Goal: Information Seeking & Learning: Check status

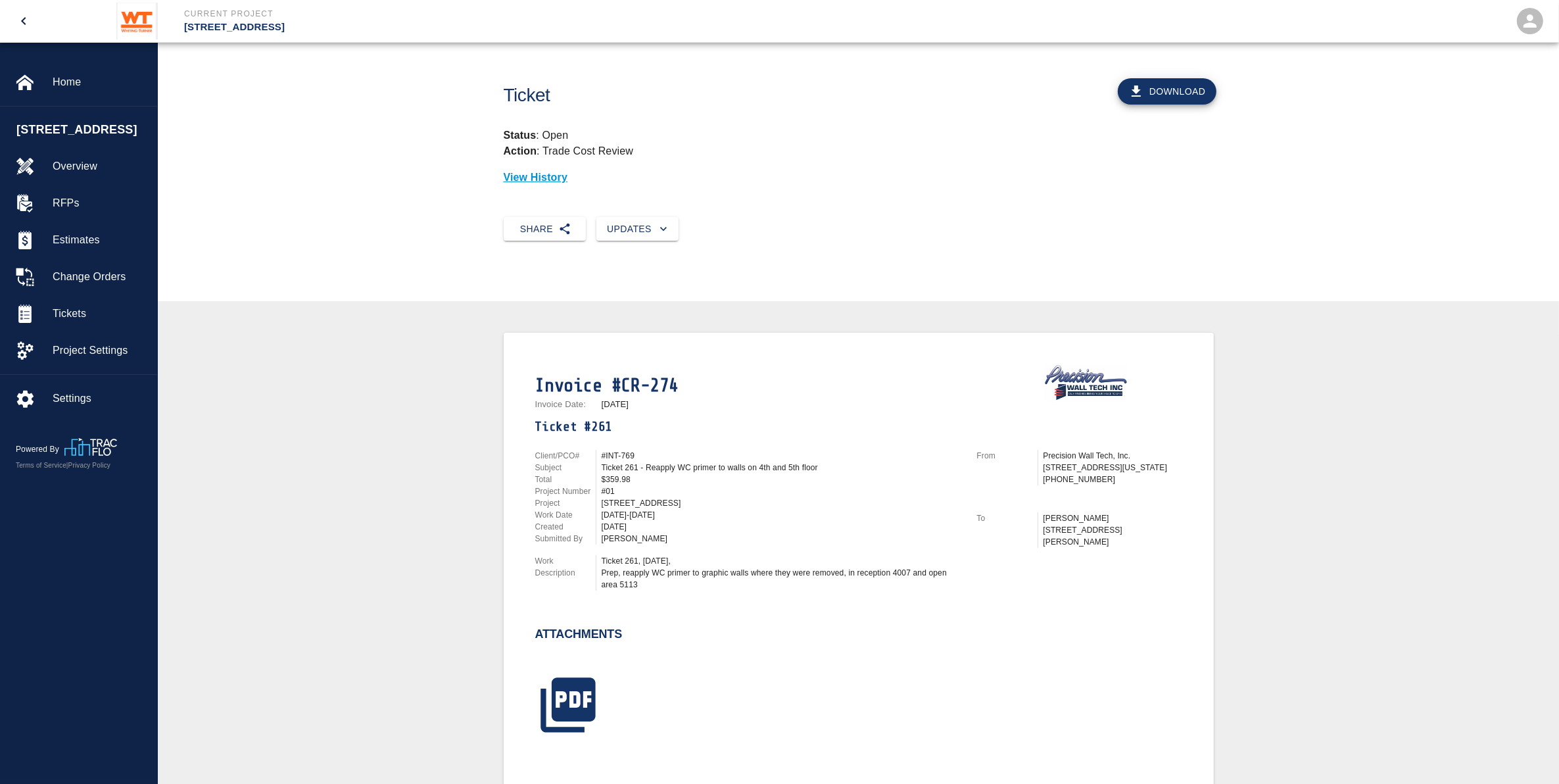
click at [1181, 84] on button "Download" at bounding box center [1167, 91] width 99 height 26
drag, startPoint x: 20, startPoint y: 22, endPoint x: 886, endPoint y: 47, distance: 866.4
click at [20, 21] on icon "open drawer" at bounding box center [23, 21] width 16 height 16
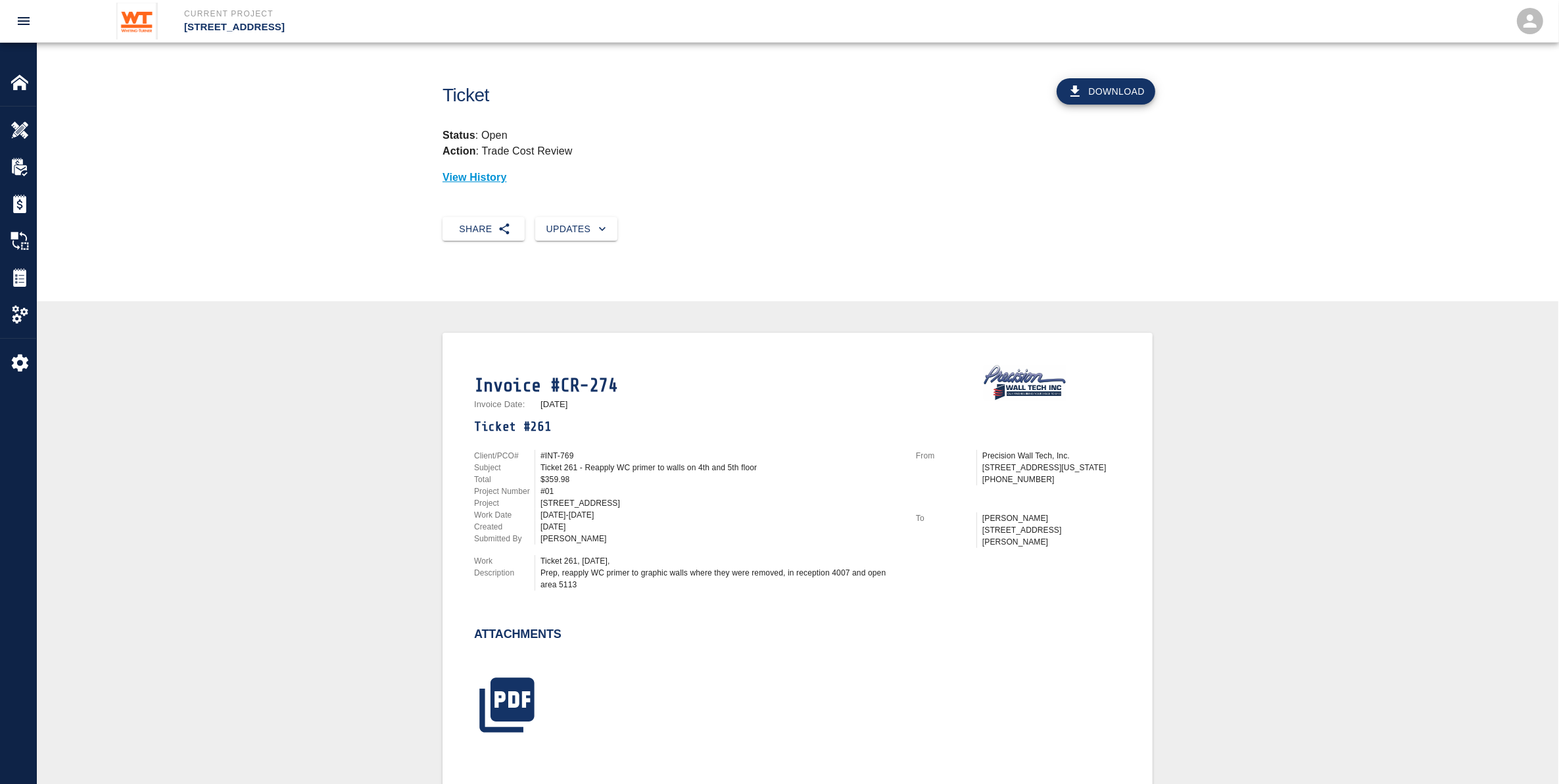
click at [21, 11] on button "open drawer" at bounding box center [23, 21] width 32 height 32
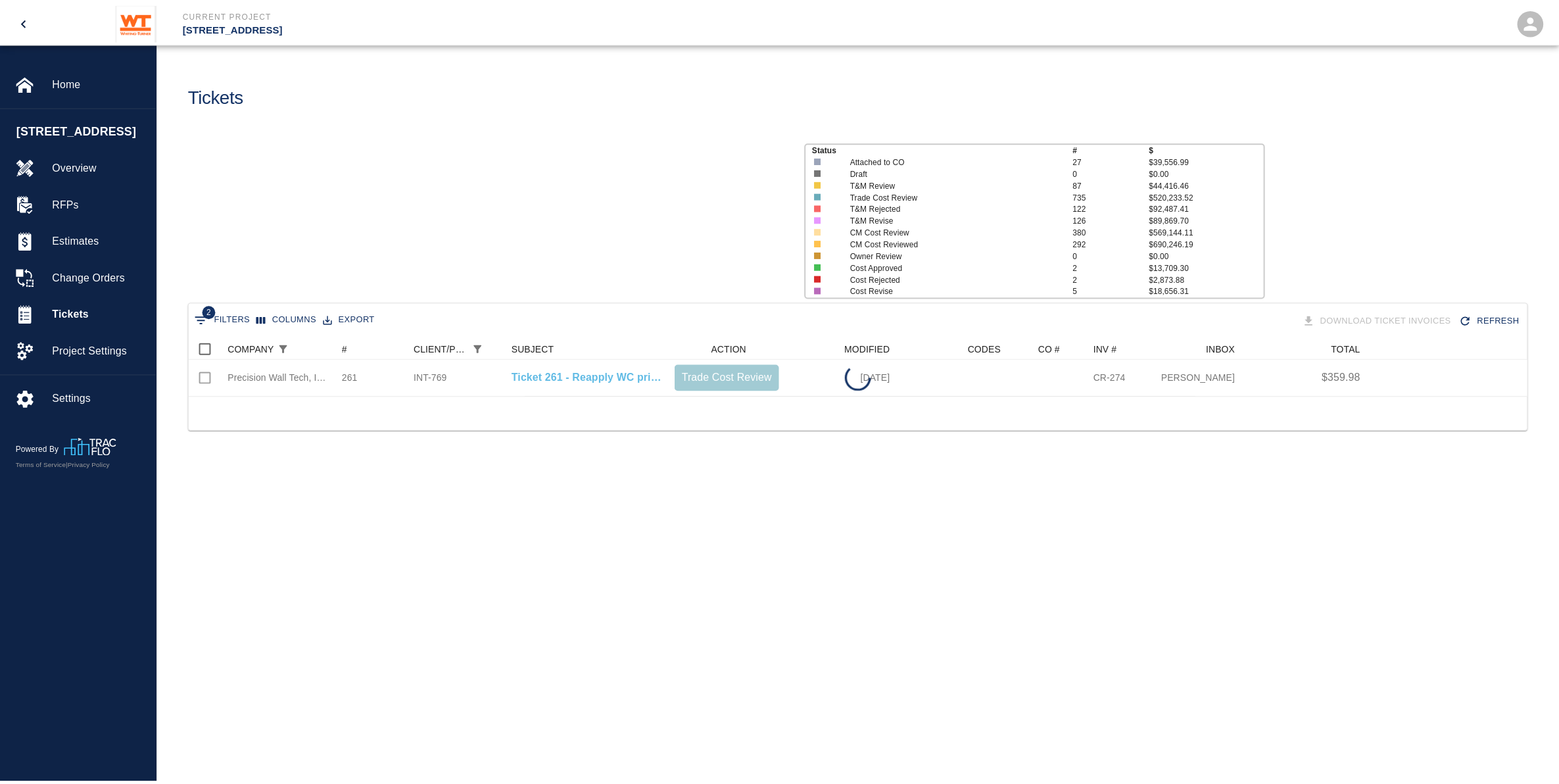
scroll to position [46, 1336]
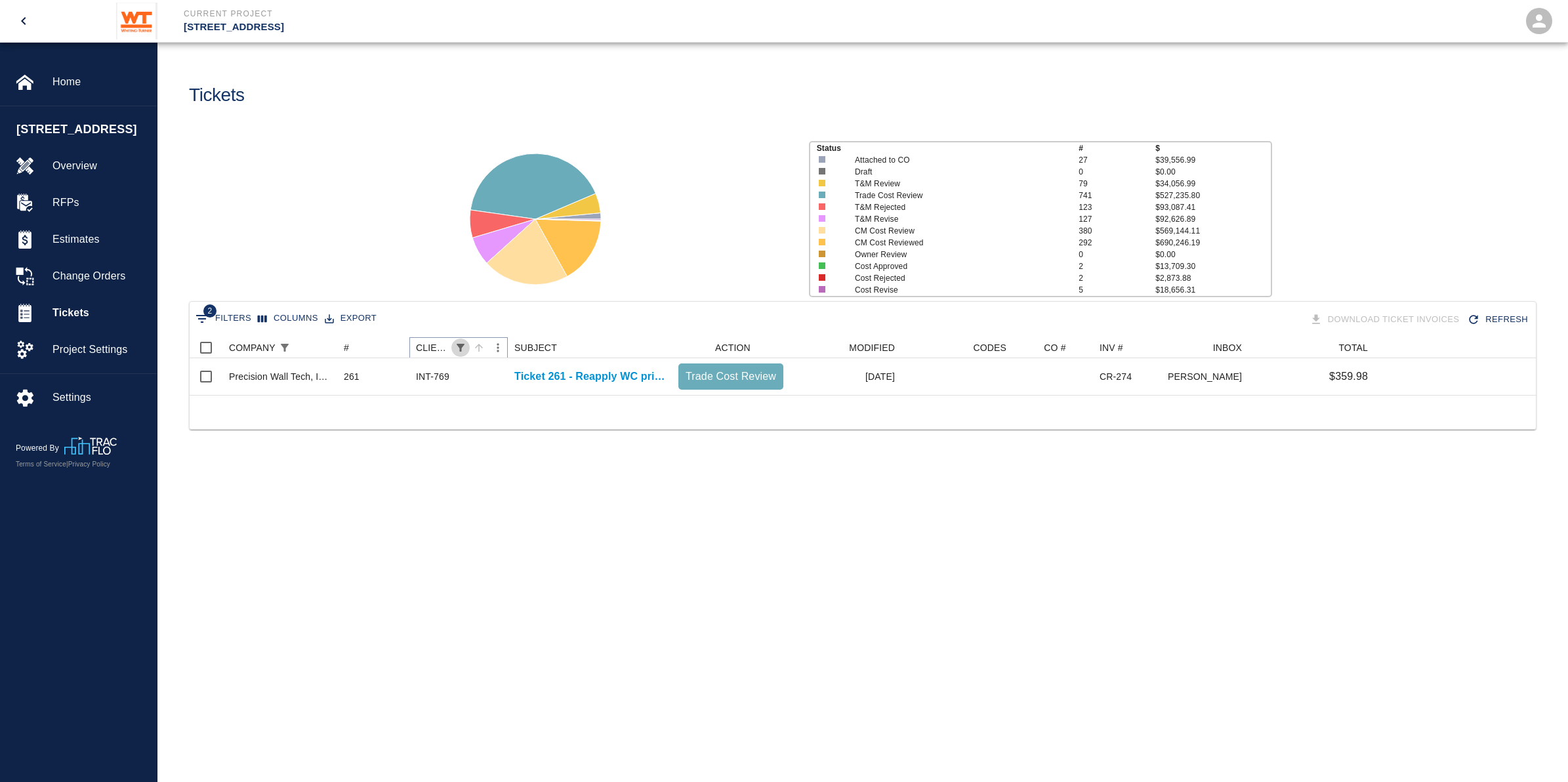
click at [468, 346] on button "Show filters" at bounding box center [461, 348] width 18 height 18
select select "startsWith"
select select "pco_number"
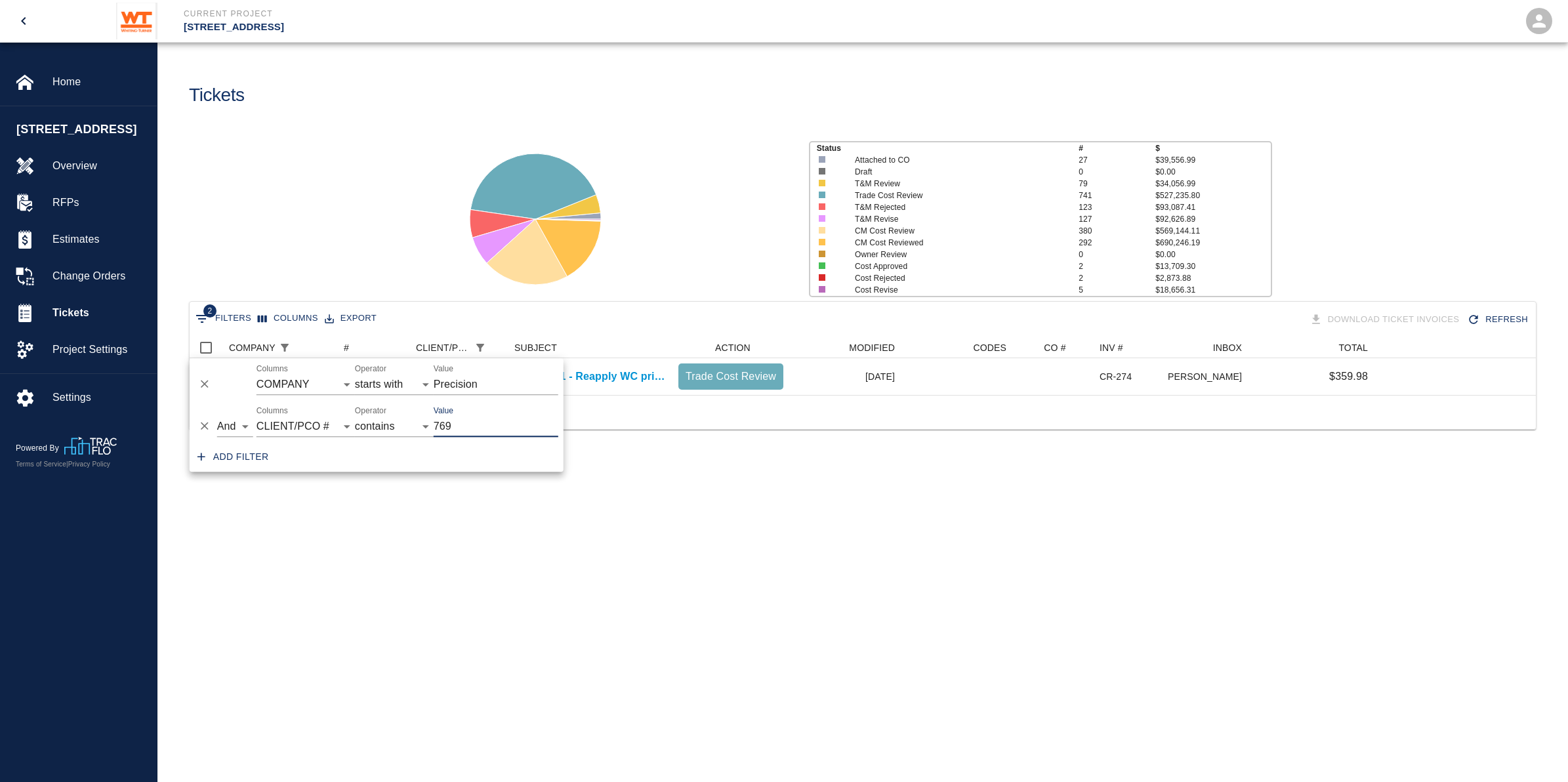
click at [479, 421] on input "769" at bounding box center [495, 426] width 125 height 21
type input "7"
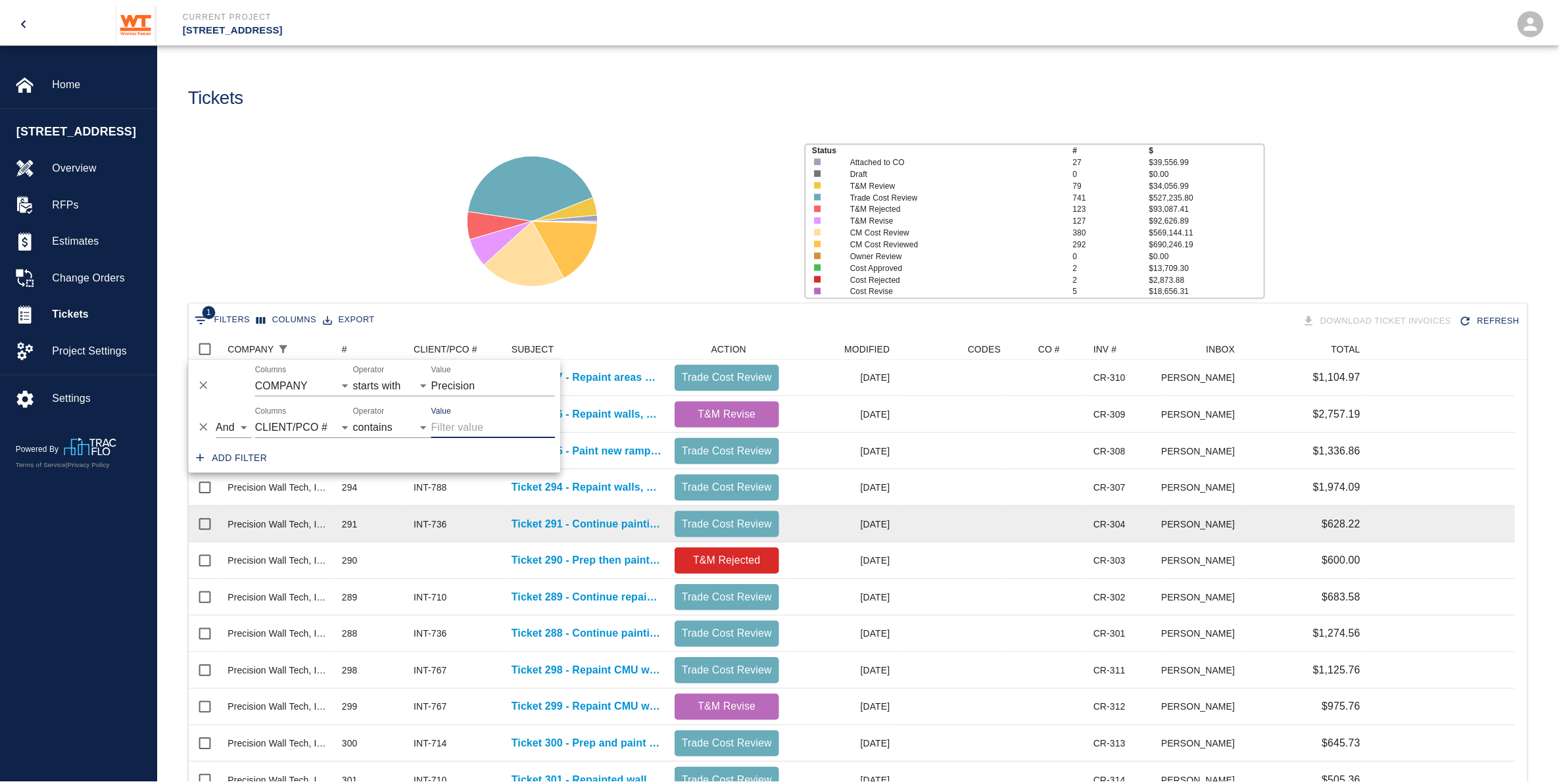
scroll to position [745, 1324]
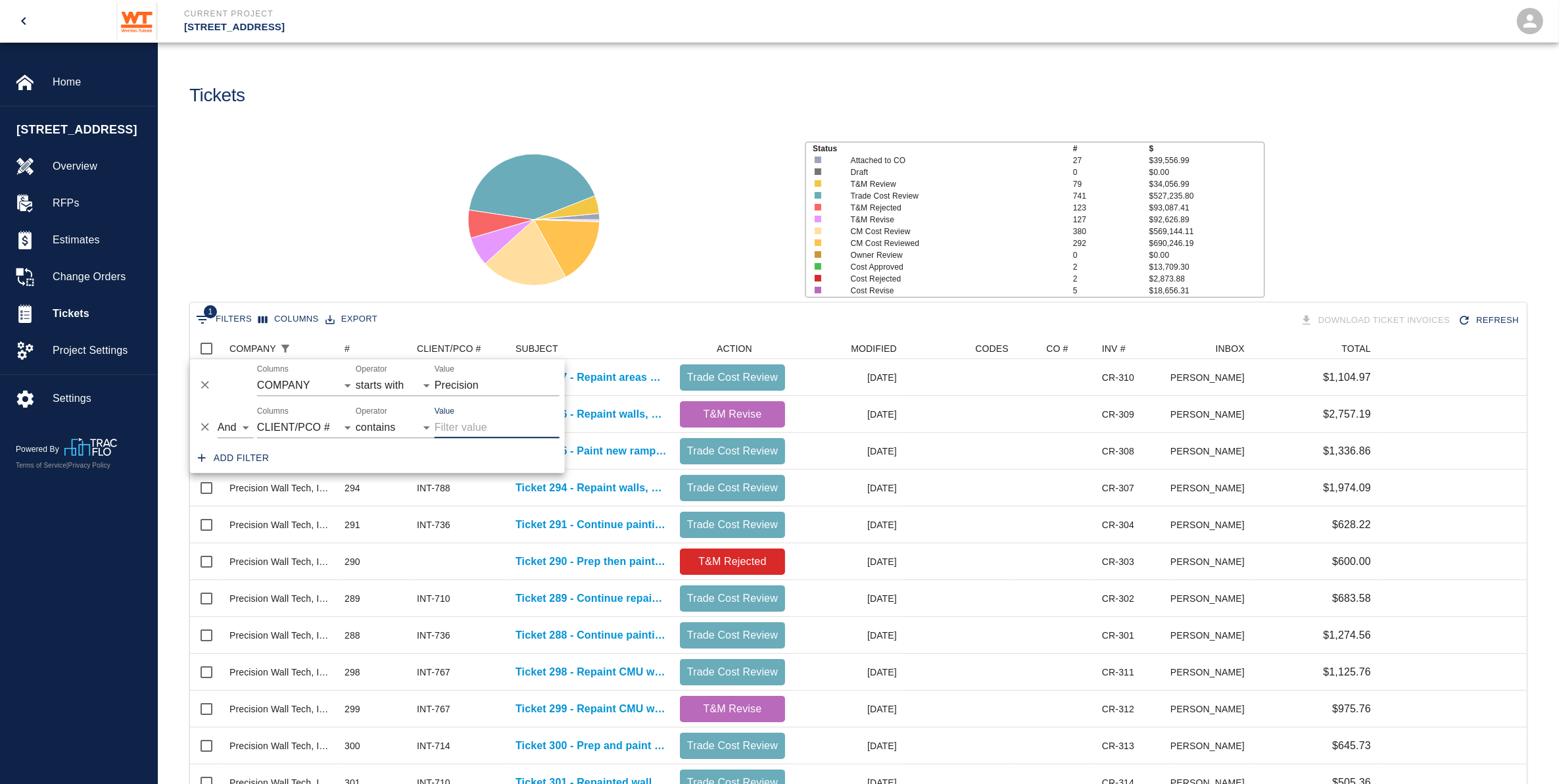
click at [681, 257] on div at bounding box center [617, 214] width 353 height 175
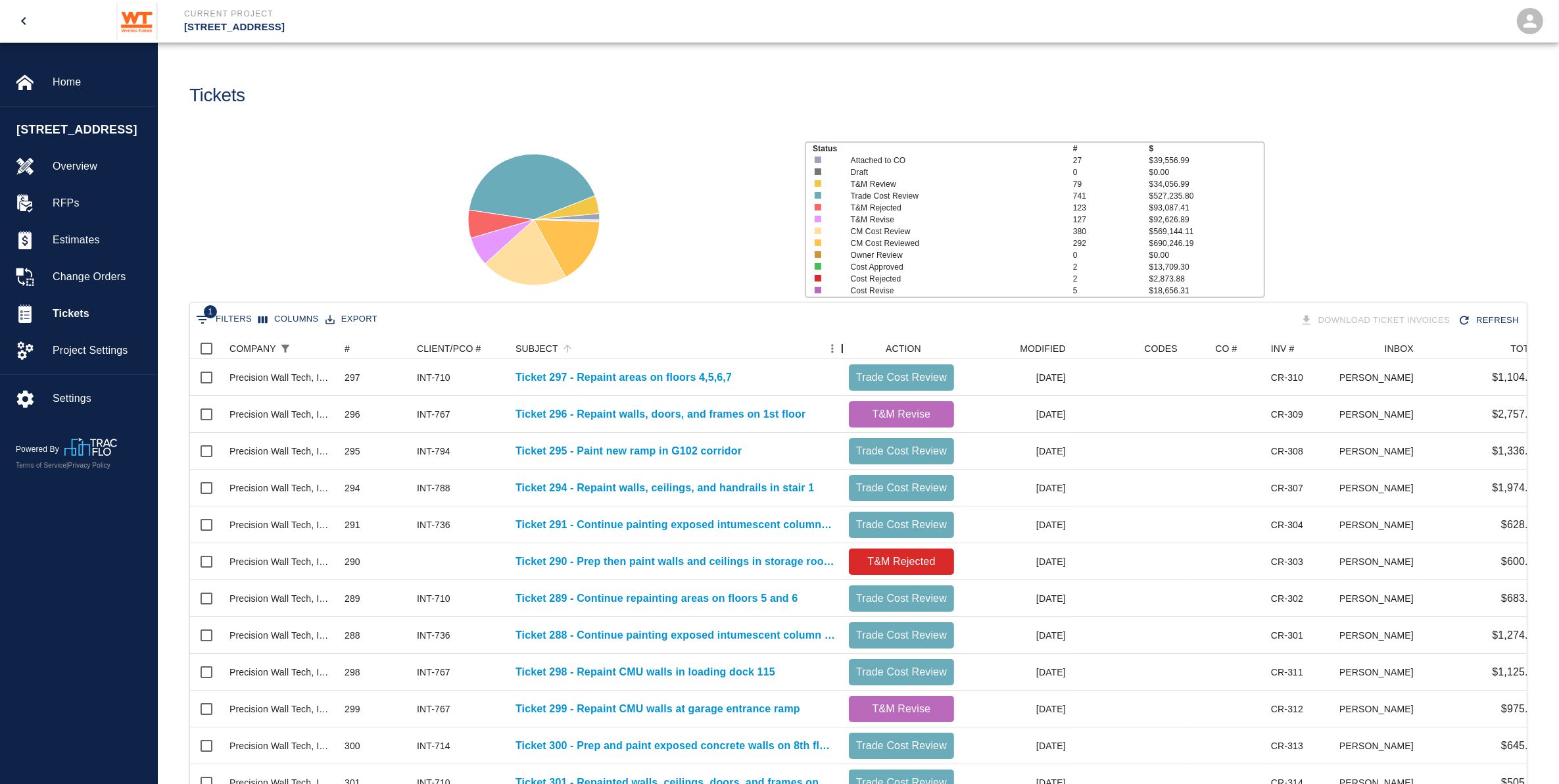
drag, startPoint x: 672, startPoint y: 346, endPoint x: 840, endPoint y: 346, distance: 168.0
click at [840, 346] on div "SUBJECT" at bounding box center [842, 348] width 16 height 21
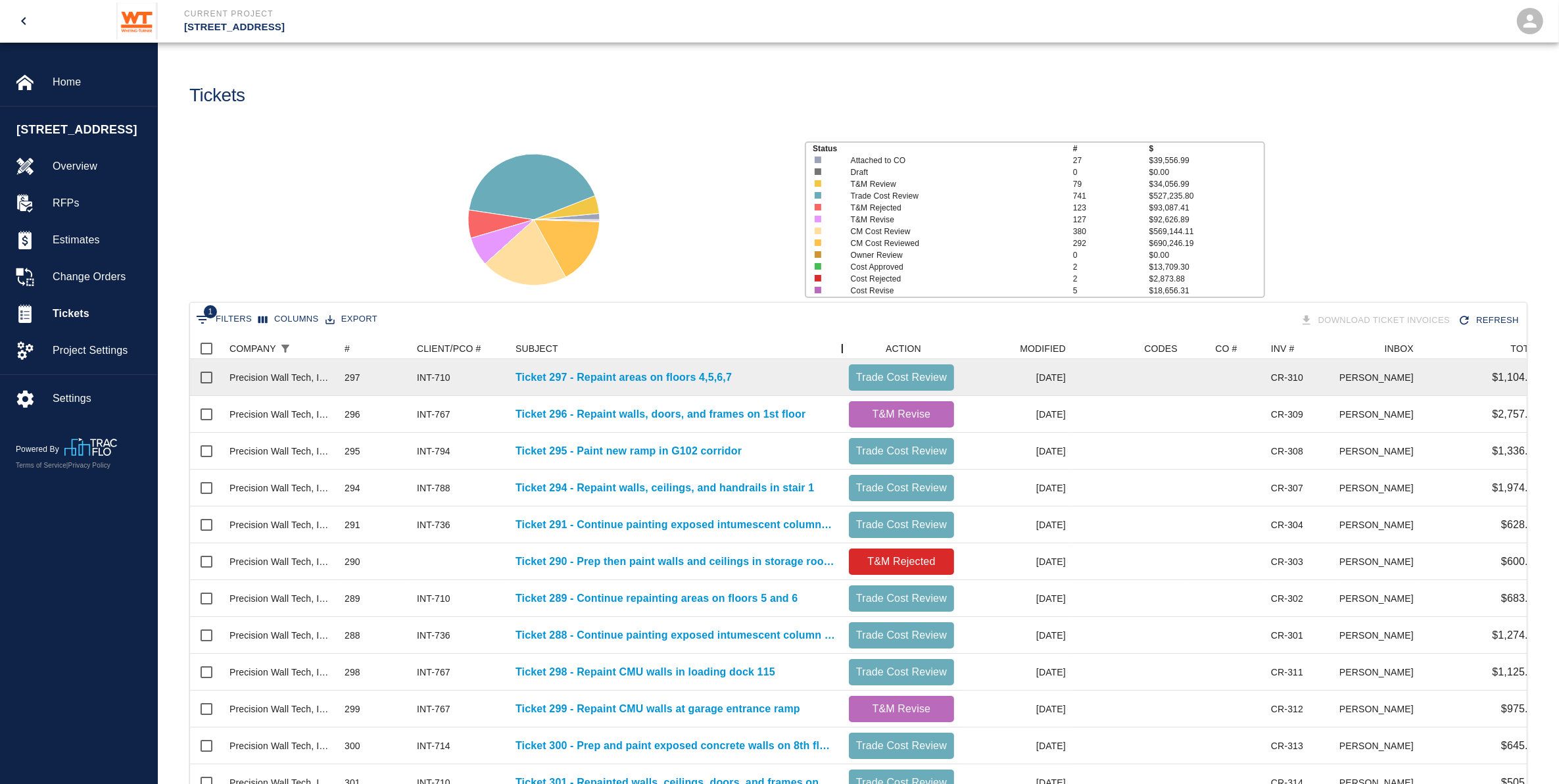
scroll to position [757, 1324]
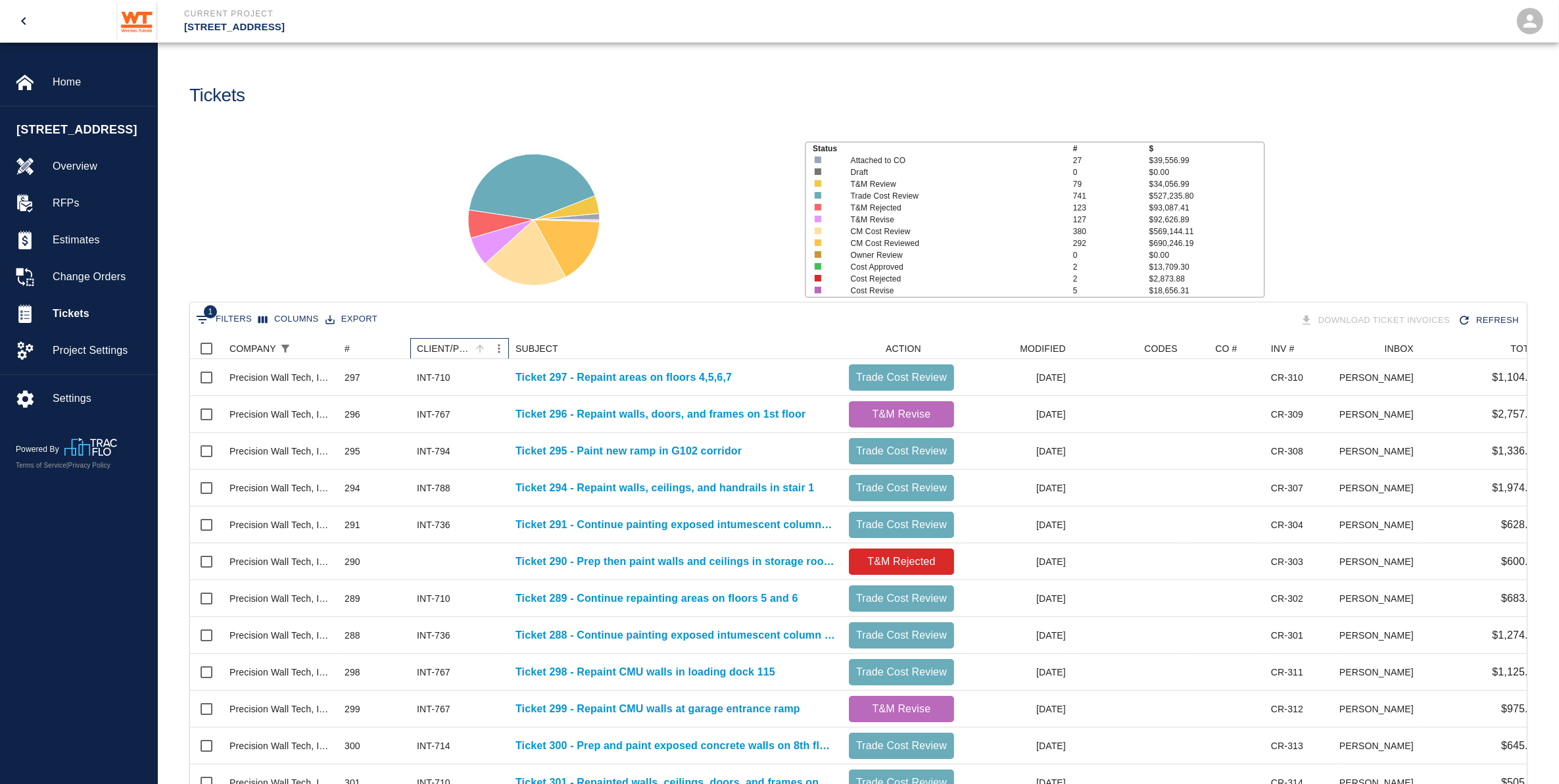
click at [478, 339] on div "CLIENT/PCO #" at bounding box center [453, 348] width 72 height 21
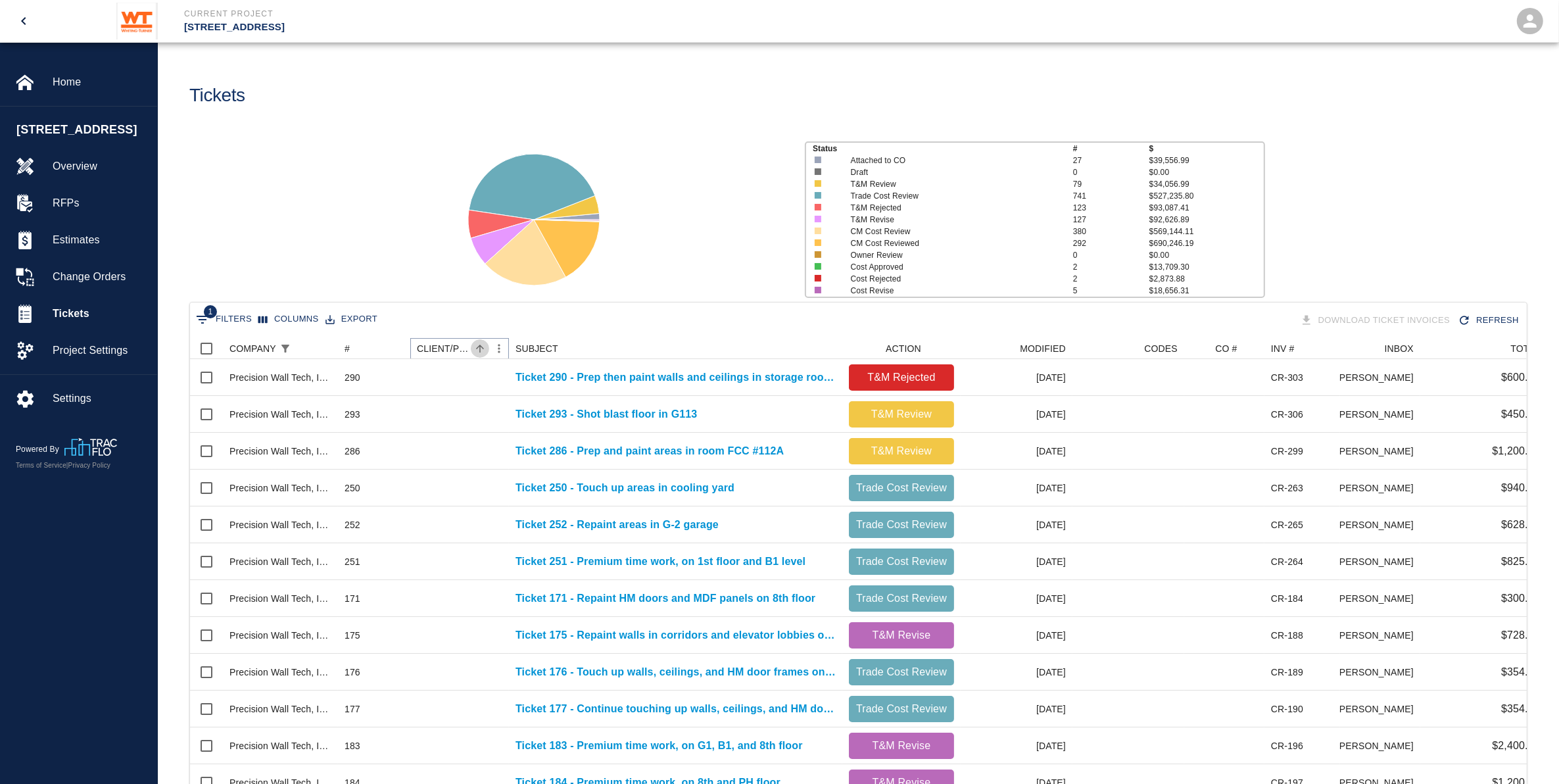
click at [479, 345] on icon "Sort" at bounding box center [480, 348] width 8 height 8
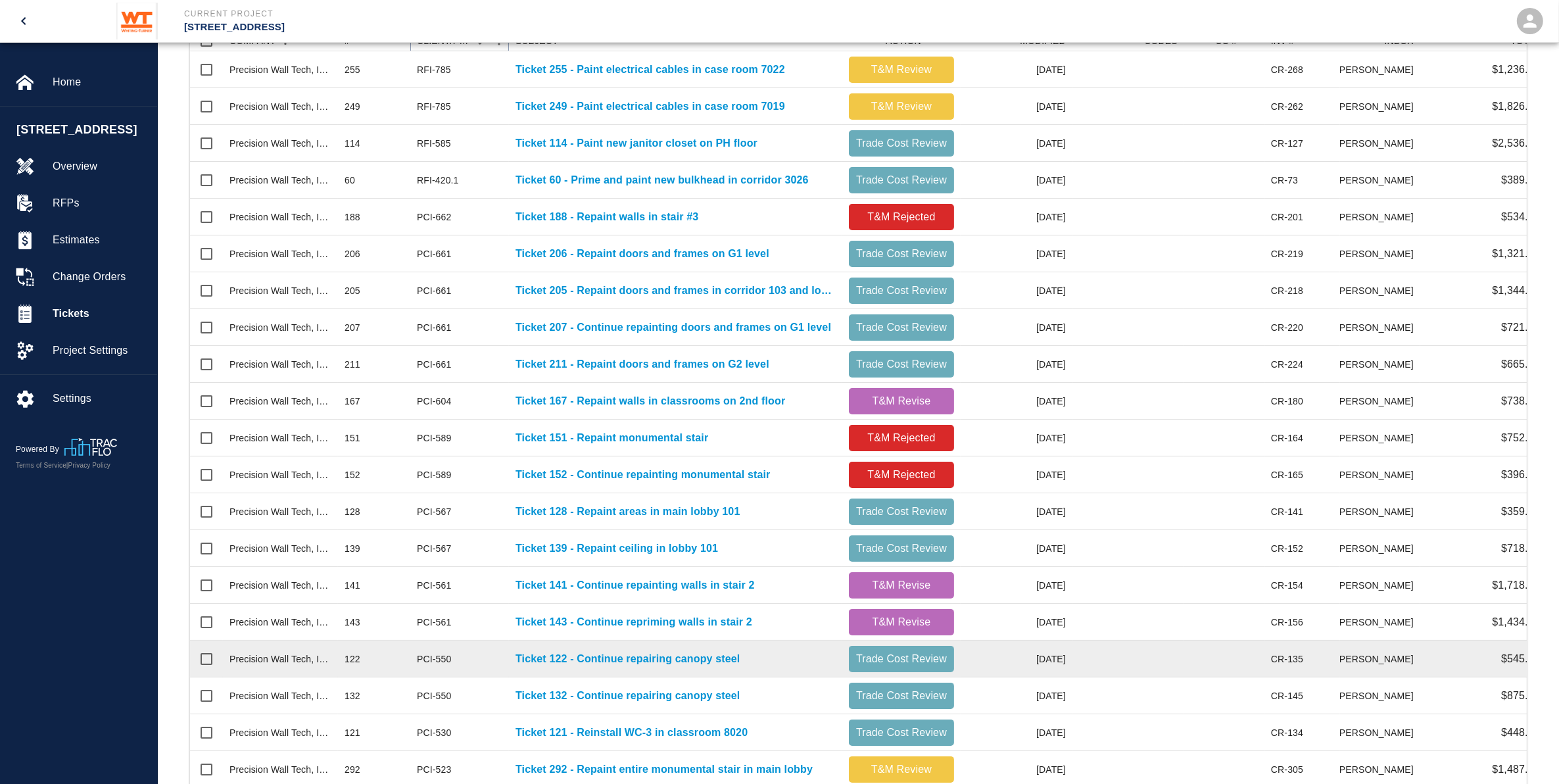
scroll to position [390, 0]
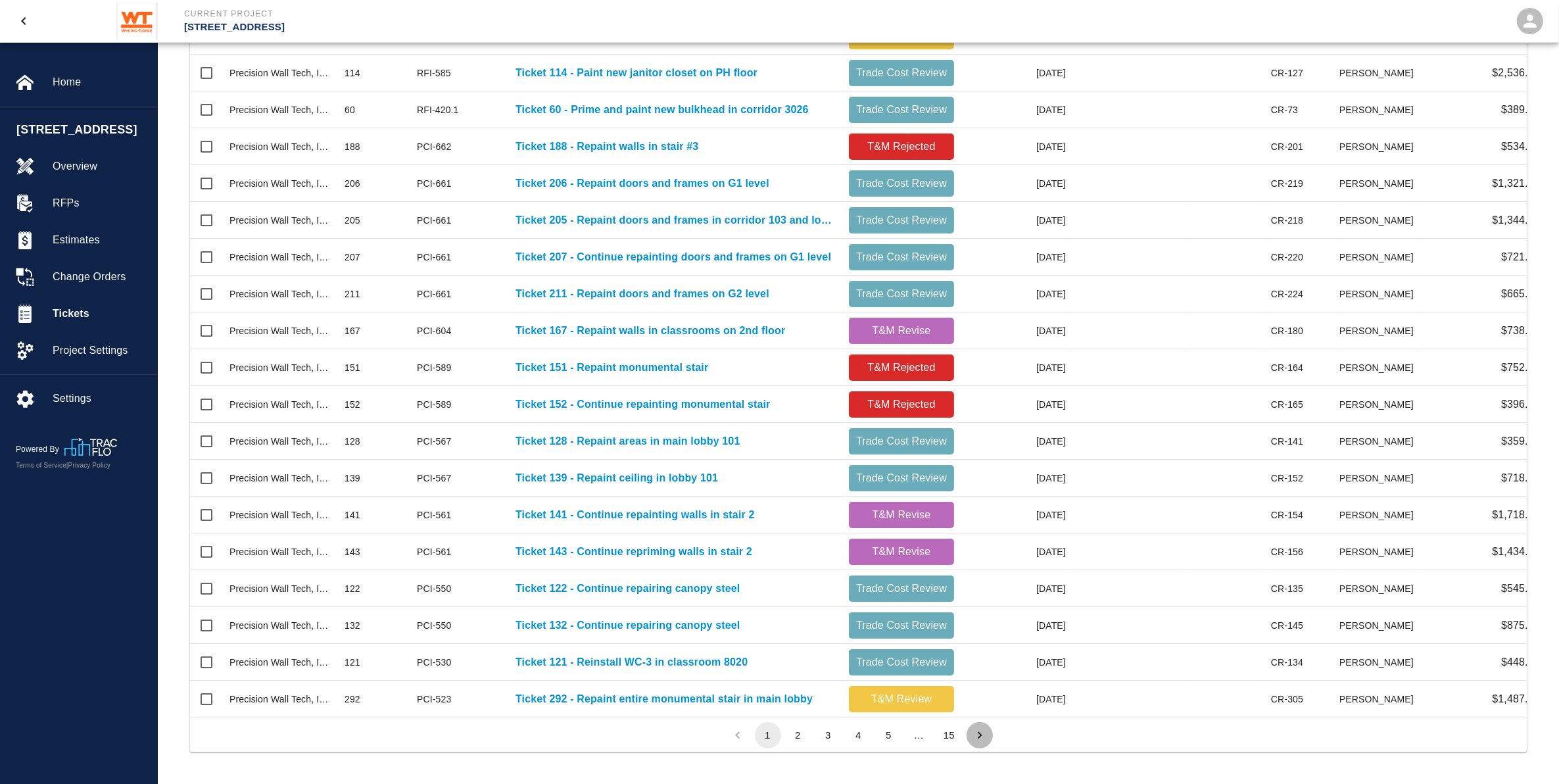
click at [977, 735] on icon "Go to next page" at bounding box center [980, 735] width 14 height 14
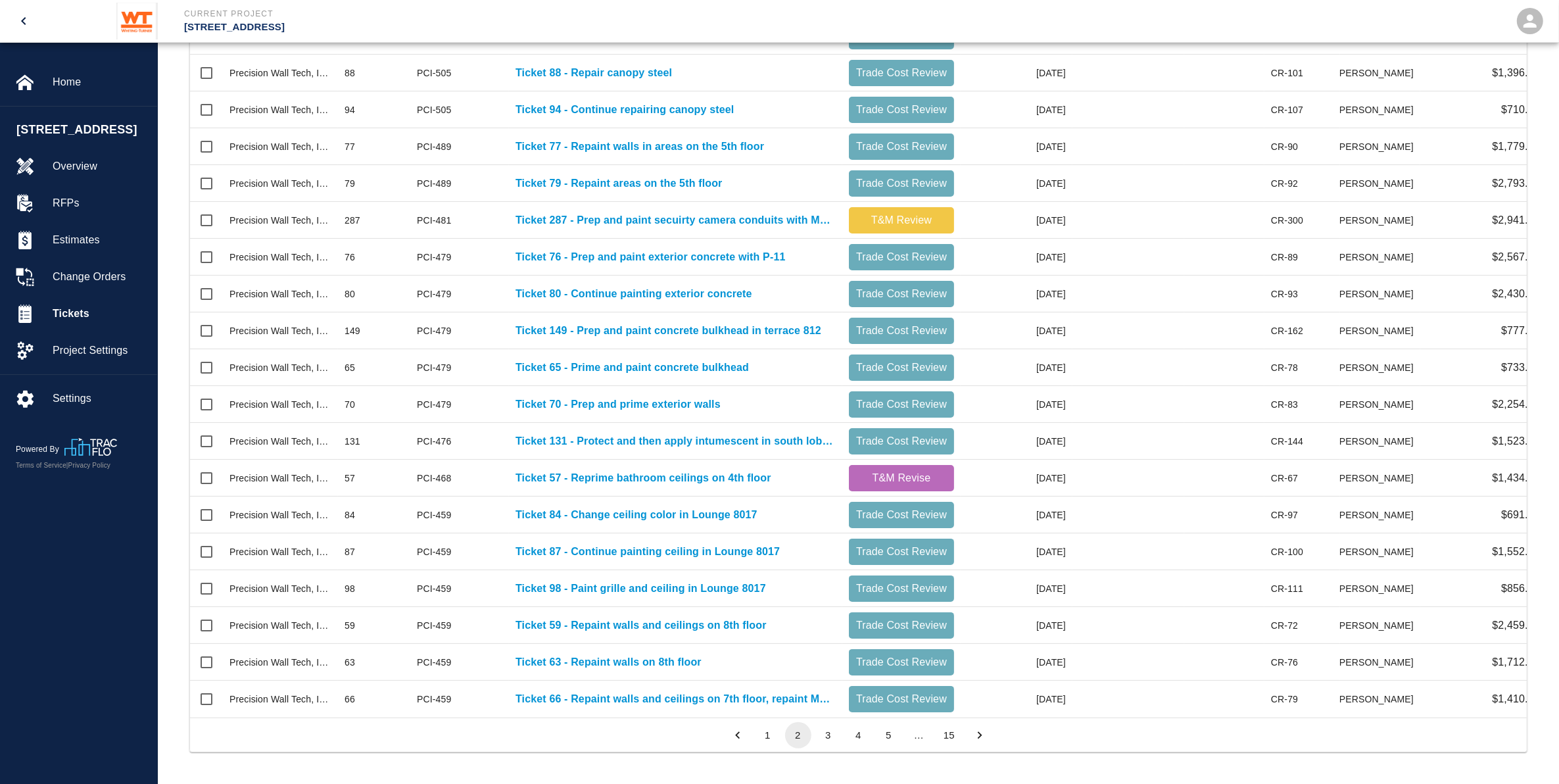
click at [977, 731] on icon "Go to next page" at bounding box center [980, 735] width 14 height 14
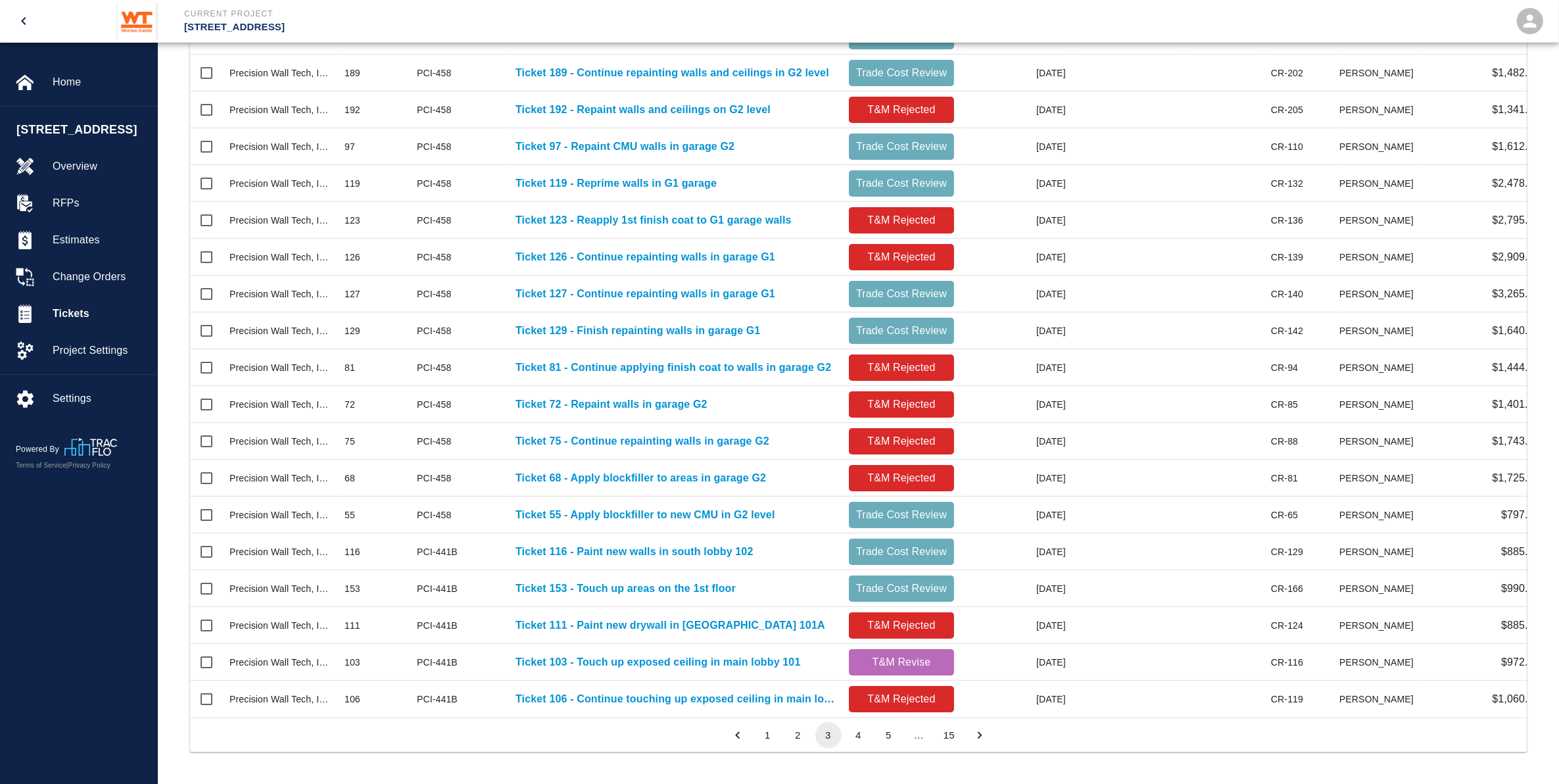
click at [977, 731] on icon "Go to next page" at bounding box center [980, 735] width 14 height 14
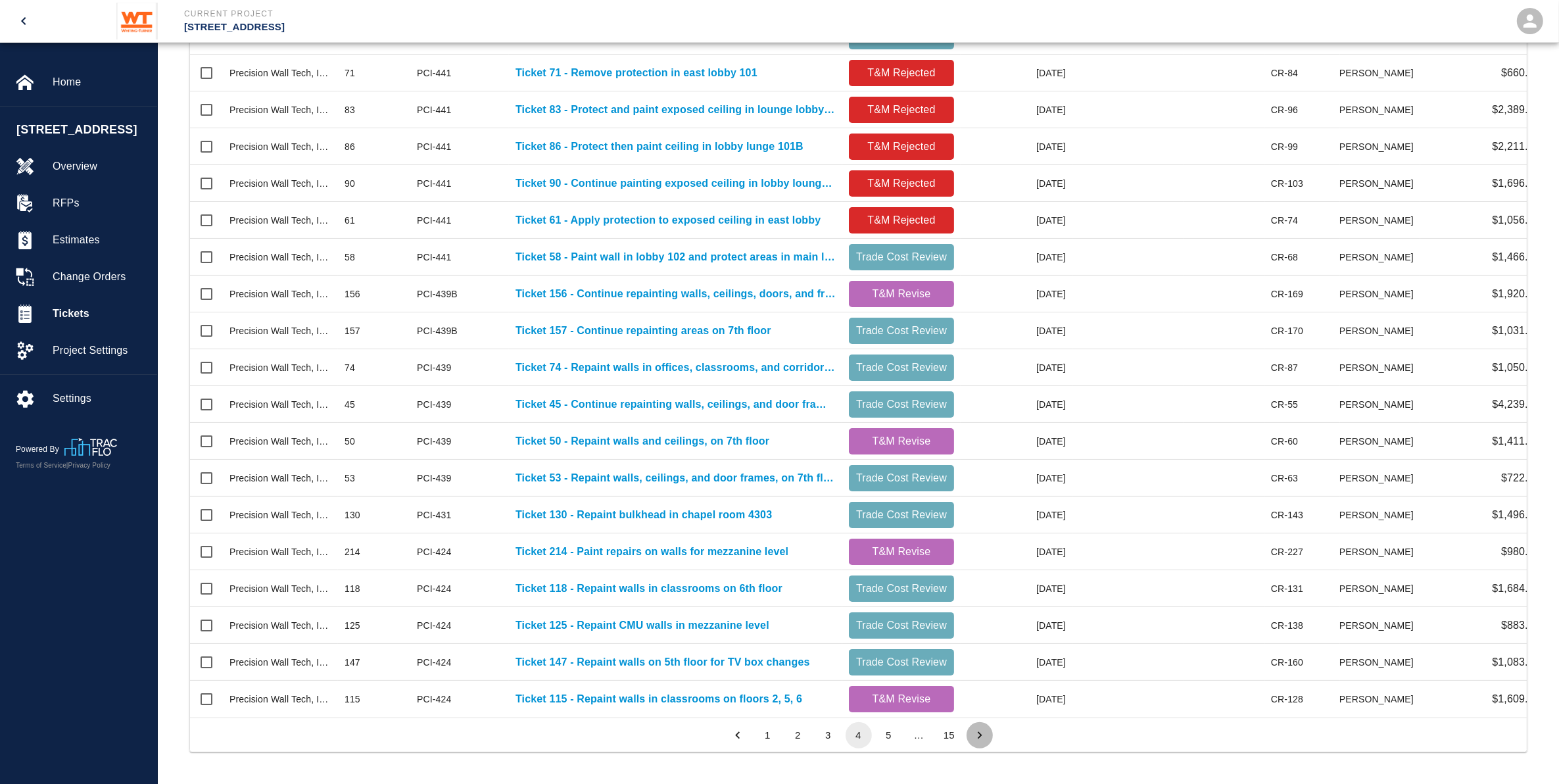
click at [977, 731] on icon "Go to next page" at bounding box center [980, 735] width 14 height 14
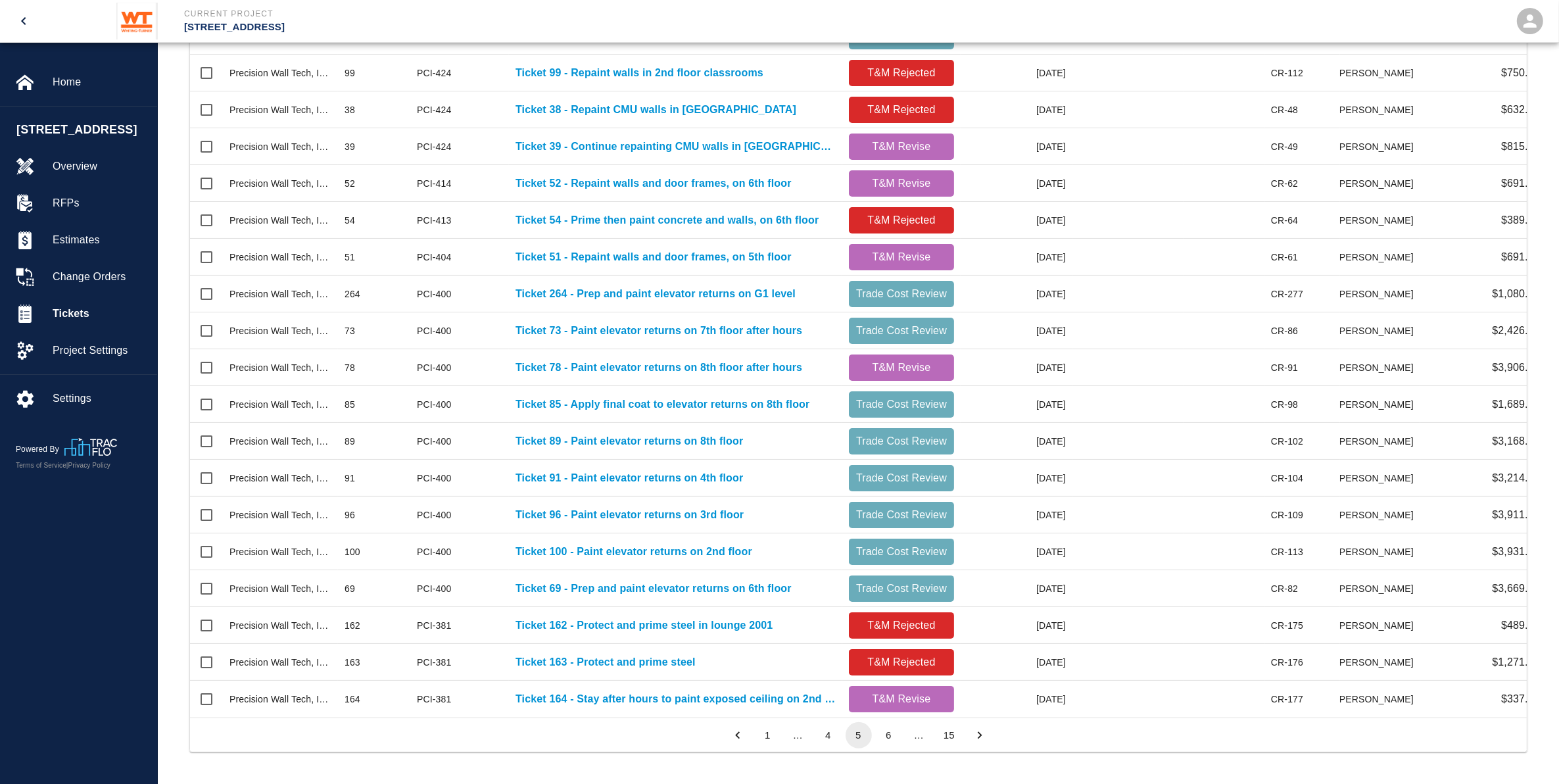
click at [977, 731] on icon "Go to next page" at bounding box center [980, 735] width 14 height 14
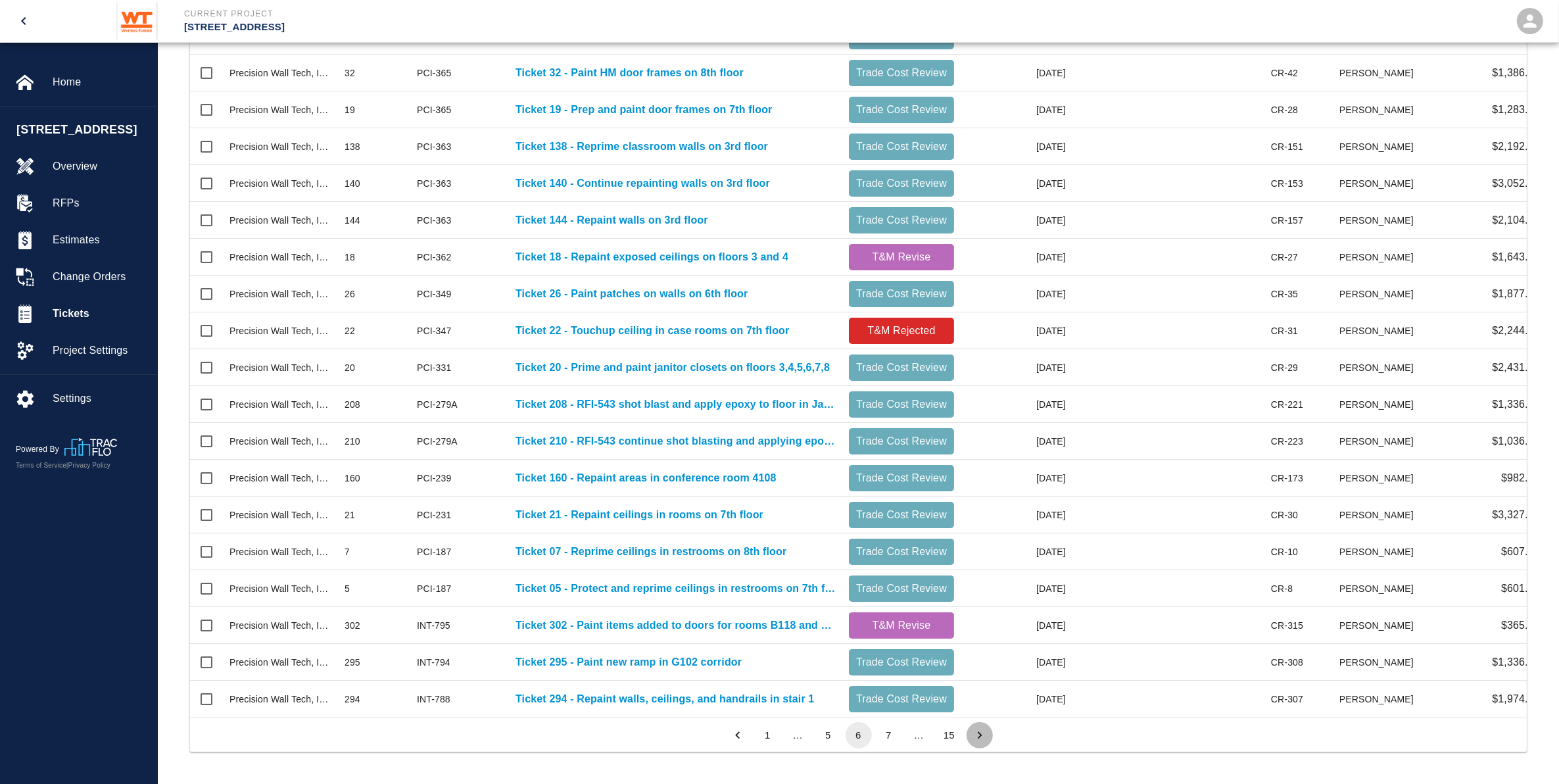
click at [977, 731] on icon "Go to next page" at bounding box center [980, 735] width 14 height 14
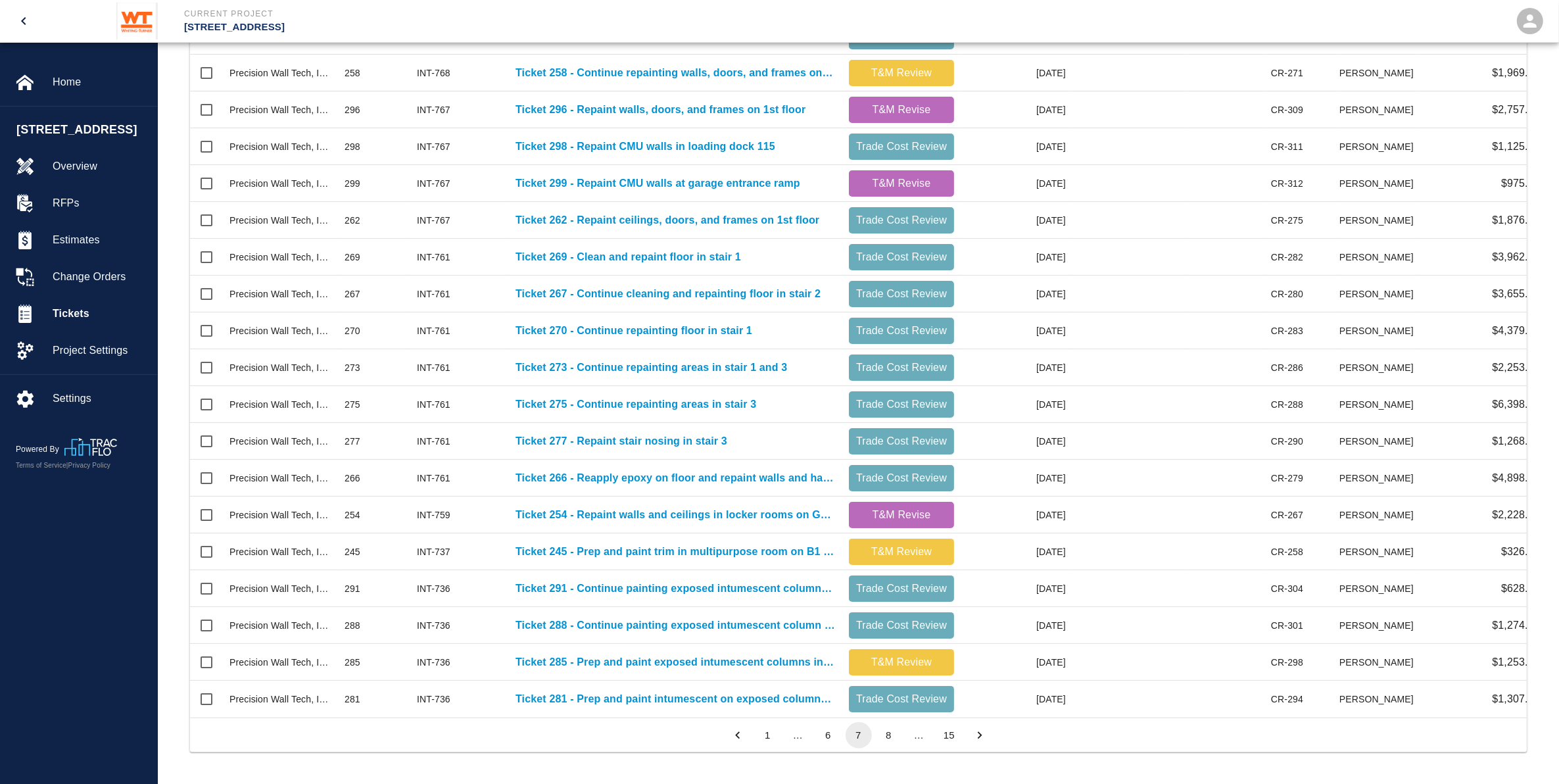
drag, startPoint x: 744, startPoint y: 736, endPoint x: 728, endPoint y: 711, distance: 29.7
click at [743, 736] on icon "Go to previous page" at bounding box center [737, 735] width 14 height 14
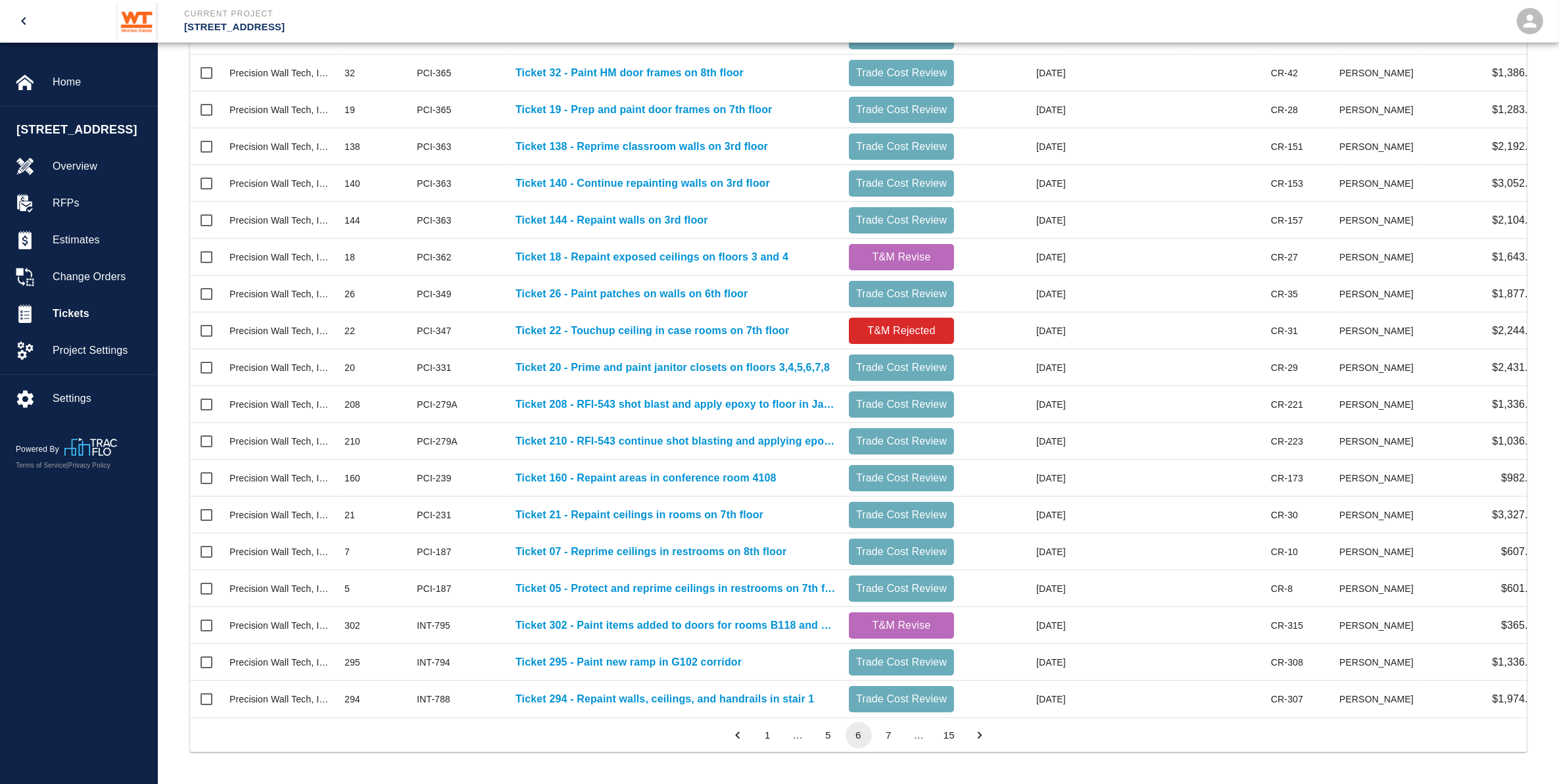
click at [974, 740] on icon "Go to next page" at bounding box center [980, 735] width 14 height 14
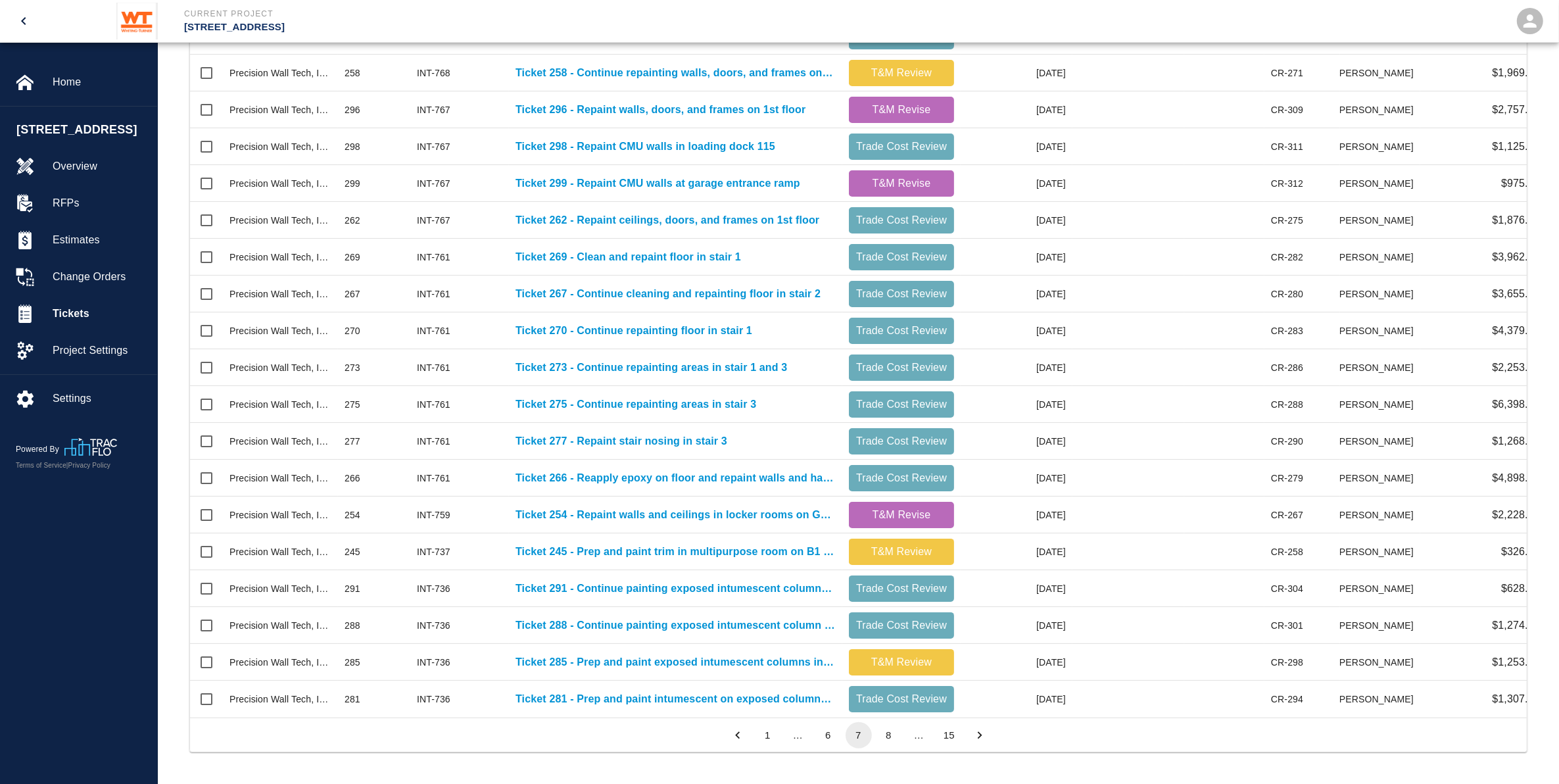
click at [732, 736] on icon "Go to previous page" at bounding box center [737, 735] width 14 height 14
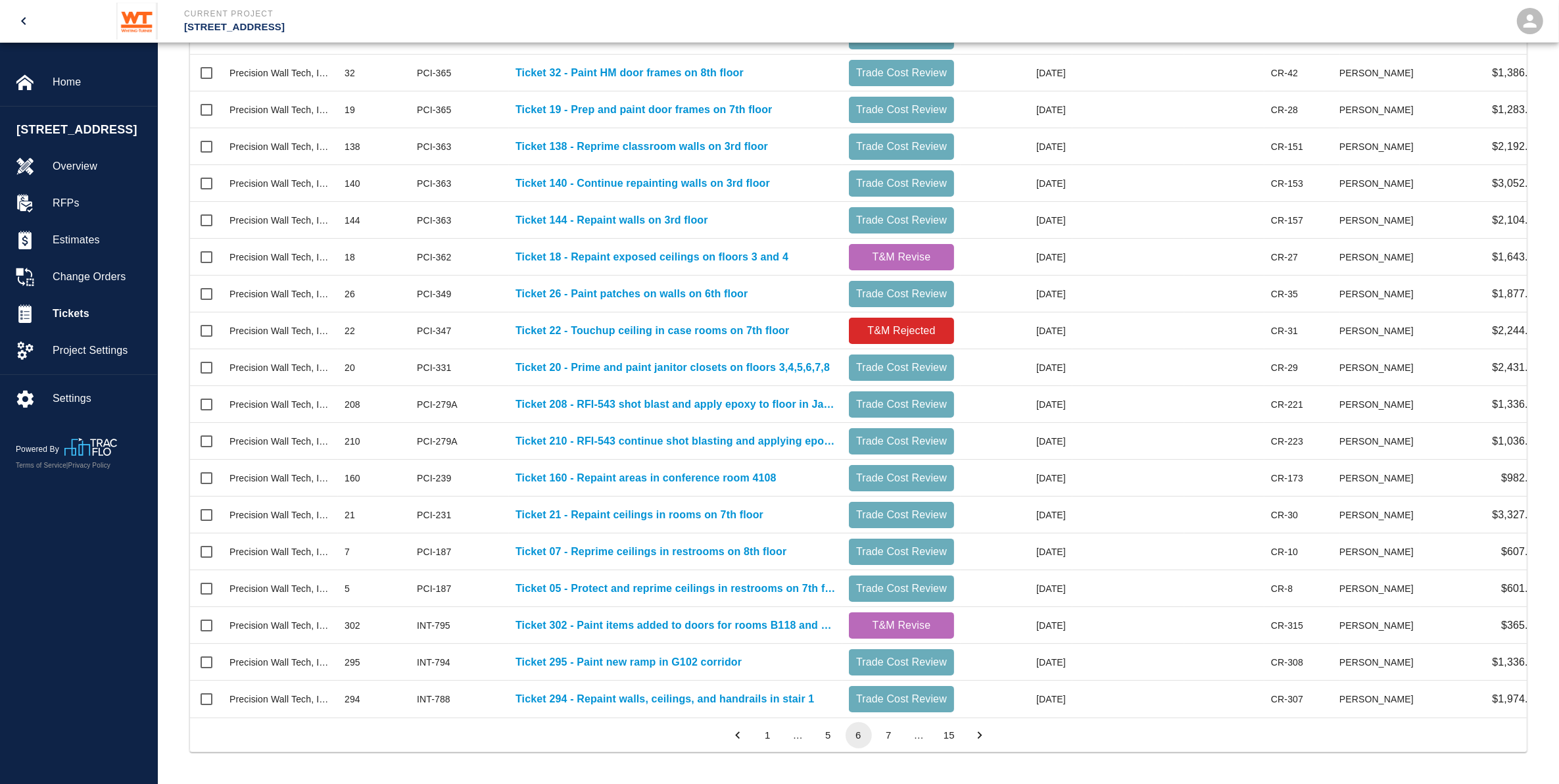
click at [733, 736] on icon "Go to previous page" at bounding box center [737, 735] width 14 height 14
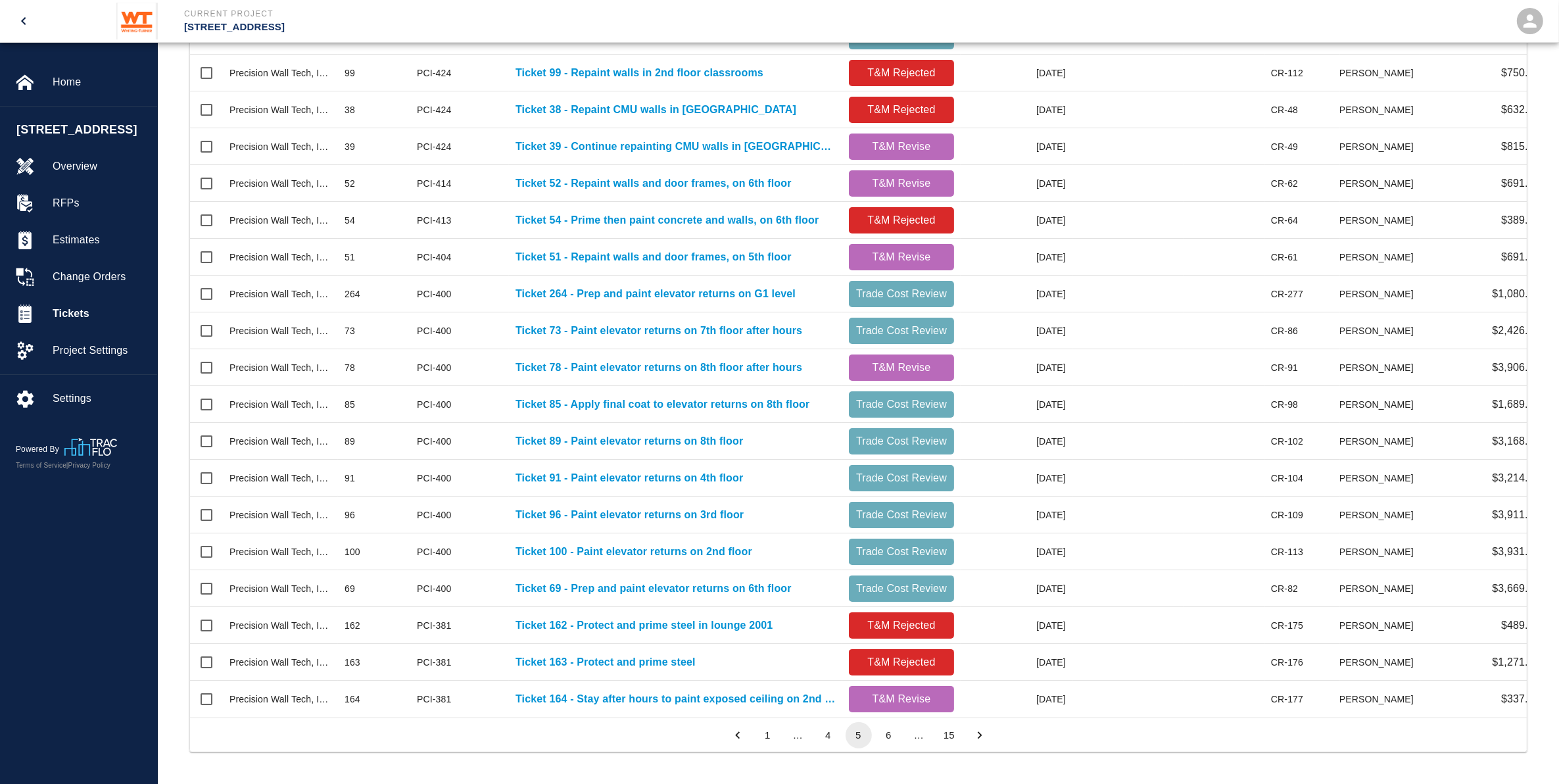
click at [733, 736] on icon "Go to previous page" at bounding box center [737, 735] width 14 height 14
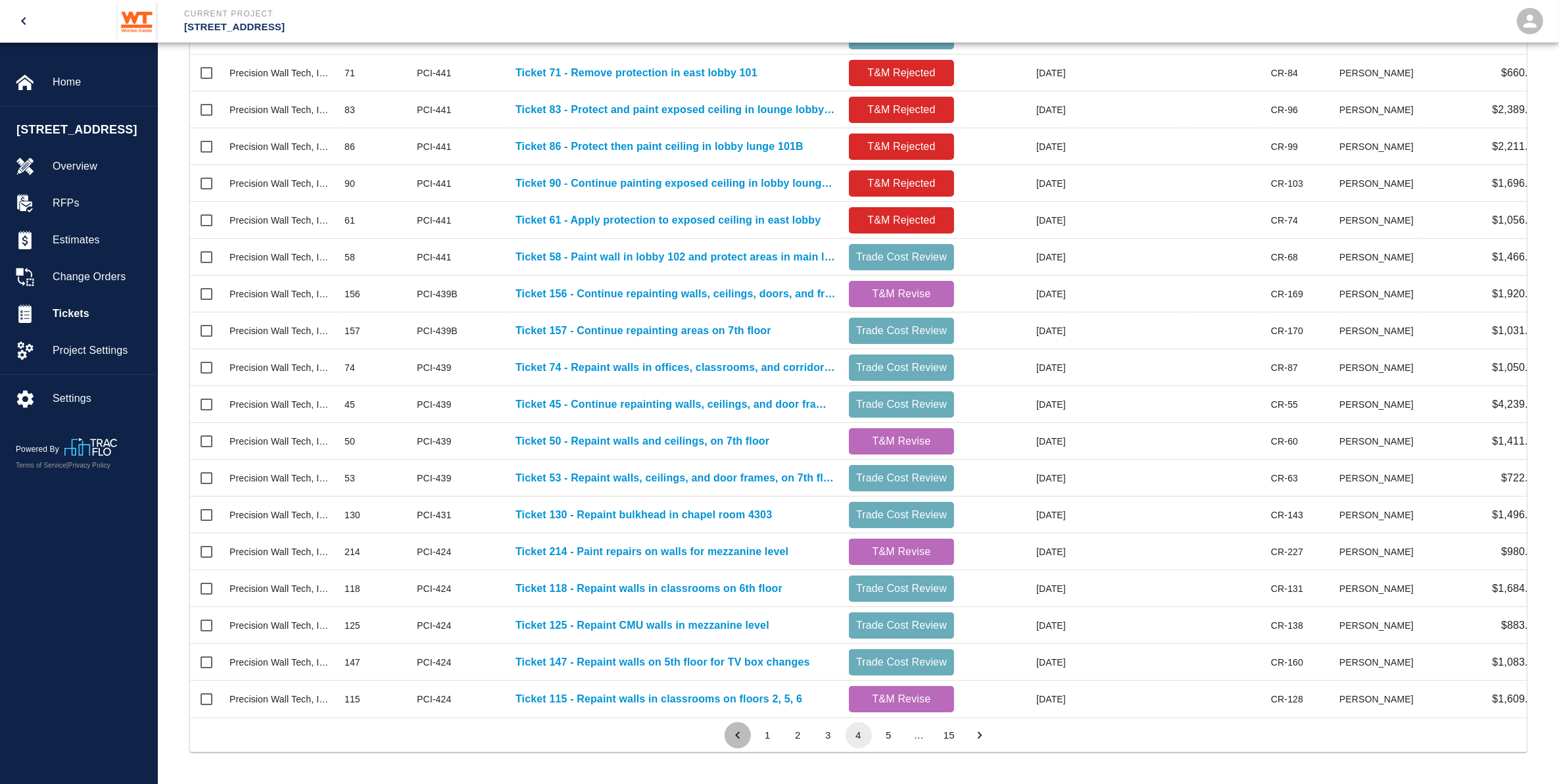
click at [733, 736] on icon "Go to previous page" at bounding box center [737, 735] width 14 height 14
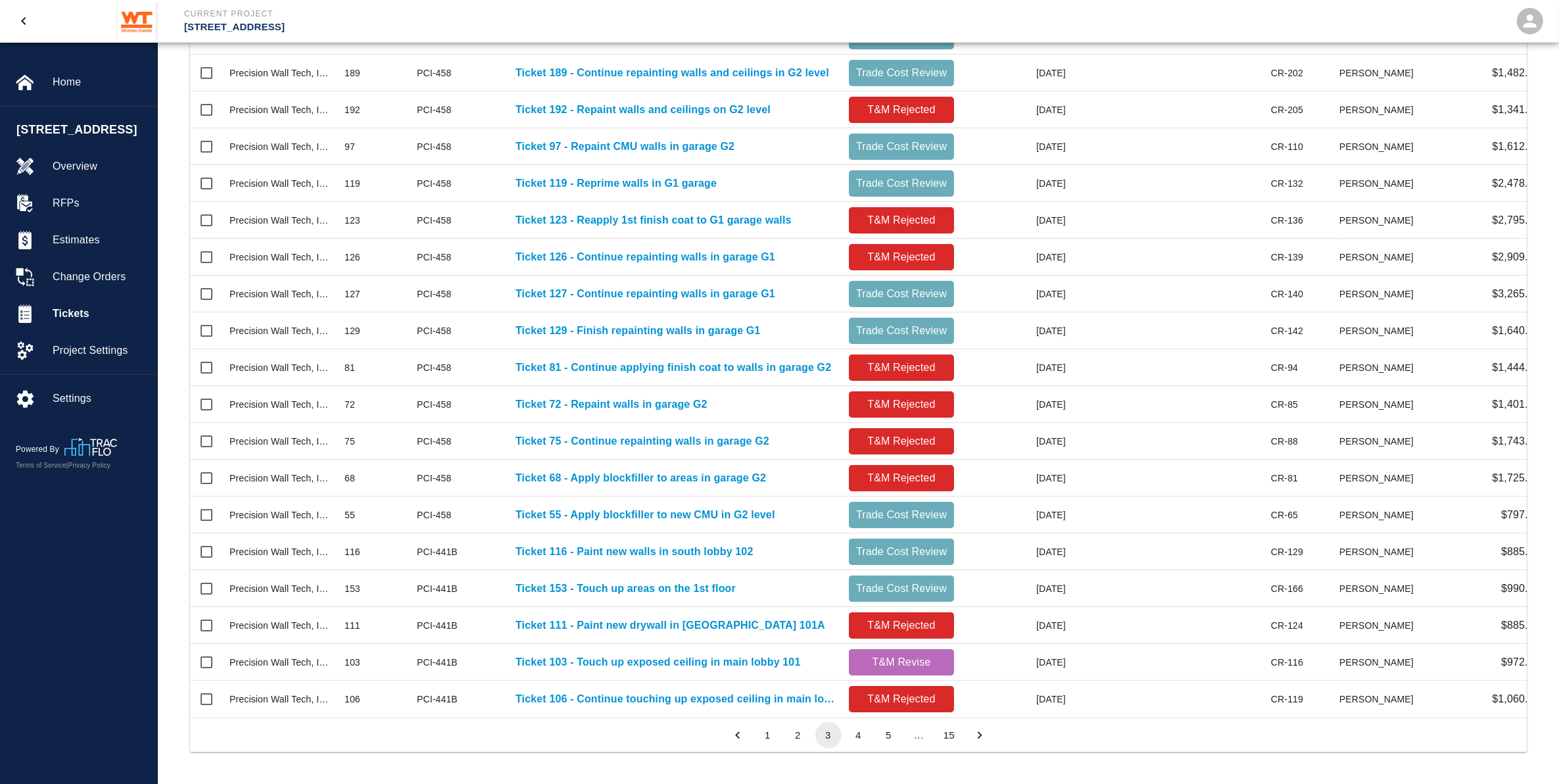
click at [733, 736] on icon "Go to previous page" at bounding box center [737, 735] width 14 height 14
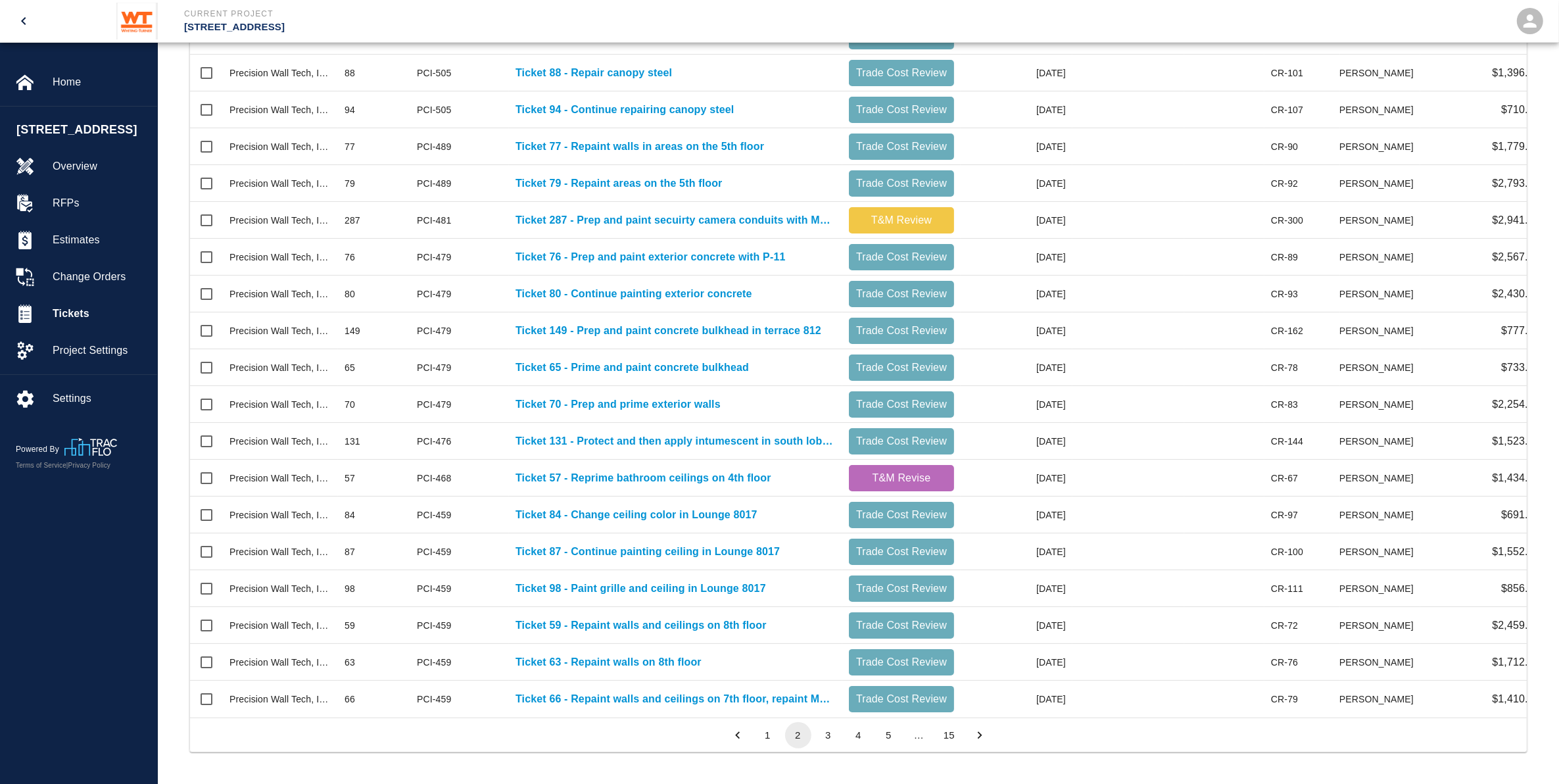
click at [733, 736] on icon "Go to previous page" at bounding box center [737, 735] width 14 height 14
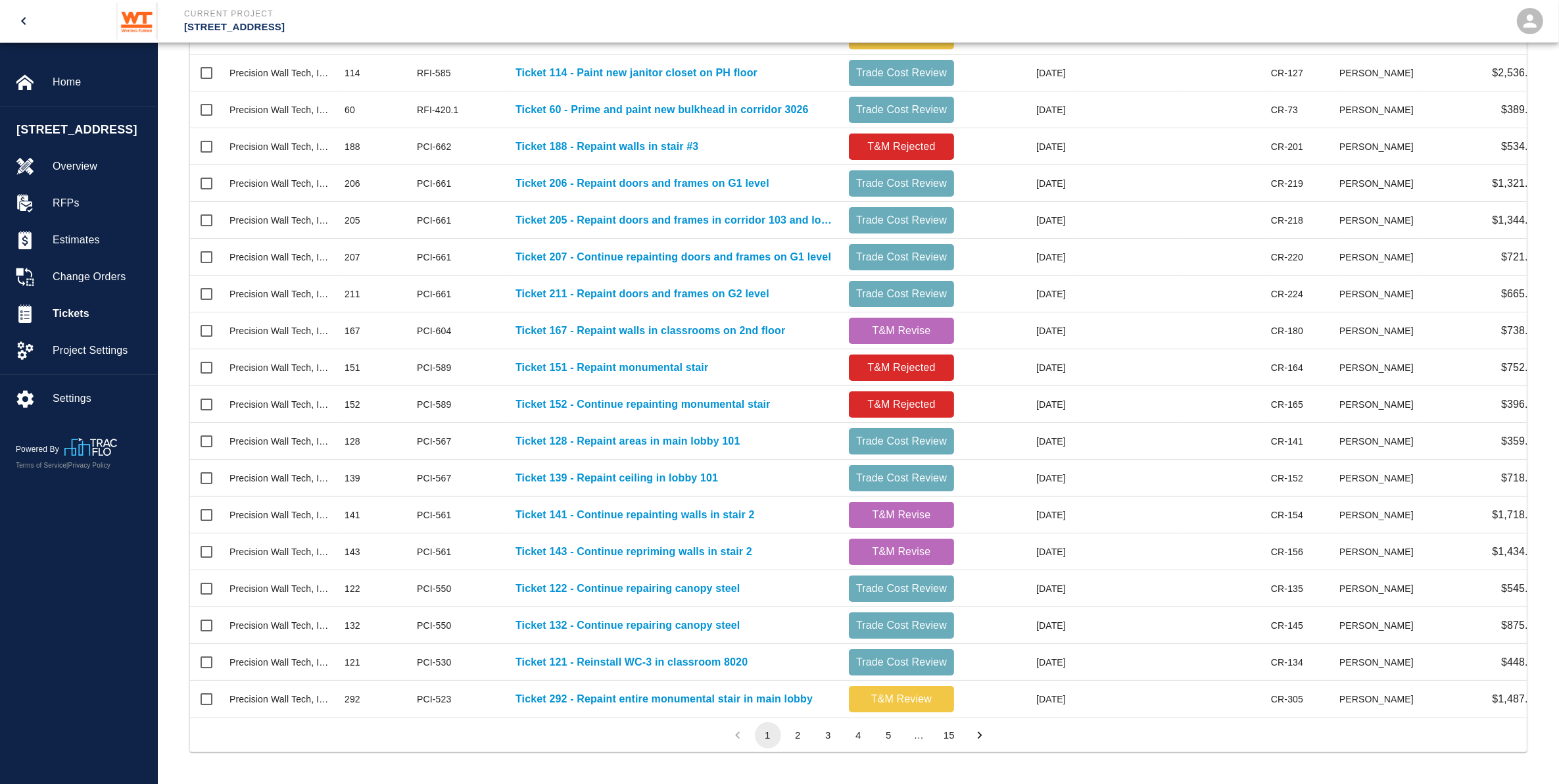
click at [733, 736] on li "pagination navigation" at bounding box center [738, 735] width 30 height 26
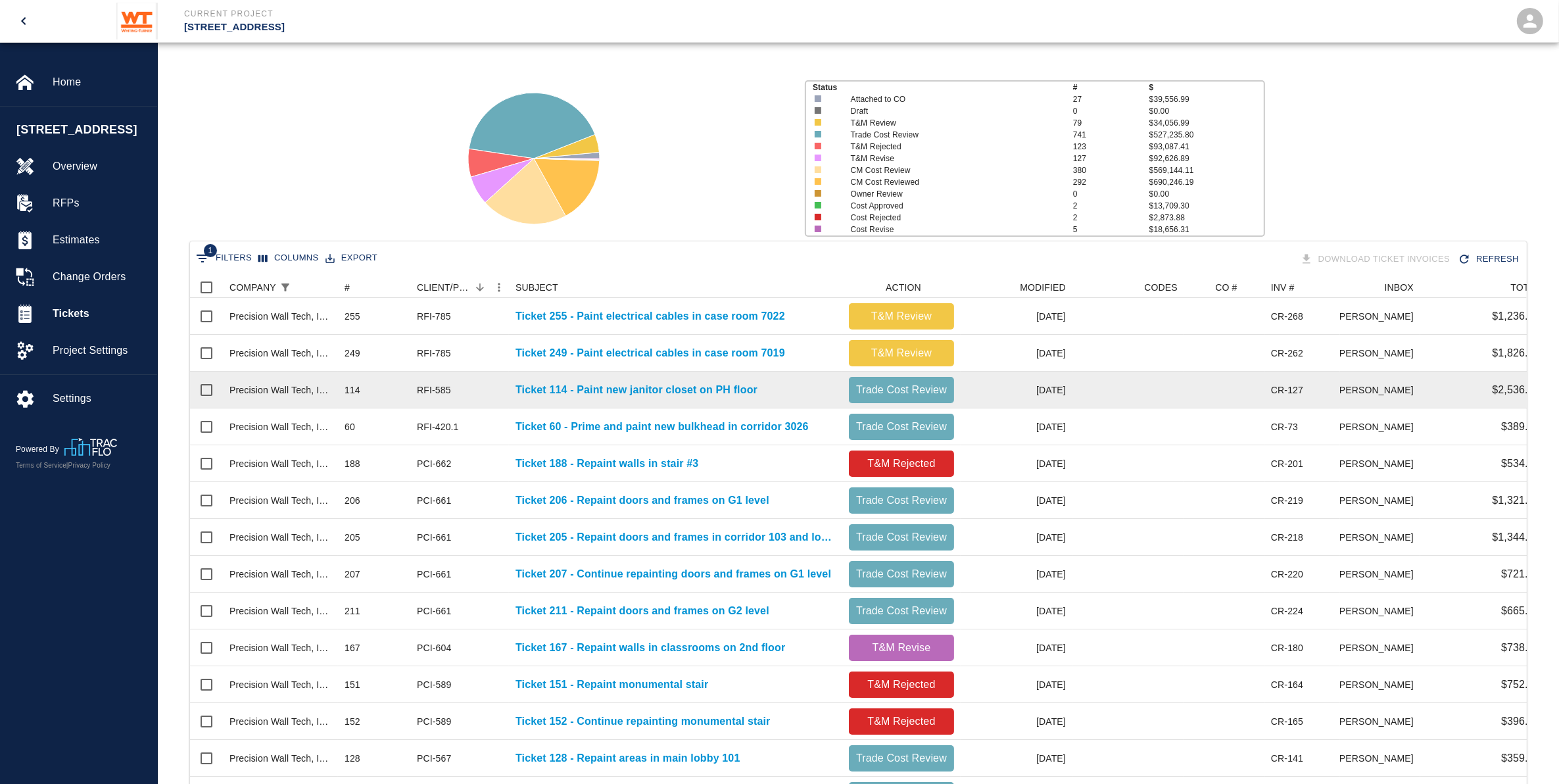
scroll to position [0, 0]
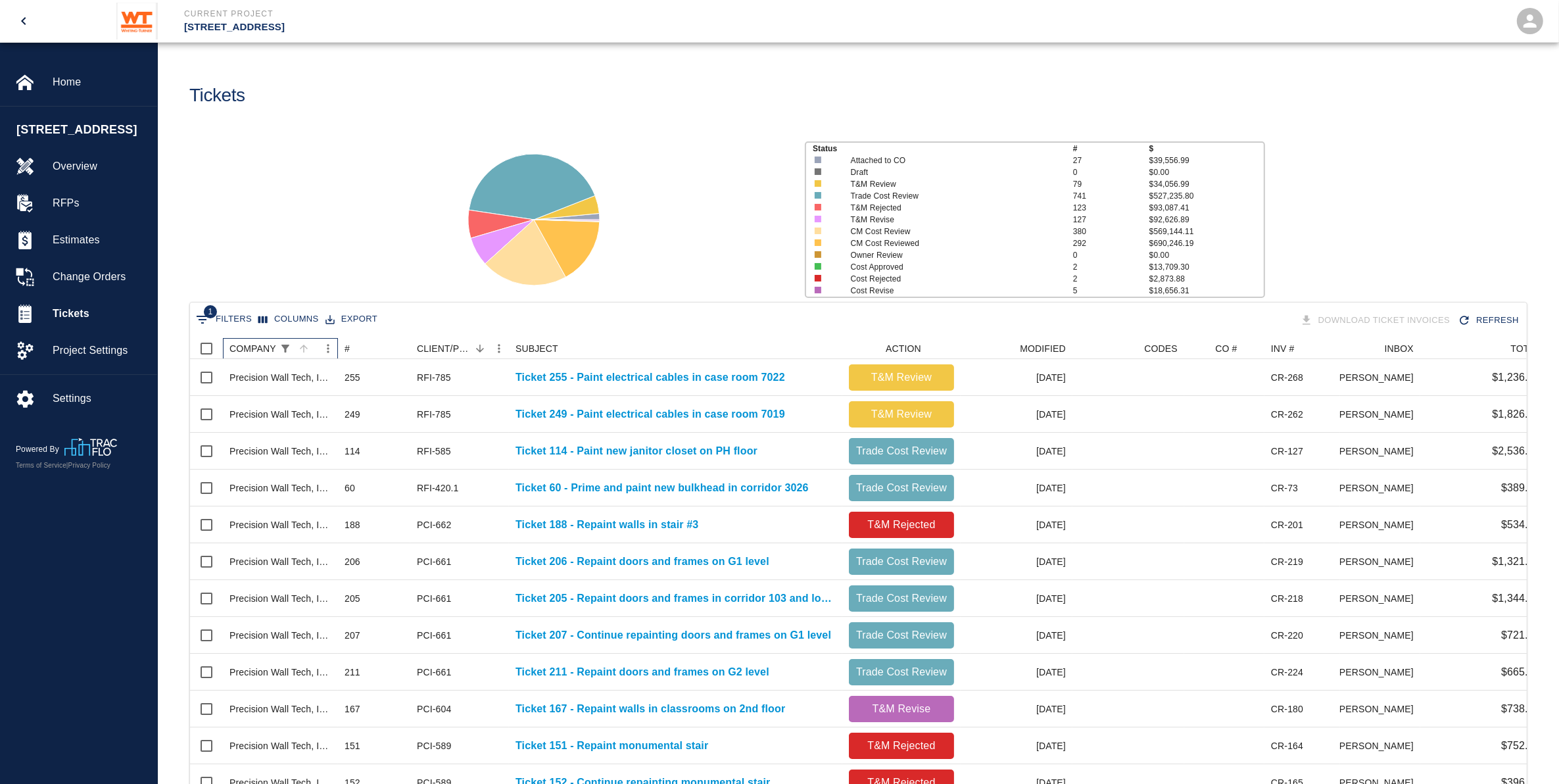
click at [270, 350] on div "COMPANY" at bounding box center [253, 348] width 47 height 21
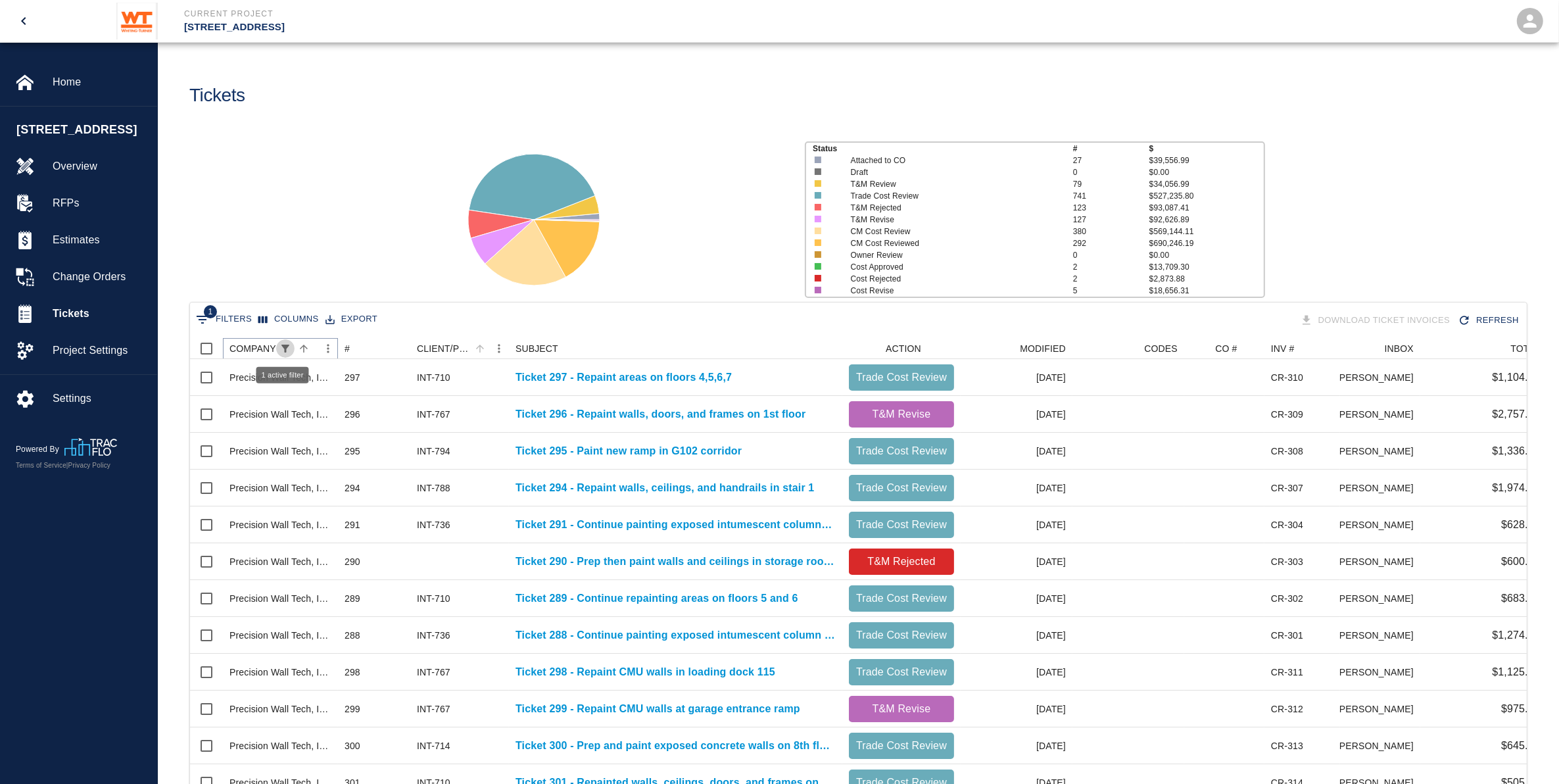
click at [280, 350] on icon "Show filters" at bounding box center [285, 349] width 12 height 12
select select "startsWith"
select select "pco_number"
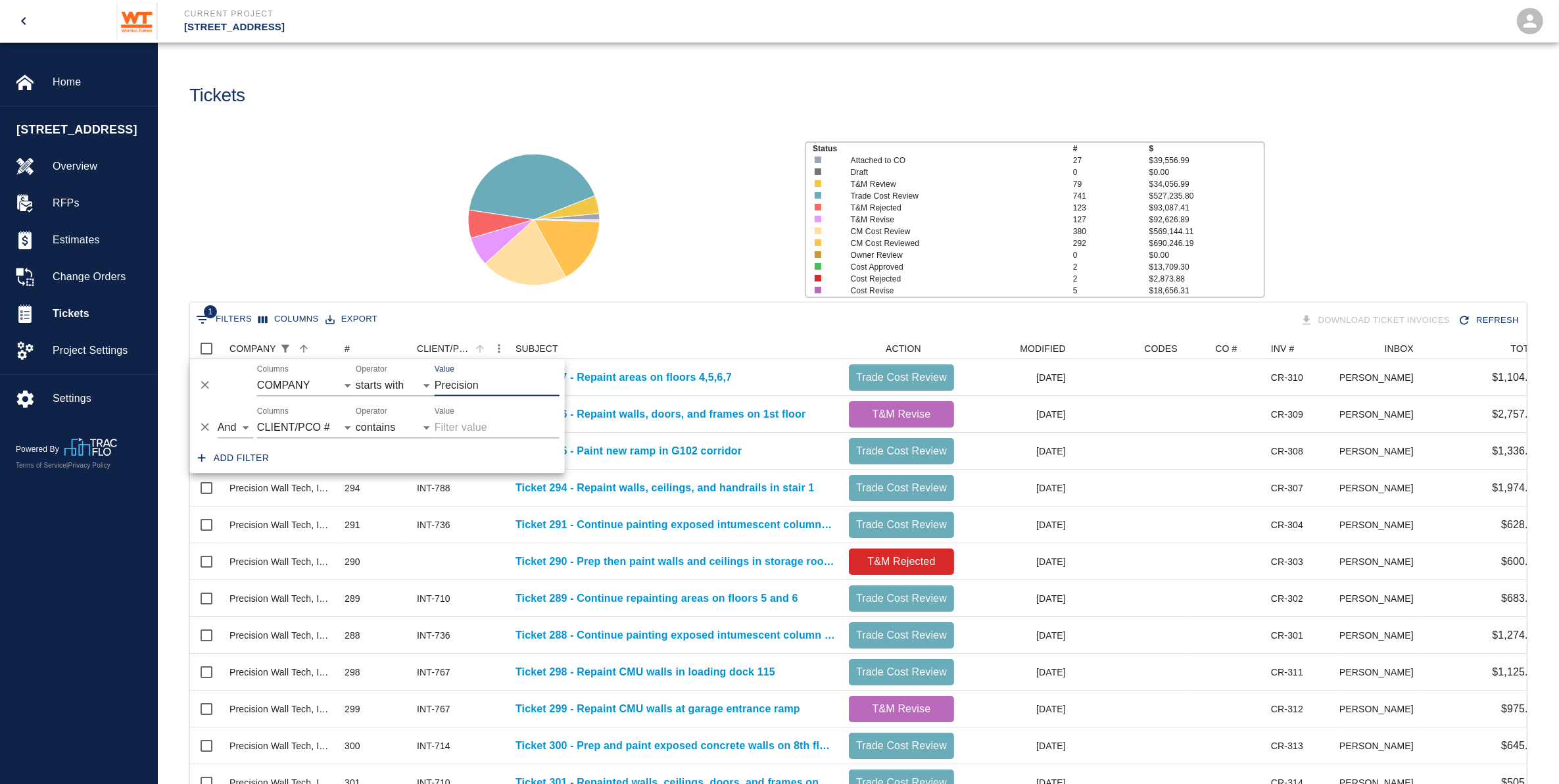
drag, startPoint x: 486, startPoint y: 387, endPoint x: 367, endPoint y: 364, distance: 121.2
click at [367, 367] on div "And Or Columns COMPANY ID # CLIENT/PCO # SUBJECT DESCRIPTION ACTION WORK MODIFI…" at bounding box center [377, 380] width 375 height 42
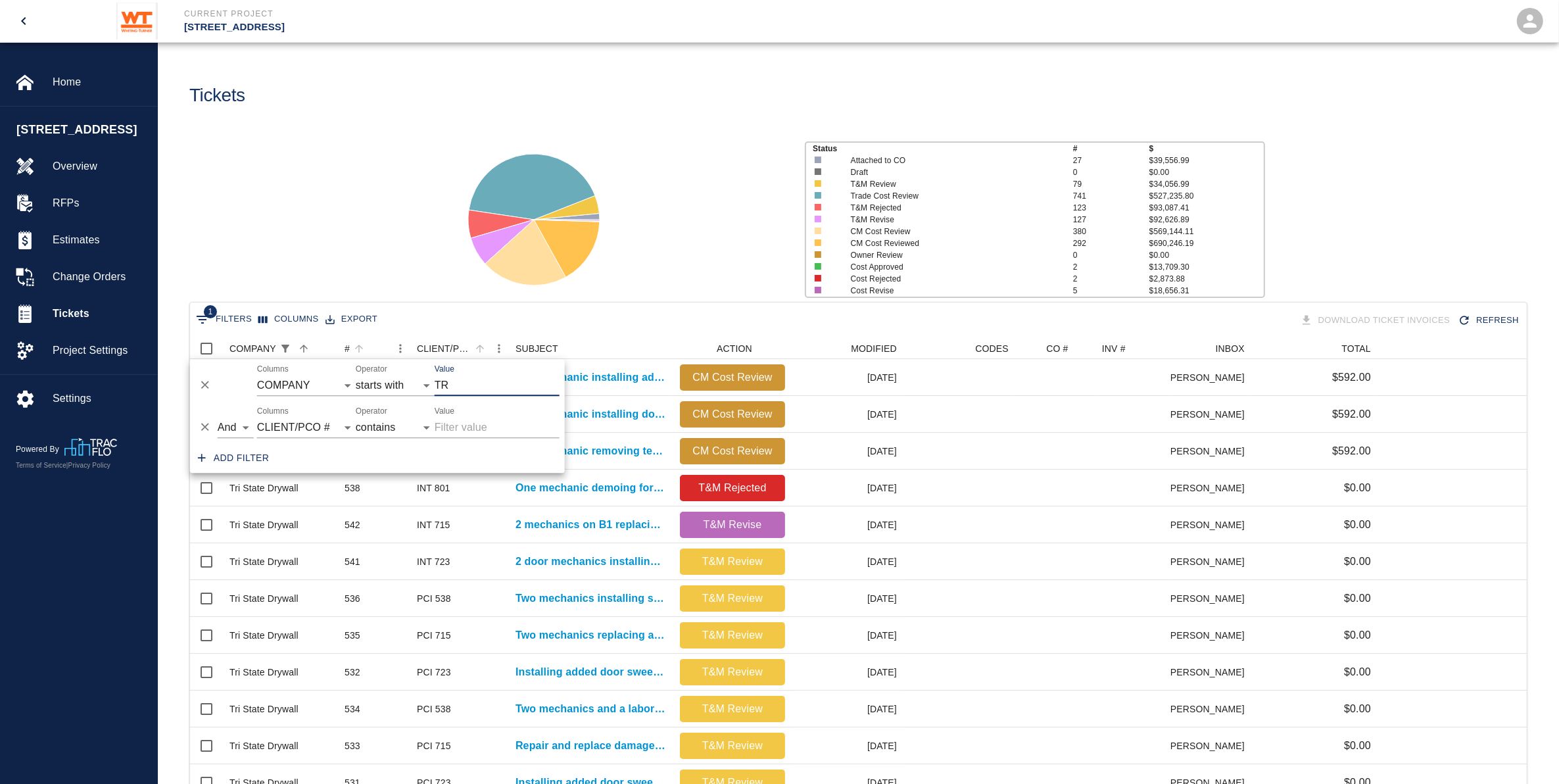
scroll to position [12, 13]
type input "Tri"
click at [684, 253] on div at bounding box center [617, 214] width 353 height 175
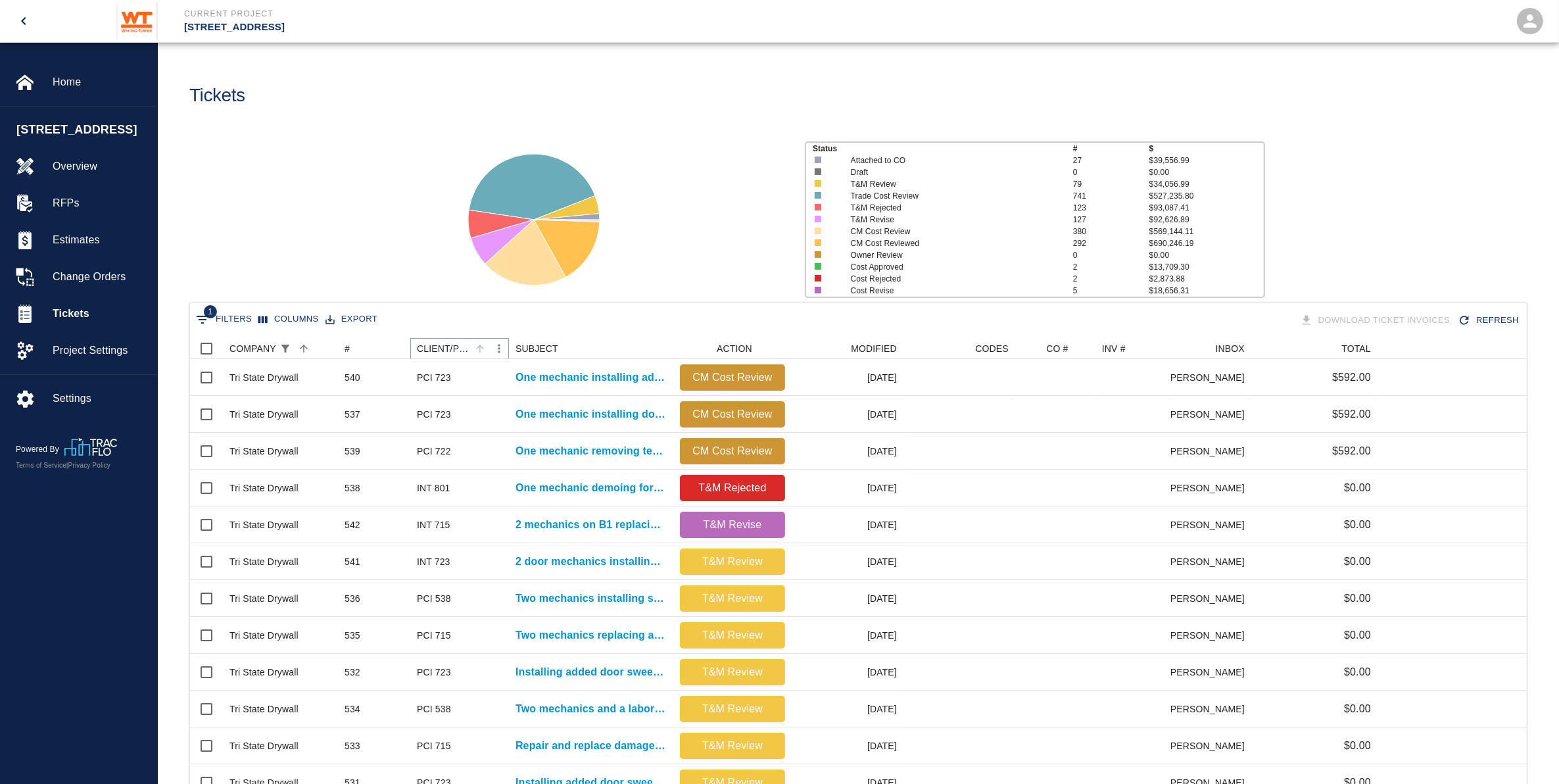
click at [477, 345] on icon "Sort" at bounding box center [480, 349] width 12 height 12
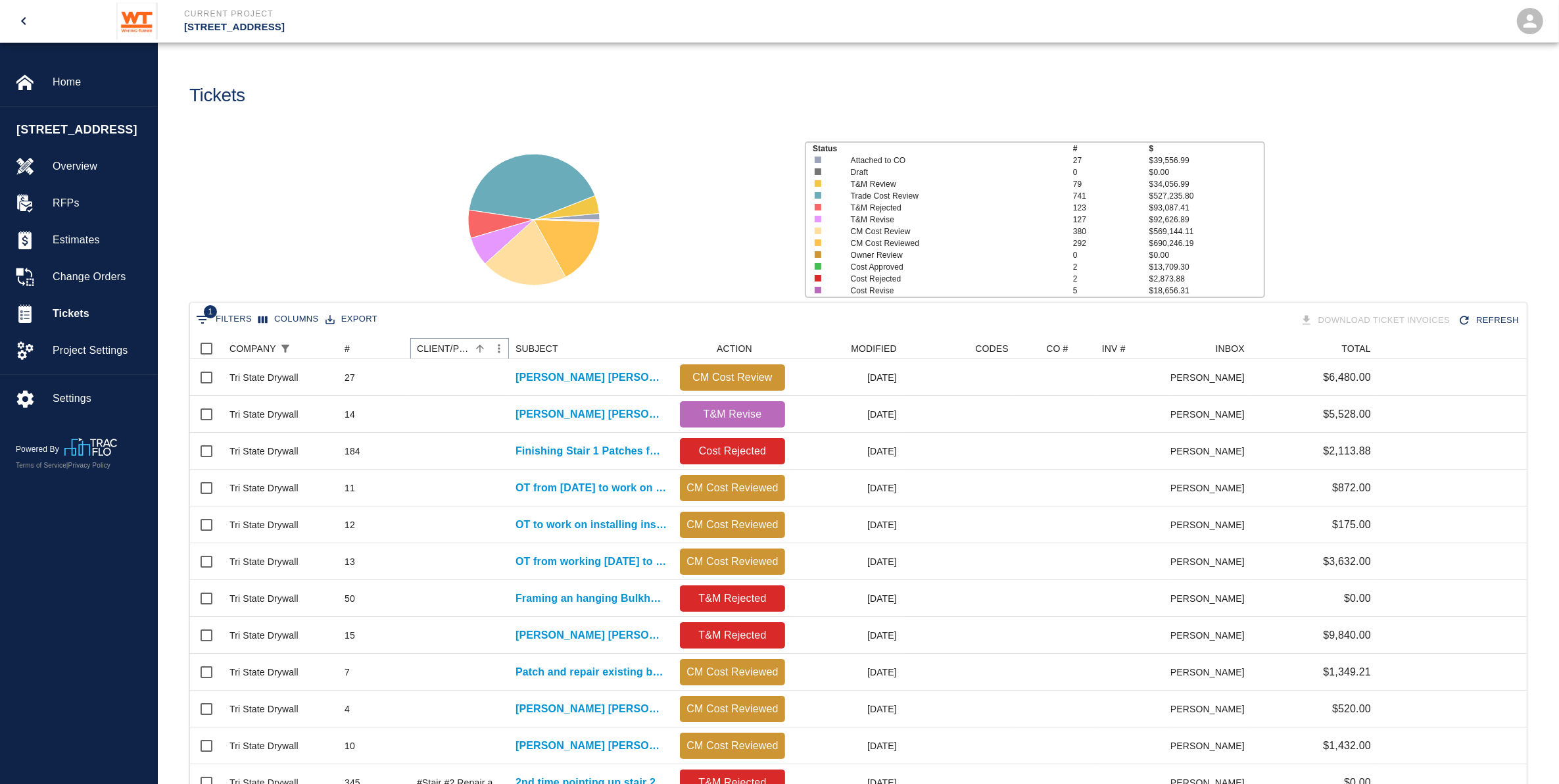
click at [477, 345] on icon "Sort" at bounding box center [480, 349] width 12 height 12
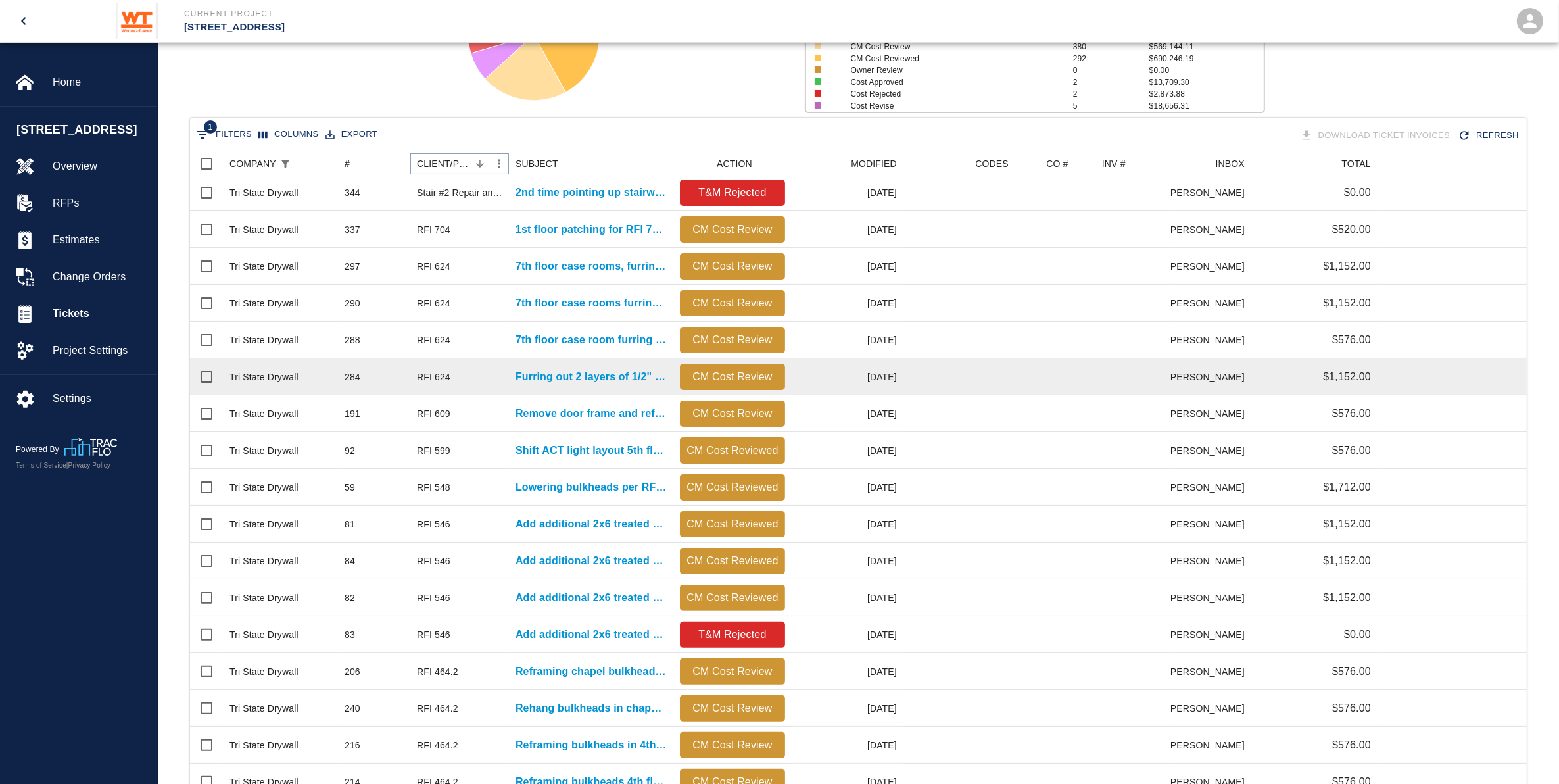
scroll to position [378, 0]
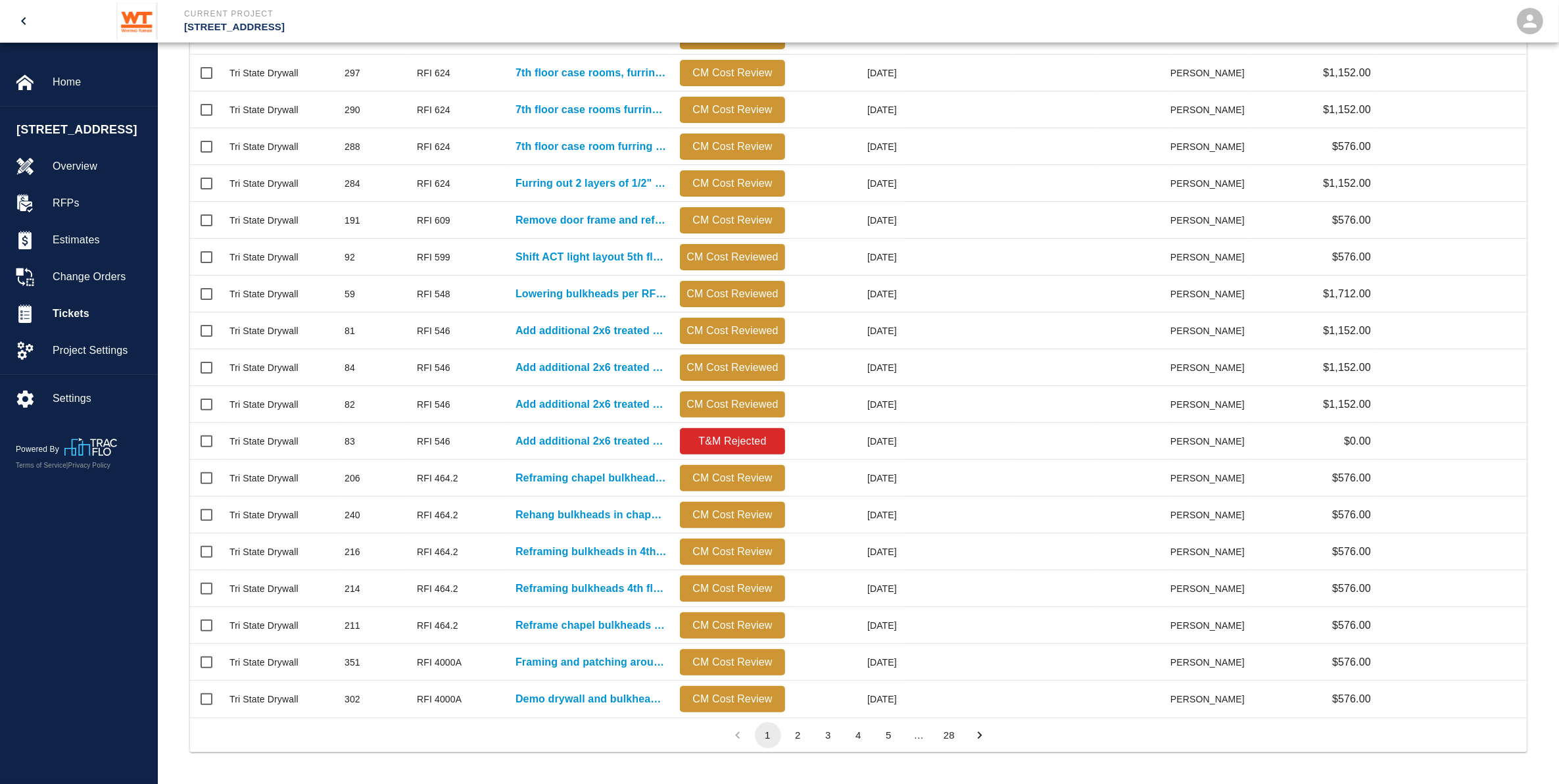
click at [973, 735] on icon "Go to next page" at bounding box center [980, 735] width 14 height 14
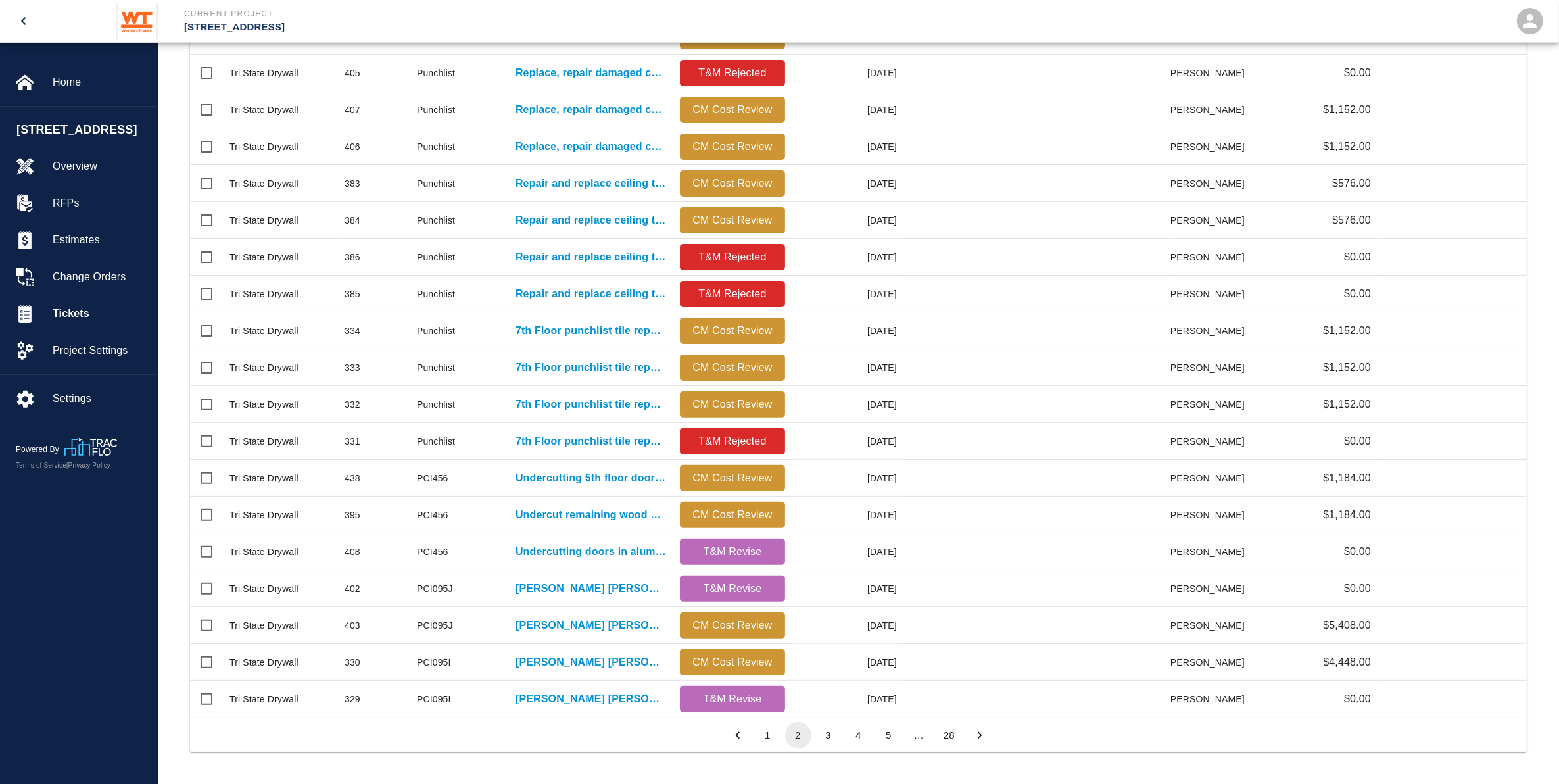
click at [973, 735] on icon "Go to next page" at bounding box center [980, 735] width 14 height 14
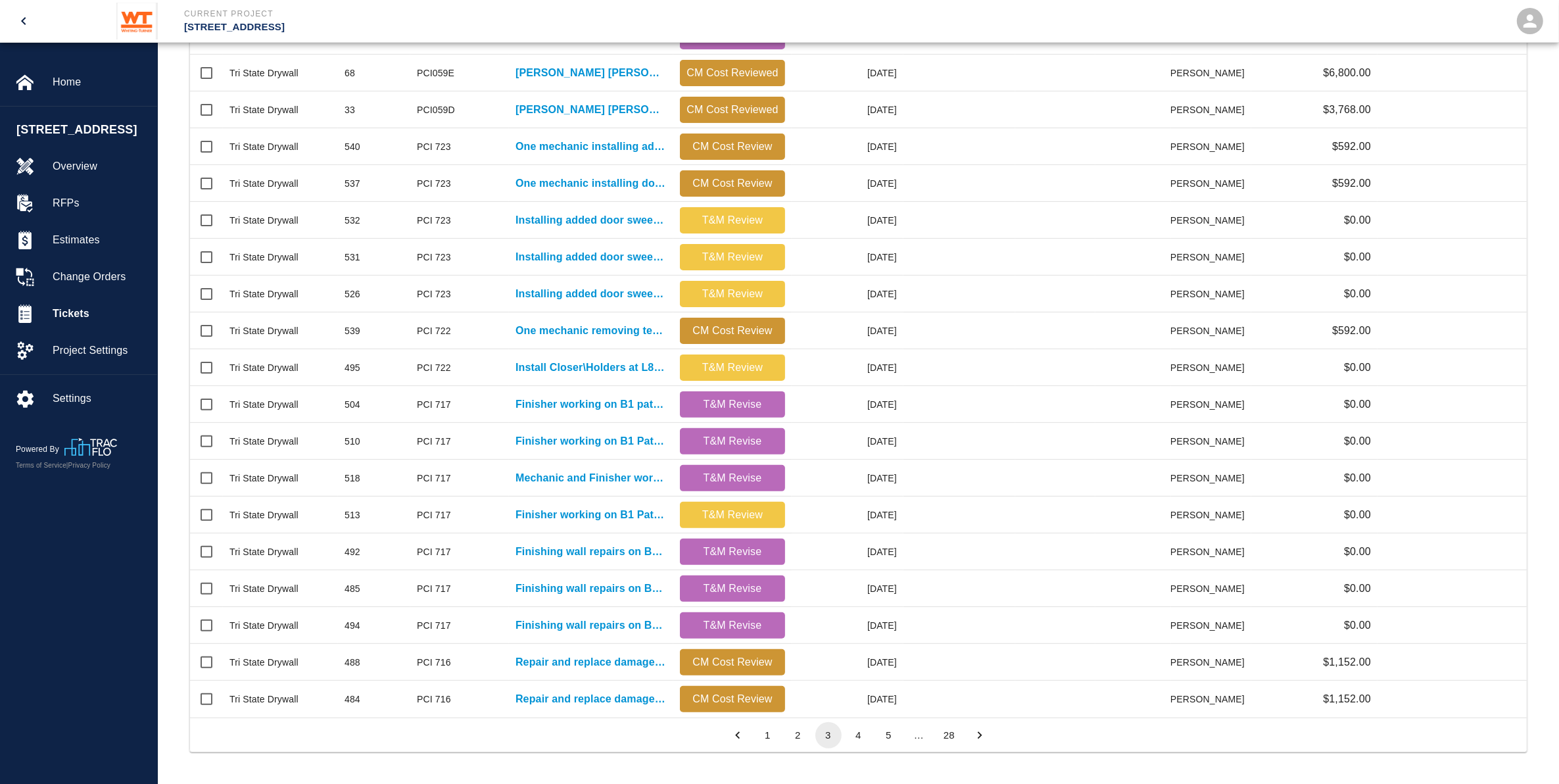
click at [974, 739] on icon "Go to next page" at bounding box center [980, 735] width 14 height 14
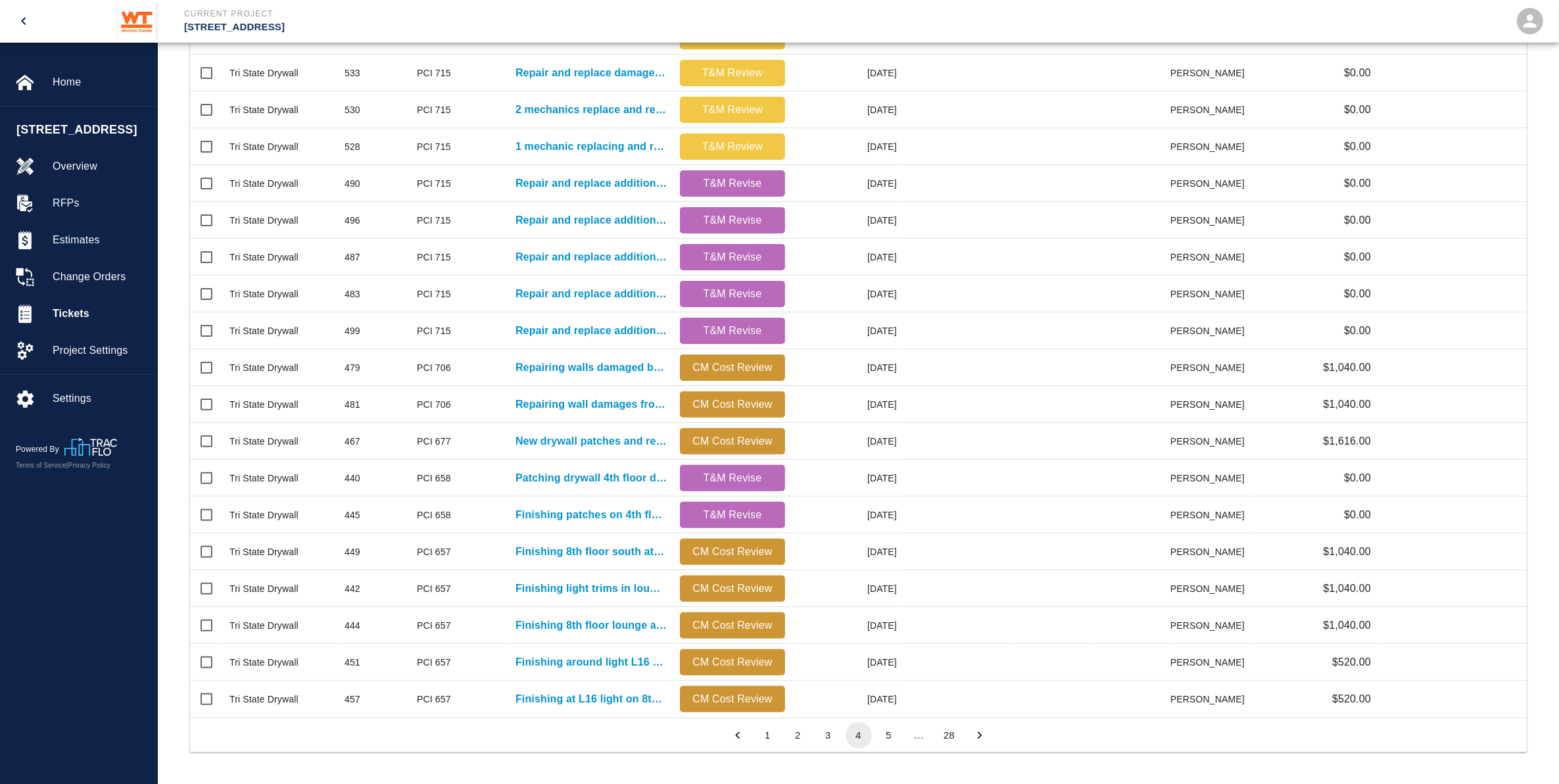
click at [974, 739] on icon "Go to next page" at bounding box center [980, 735] width 14 height 14
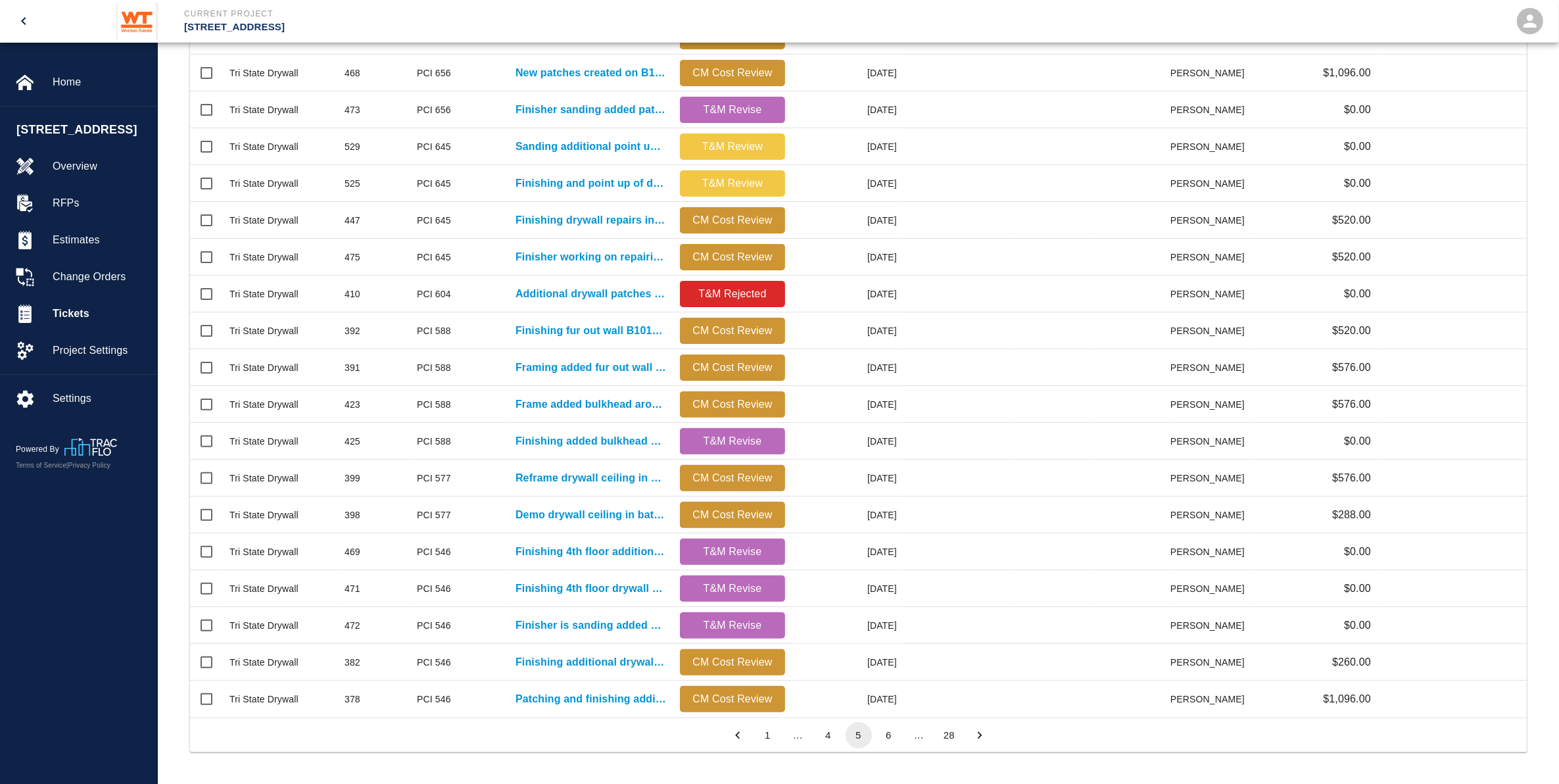
click at [973, 737] on icon "Go to next page" at bounding box center [980, 735] width 14 height 14
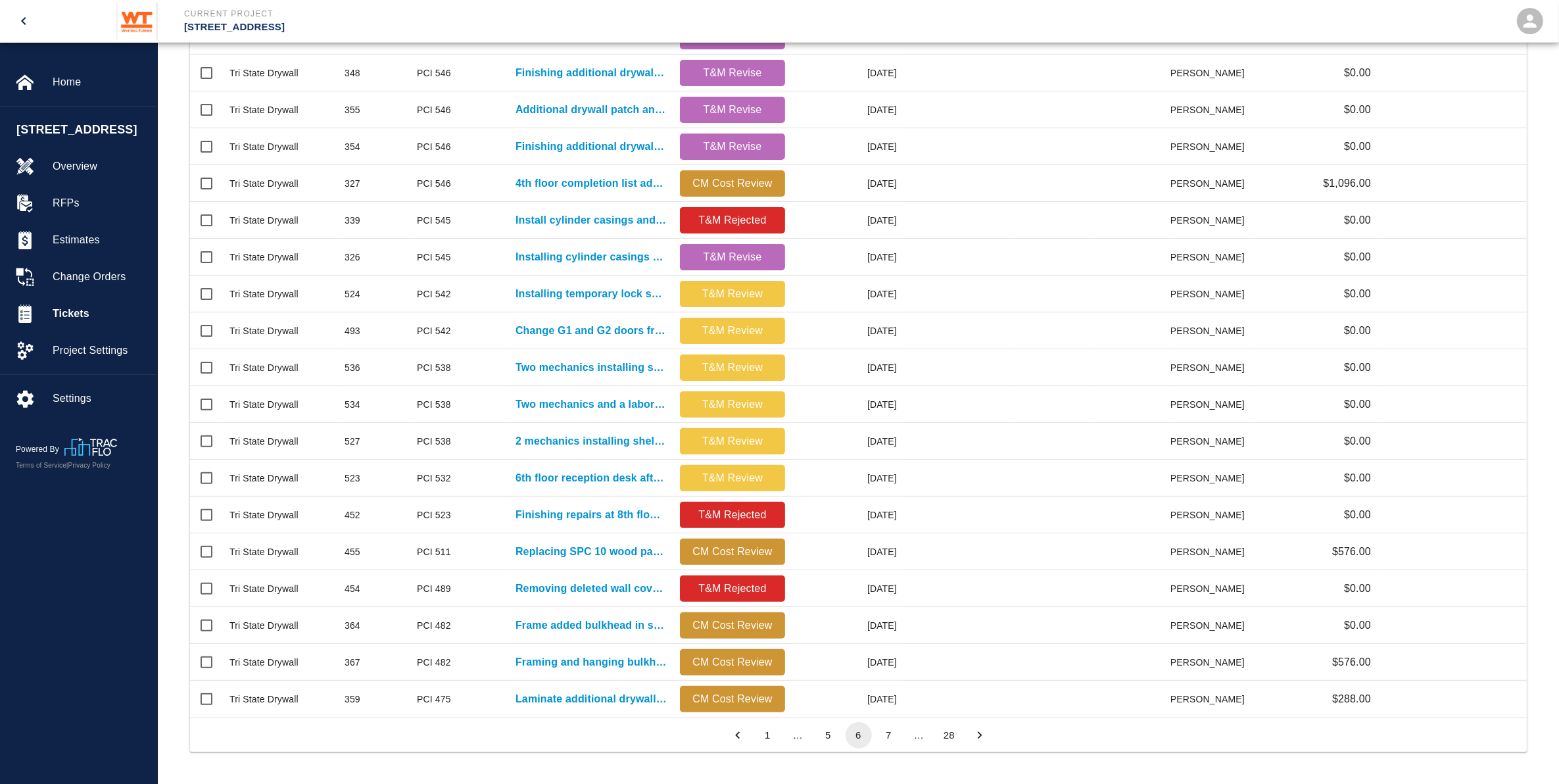
click at [973, 737] on icon "Go to next page" at bounding box center [980, 735] width 14 height 14
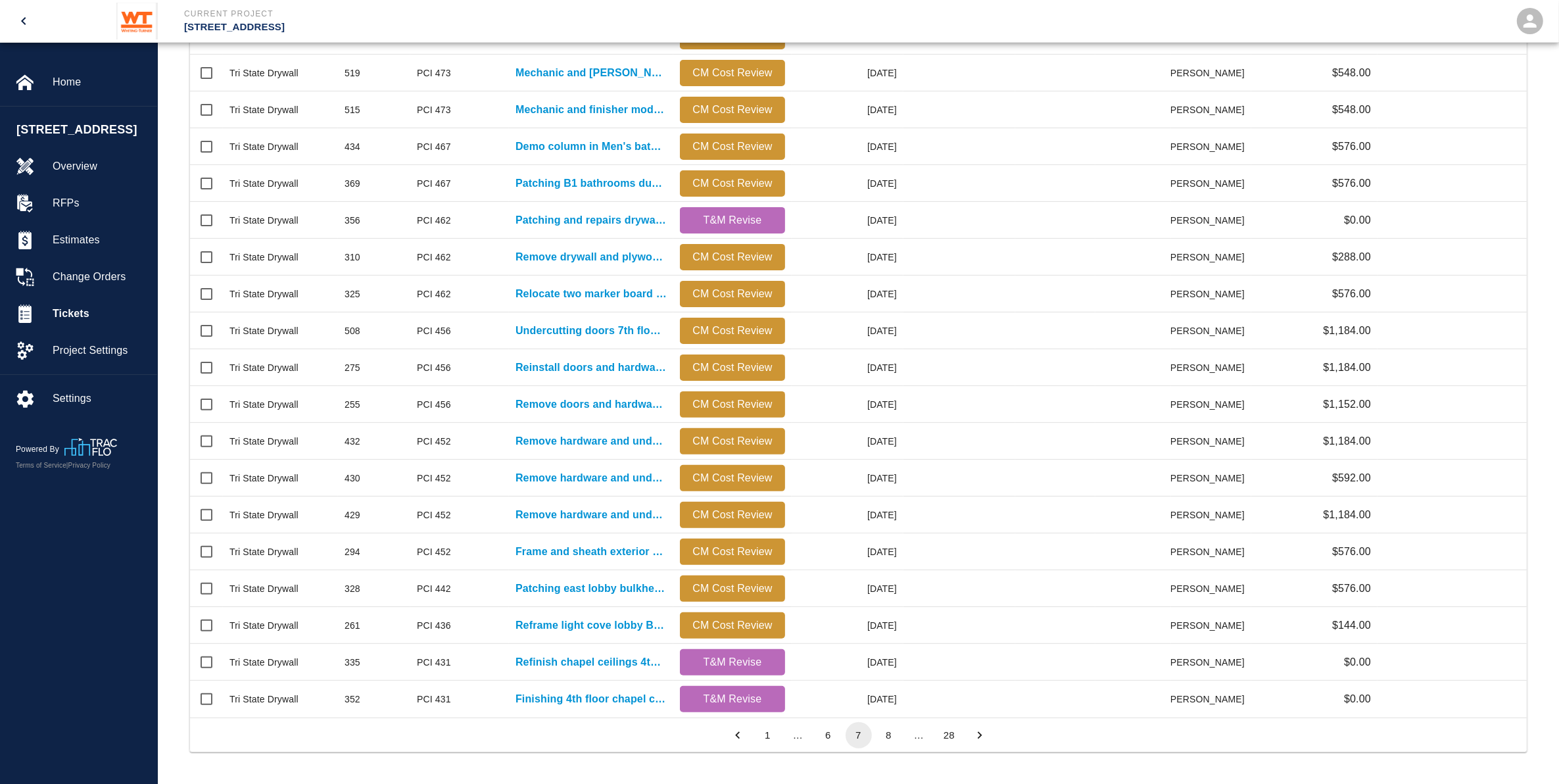
click at [973, 737] on icon "Go to next page" at bounding box center [980, 735] width 14 height 14
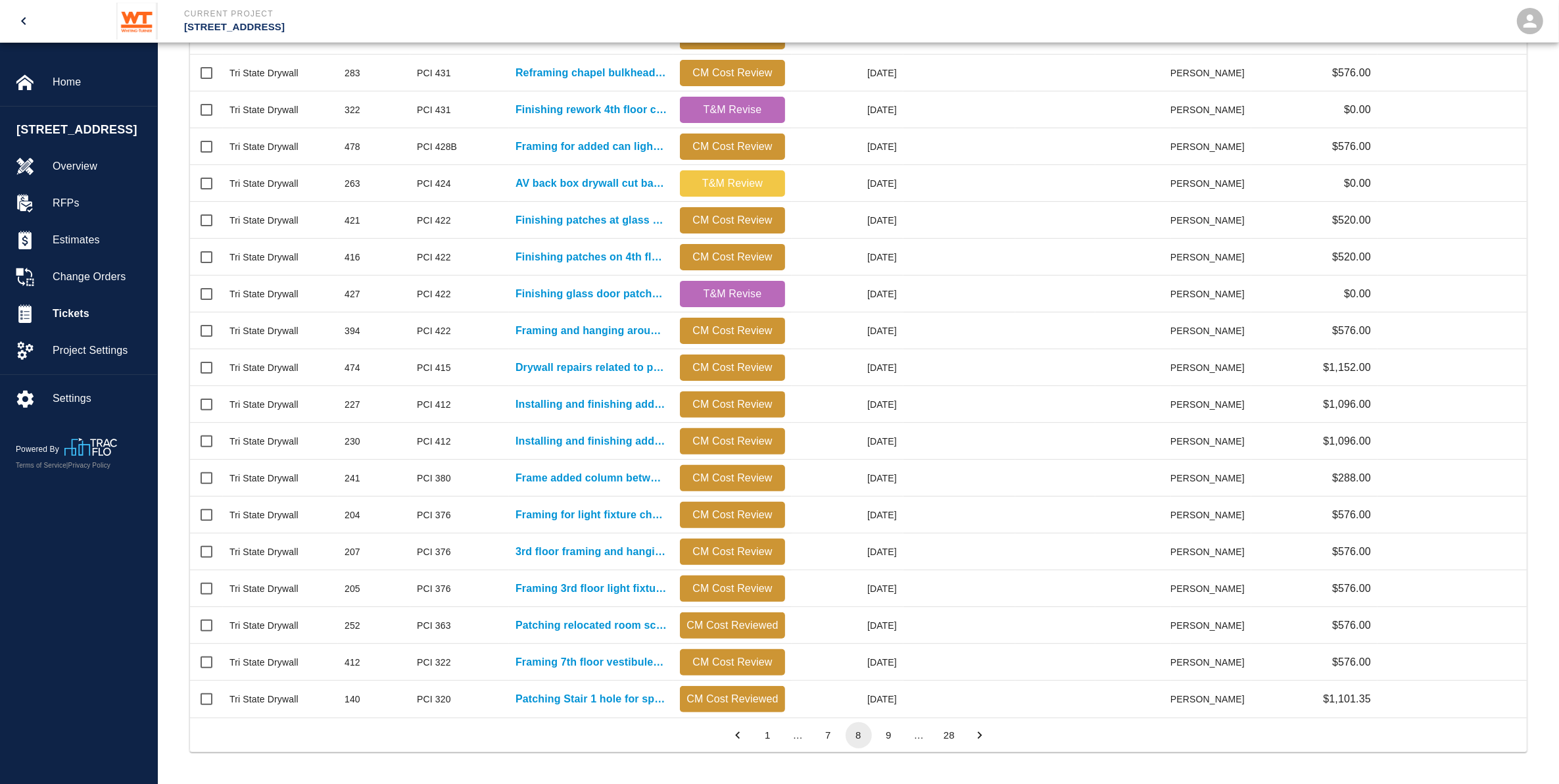
click at [973, 737] on icon "Go to next page" at bounding box center [980, 735] width 14 height 14
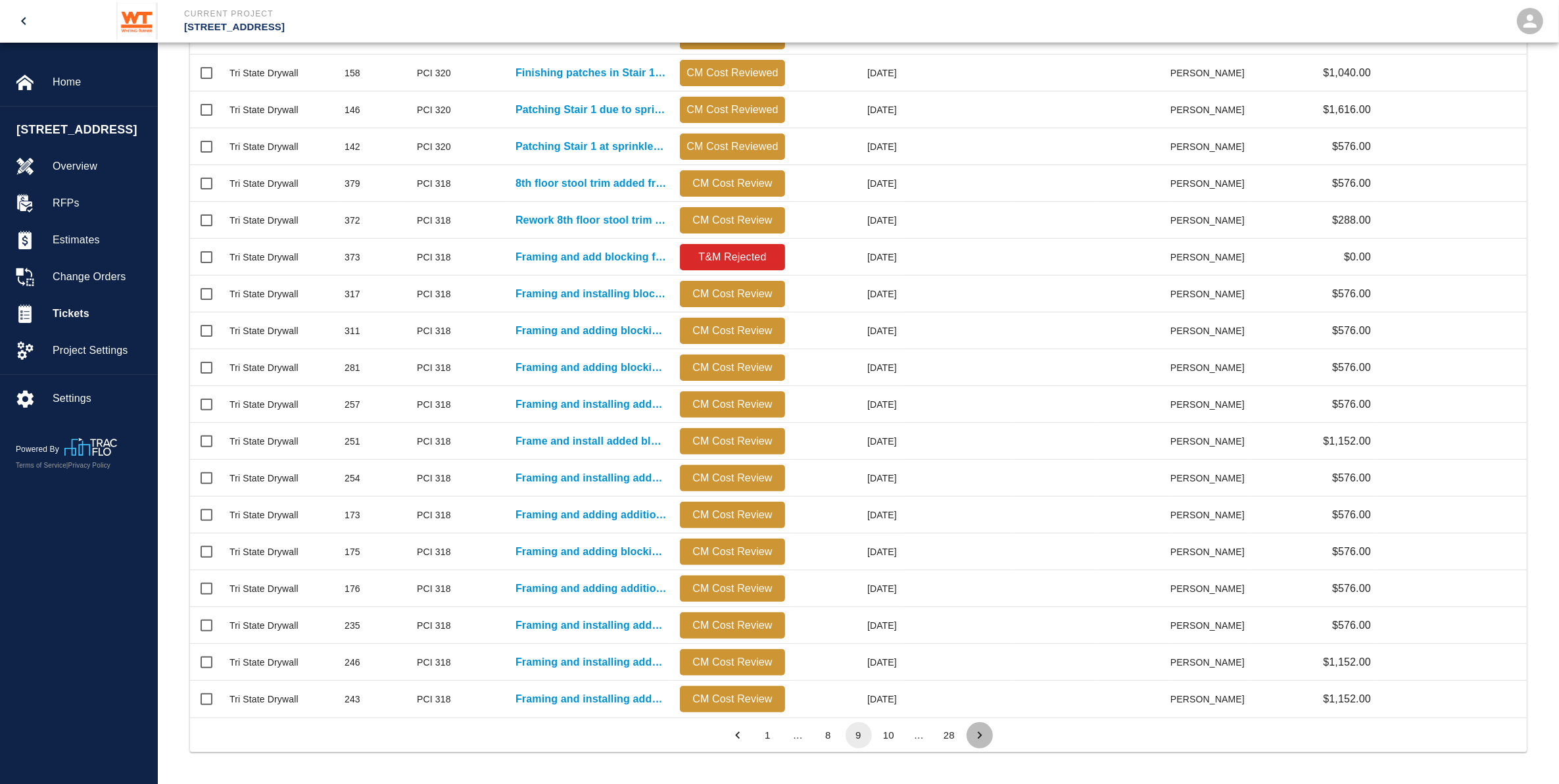
click at [973, 737] on icon "Go to next page" at bounding box center [980, 735] width 14 height 14
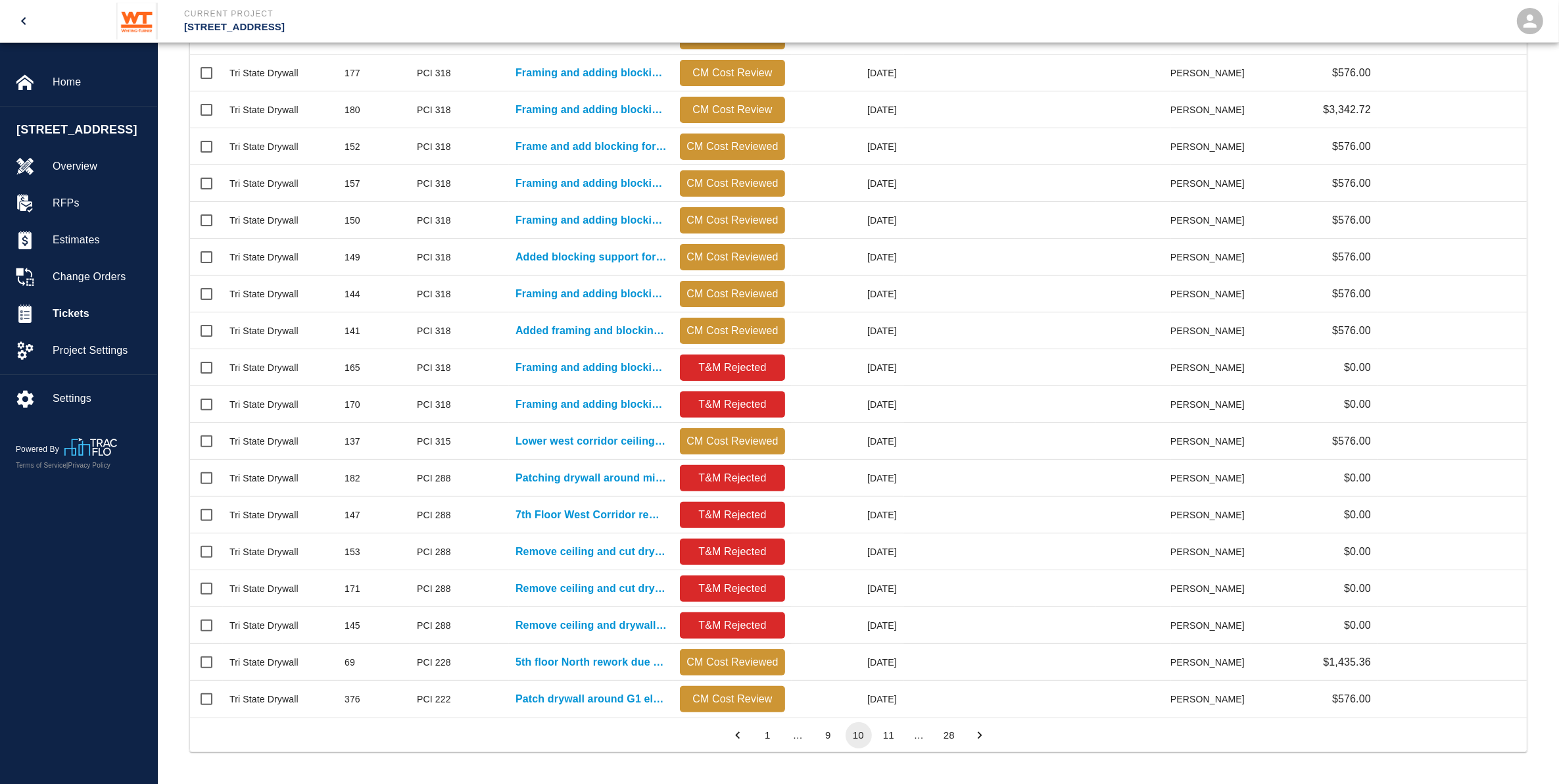
click at [973, 737] on icon "Go to next page" at bounding box center [980, 735] width 14 height 14
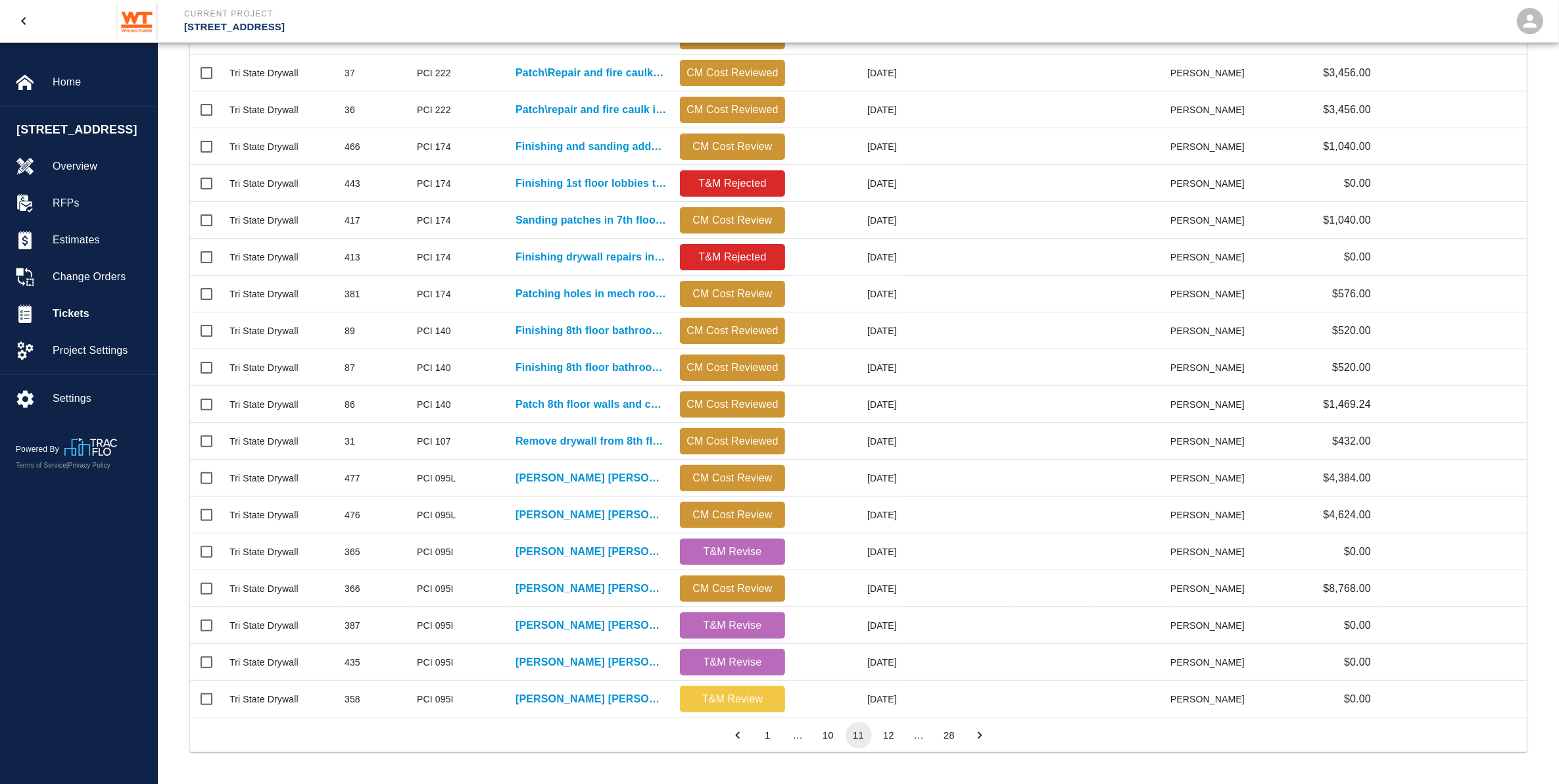
click at [974, 737] on icon "Go to next page" at bounding box center [980, 735] width 14 height 14
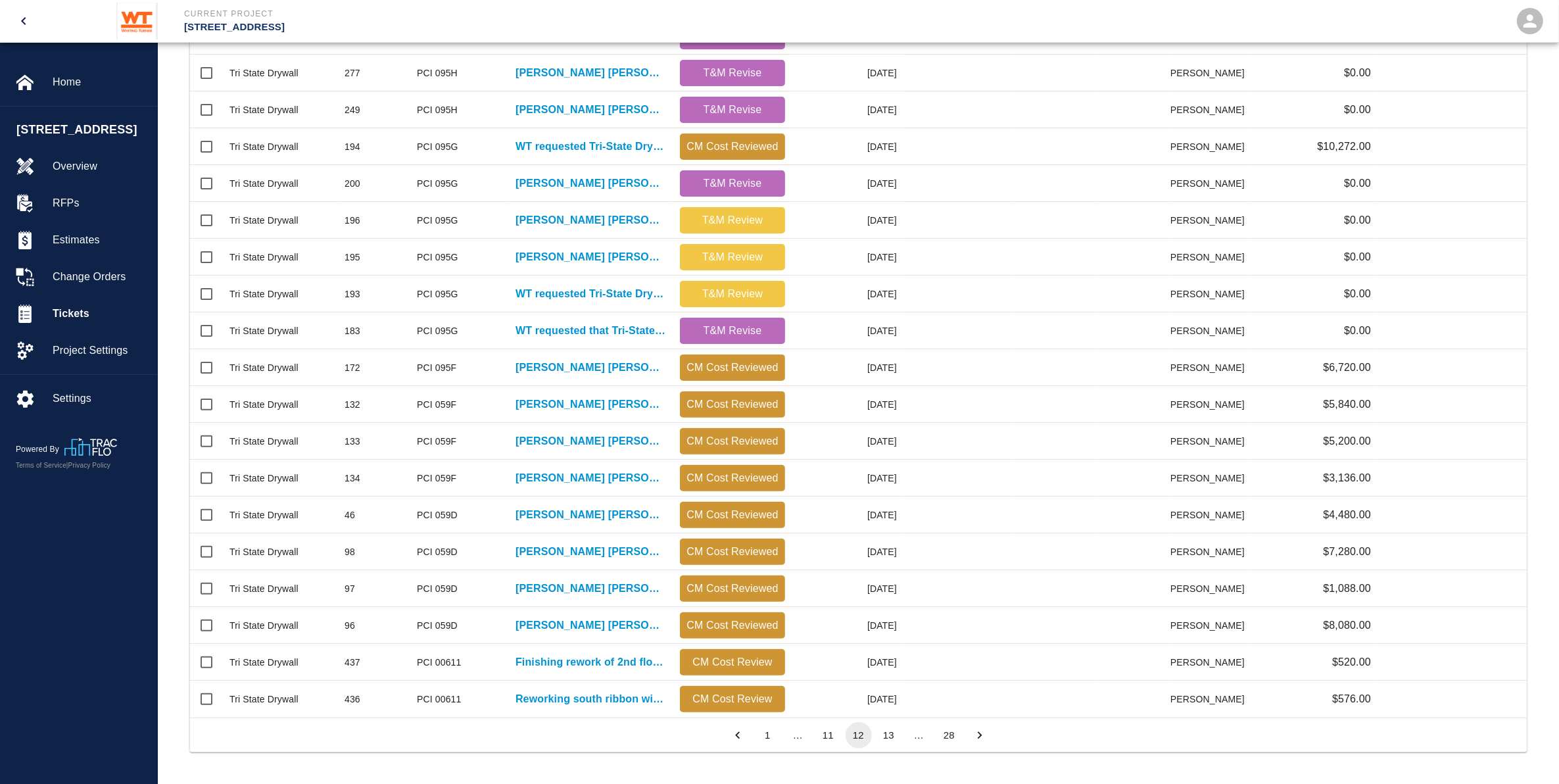
click at [974, 737] on icon "Go to next page" at bounding box center [980, 735] width 14 height 14
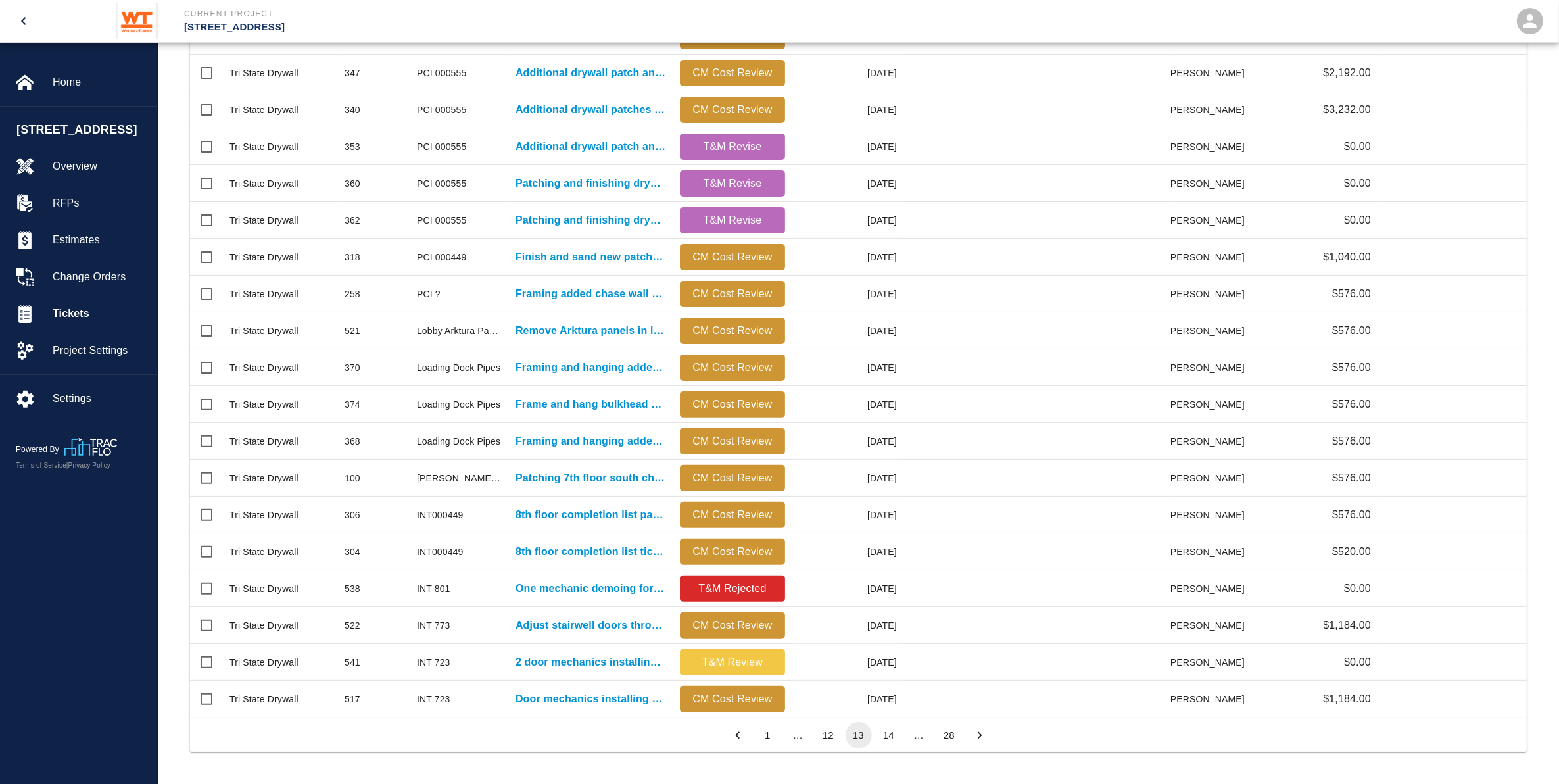
click at [977, 734] on icon "Go to next page" at bounding box center [980, 735] width 14 height 14
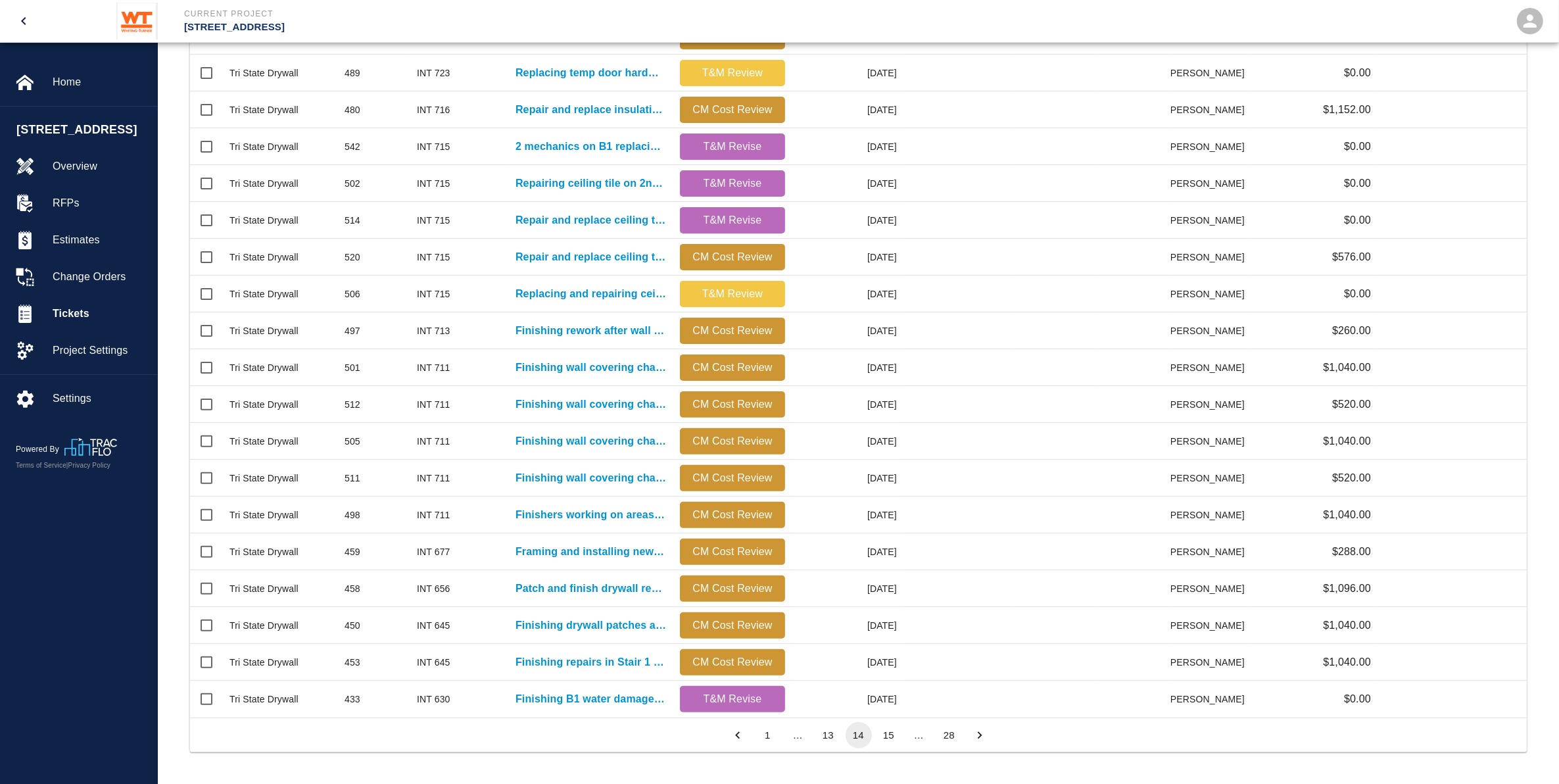
click at [738, 735] on icon "Go to previous page" at bounding box center [737, 735] width 14 height 14
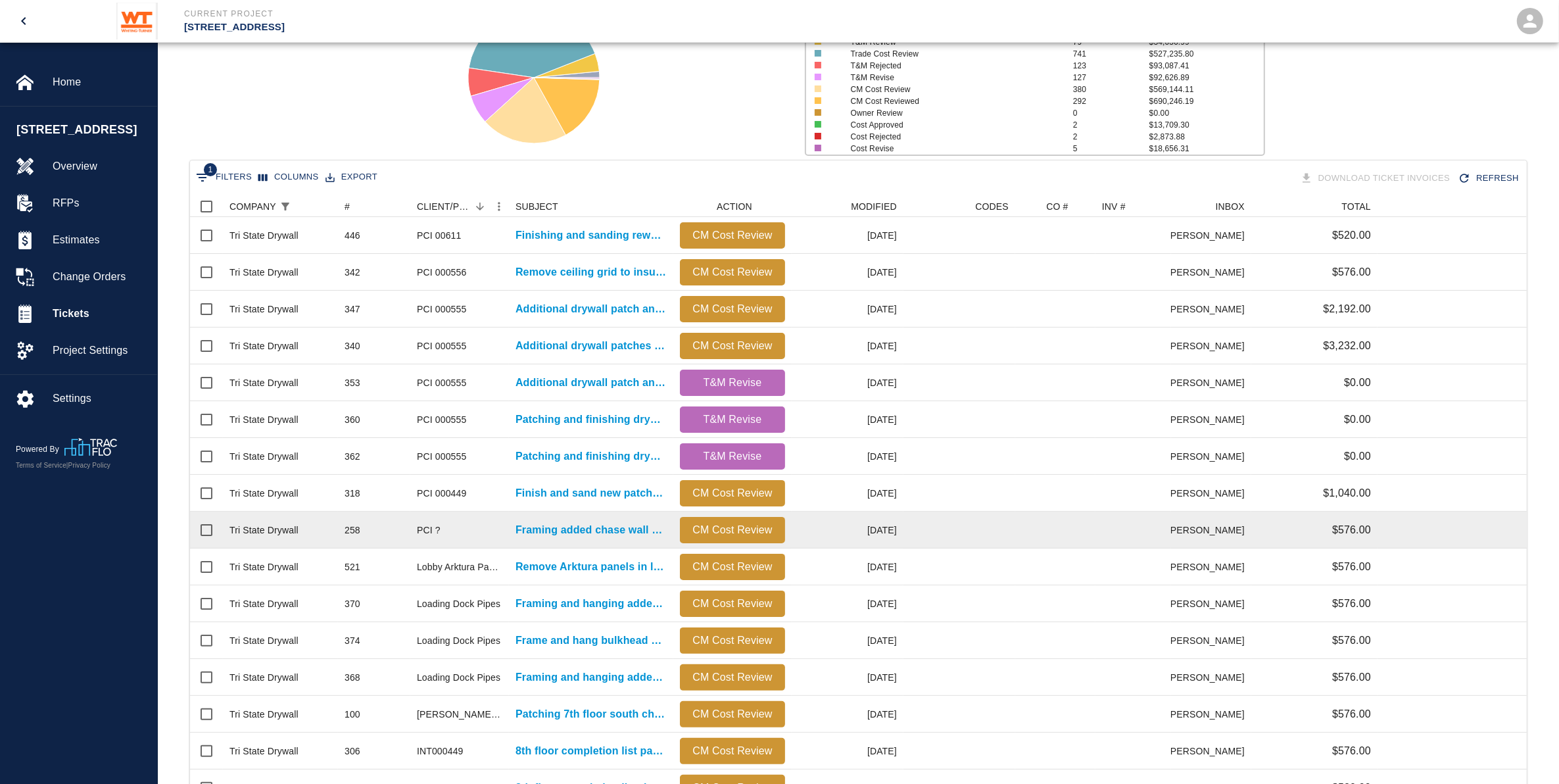
scroll to position [132, 0]
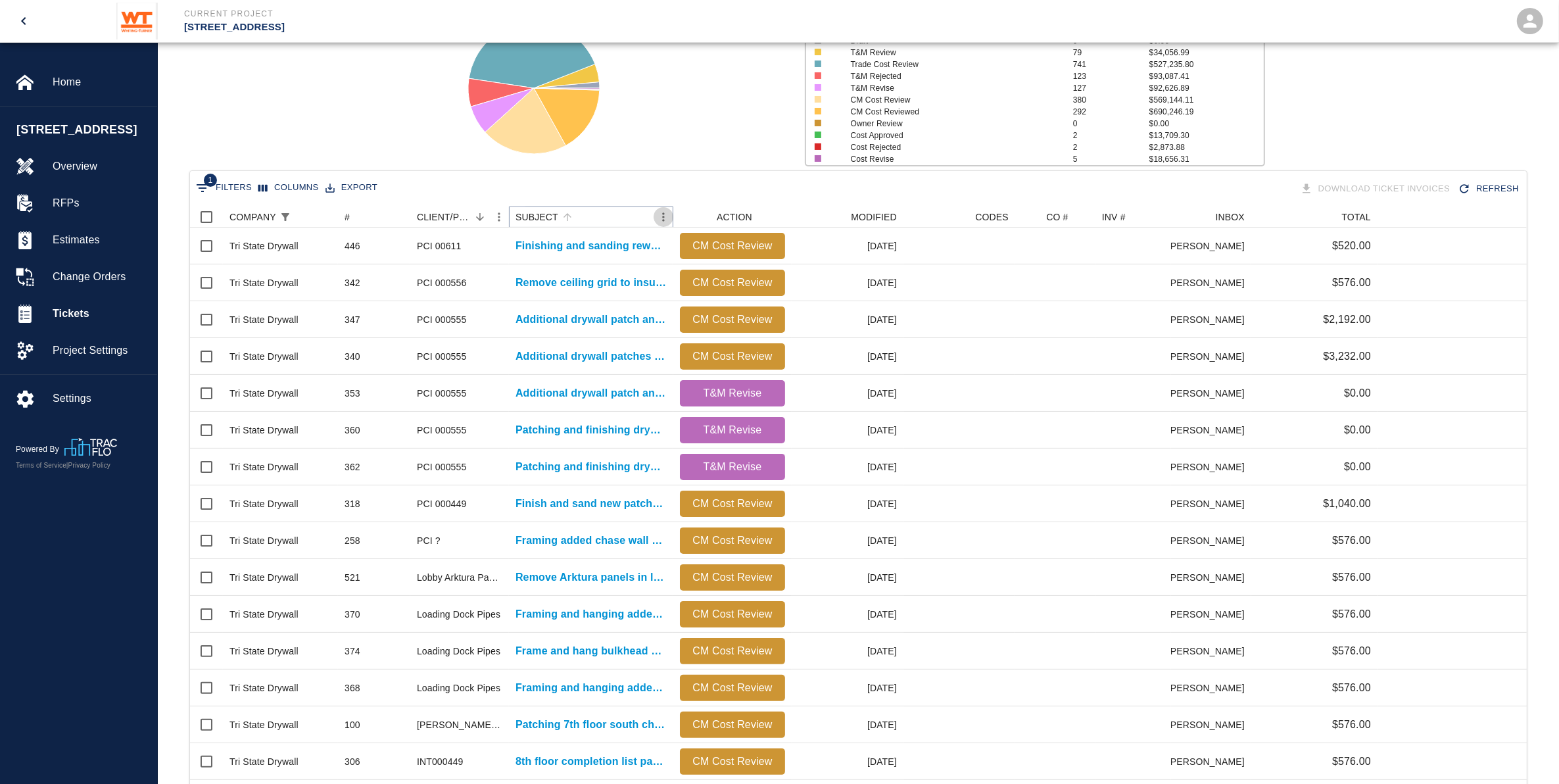
click at [664, 212] on icon "Menu" at bounding box center [663, 217] width 13 height 13
click at [635, 319] on li "Filter" at bounding box center [629, 315] width 91 height 23
select select "startsWith"
select select "pco_number"
select select "subject"
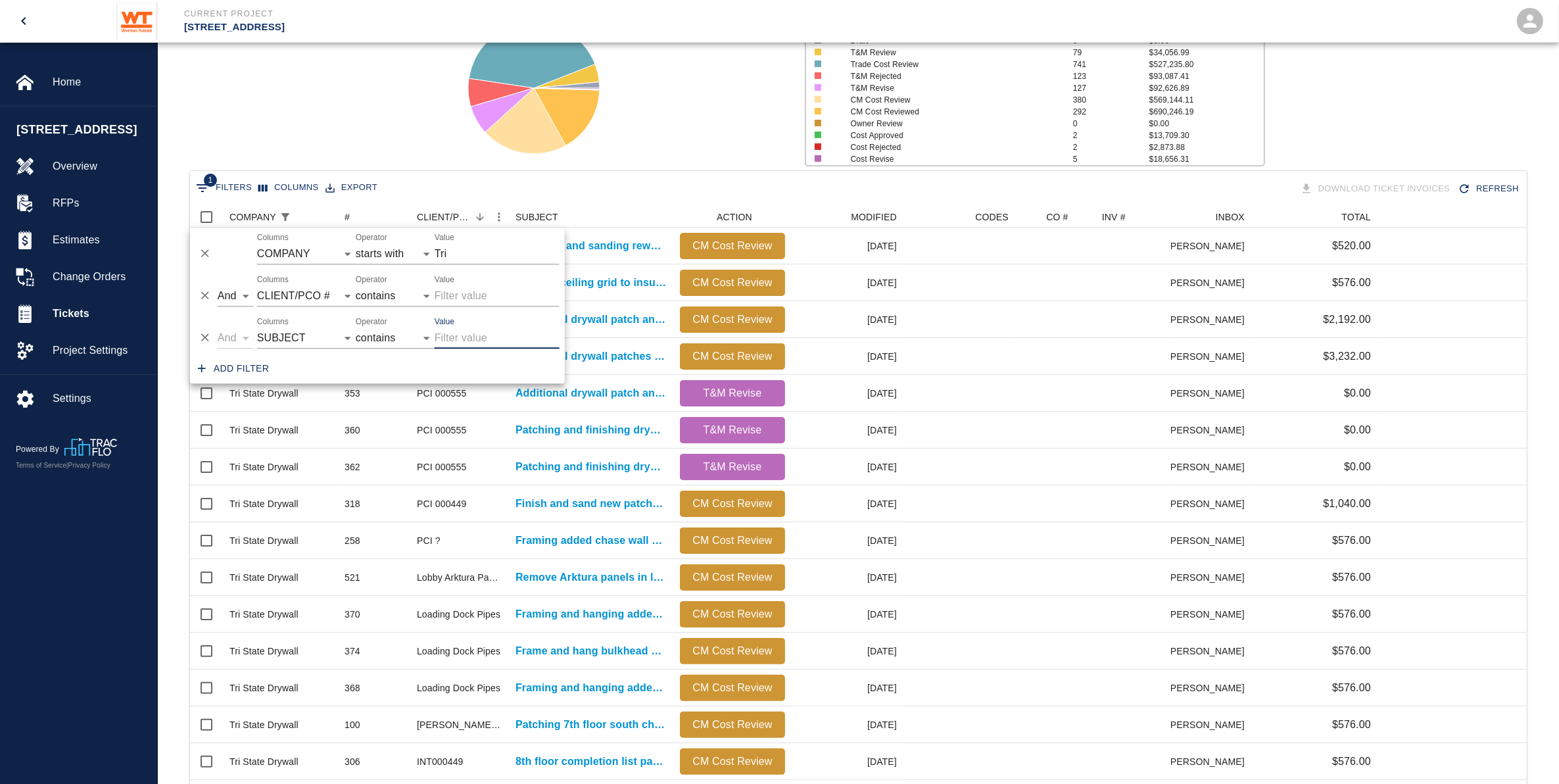
click at [607, 154] on icon at bounding box center [534, 88] width 164 height 164
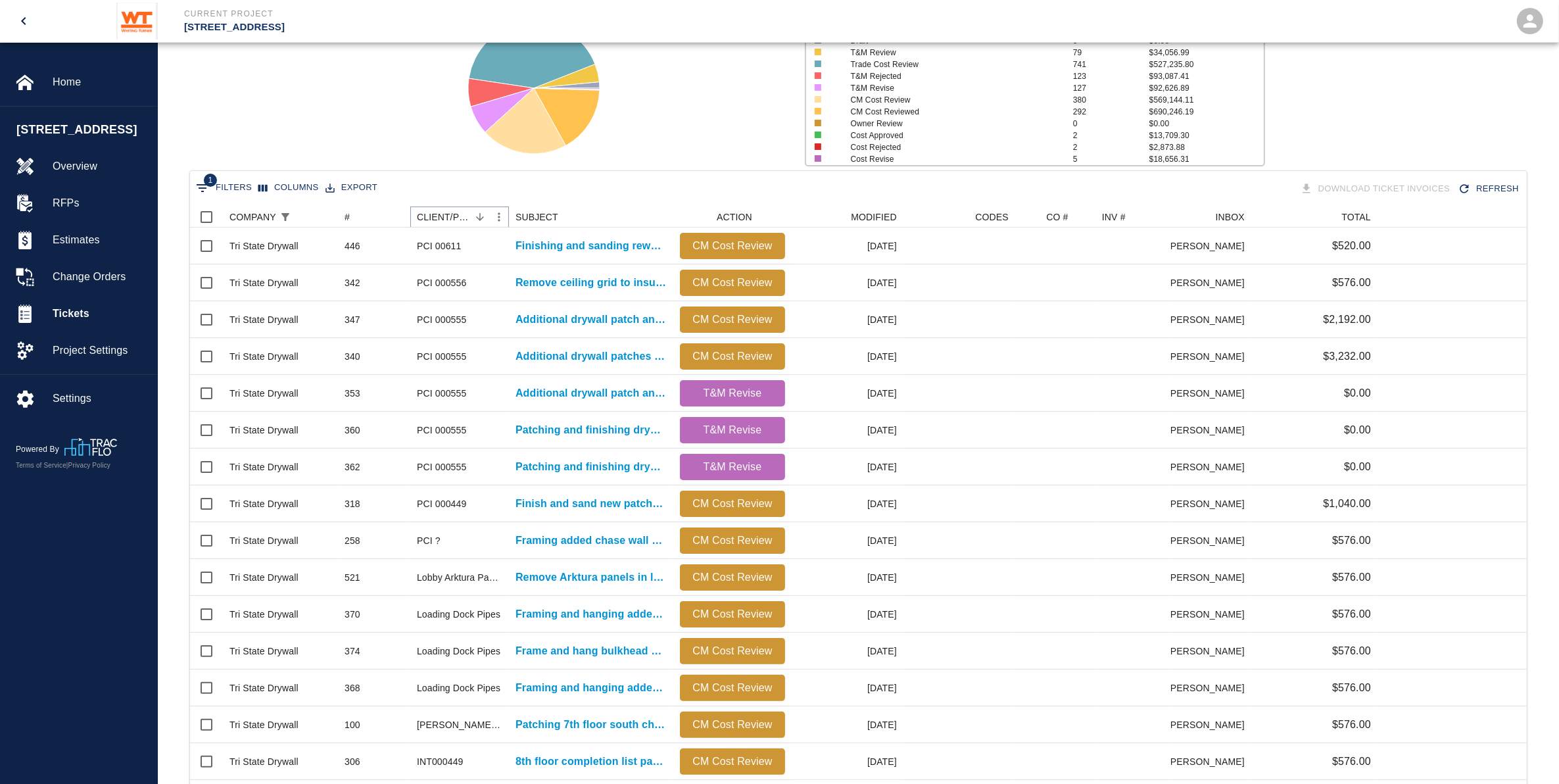
click at [496, 218] on icon "Menu" at bounding box center [499, 217] width 13 height 13
click at [474, 320] on li "Filter" at bounding box center [465, 315] width 91 height 23
select select "startsWith"
select select "pco_number"
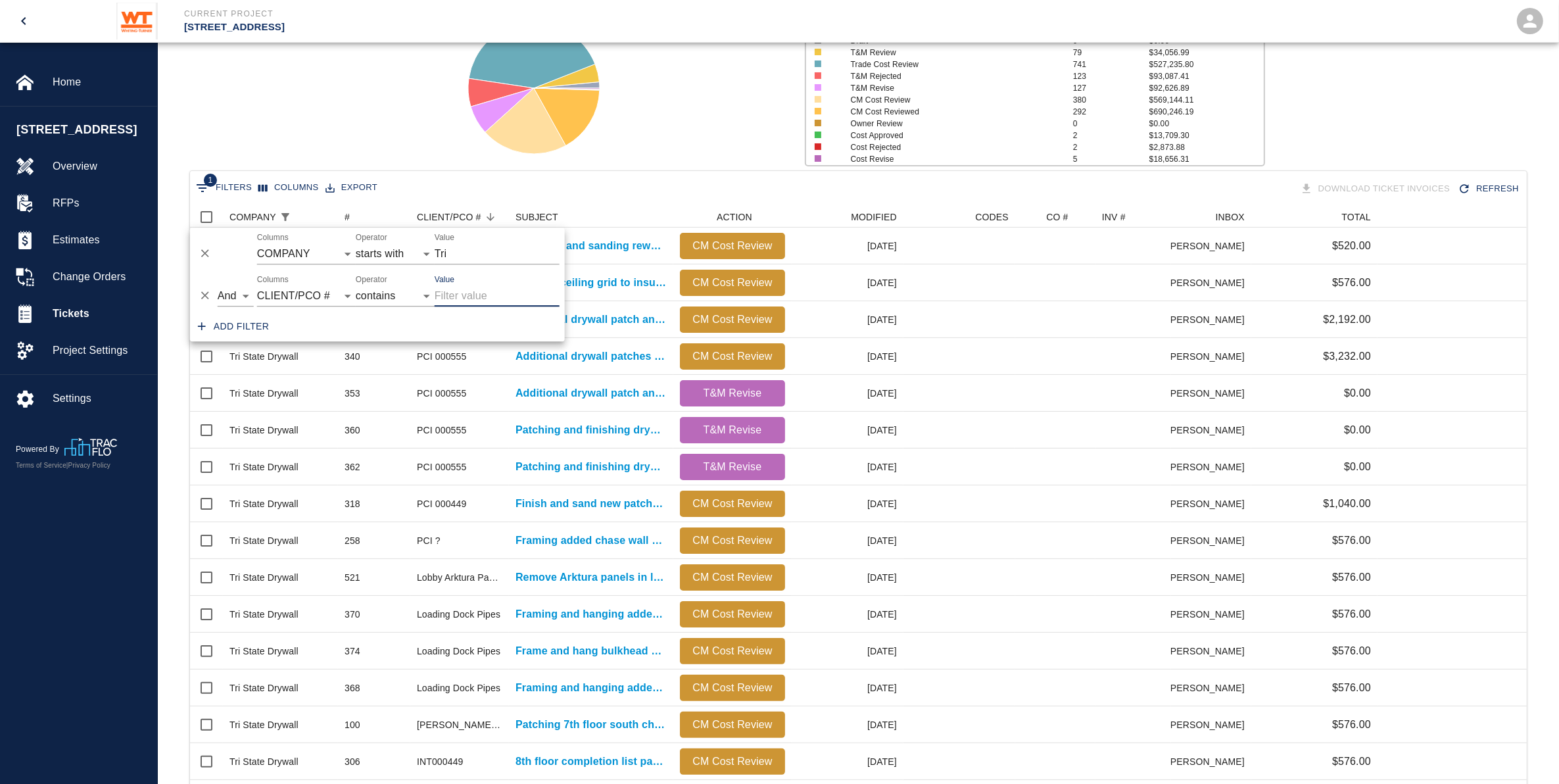
click at [484, 299] on input "Value" at bounding box center [496, 295] width 125 height 21
drag, startPoint x: 474, startPoint y: 252, endPoint x: 382, endPoint y: 247, distance: 92.1
click at [382, 247] on div "And Or Columns COMPANY ID # CLIENT/PCO # SUBJECT DESCRIPTION ACTION WORK MODIFI…" at bounding box center [377, 248] width 375 height 42
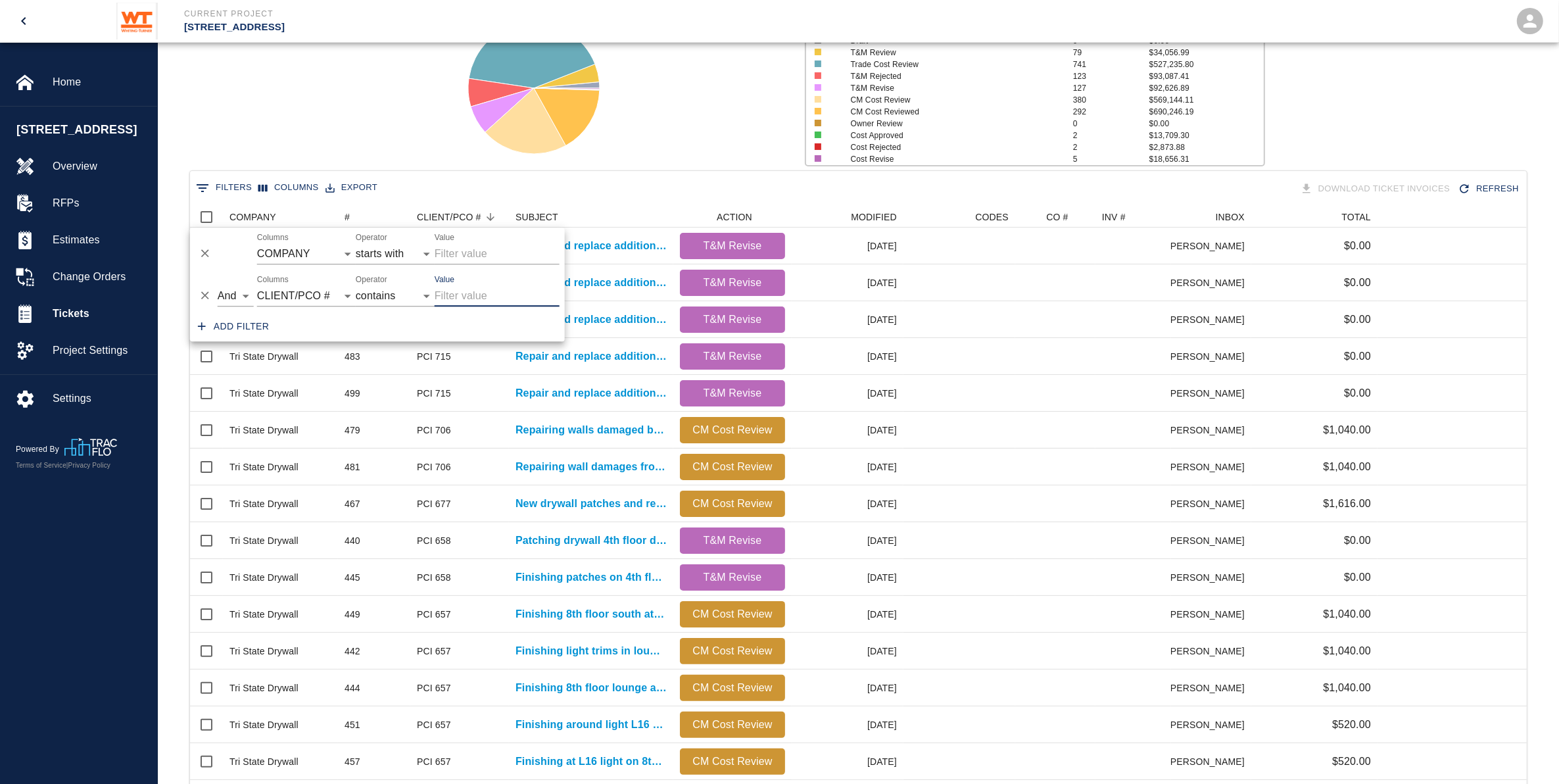
click at [495, 303] on input "Value" at bounding box center [496, 295] width 125 height 21
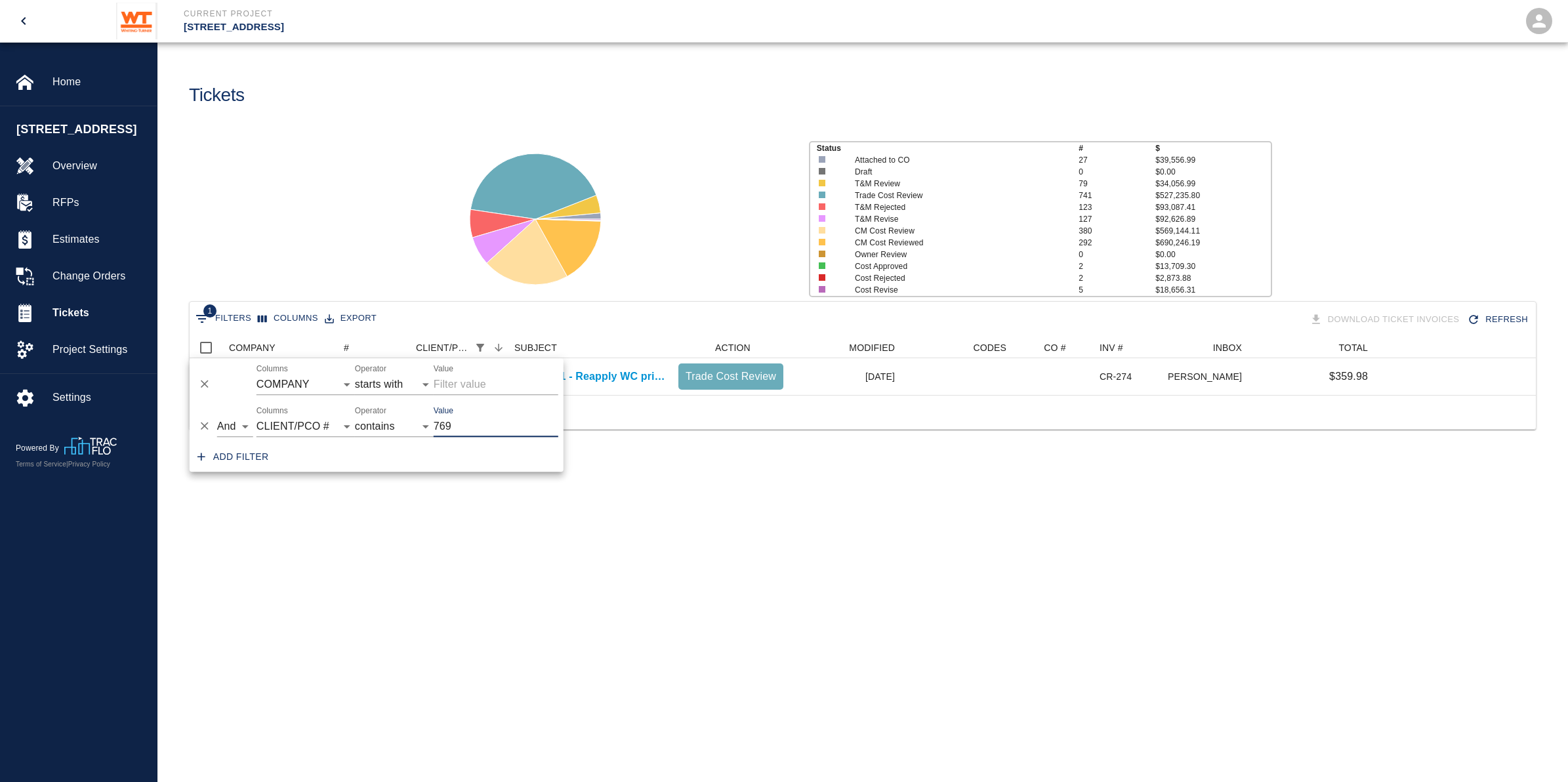
scroll to position [13, 13]
type input "769"
click at [494, 514] on main "Tickets Status # $ Attached to CO 27 $39,556.99 Draft 0 $0.00 T&M Review 79 $34…" at bounding box center [863, 391] width 1411 height 782
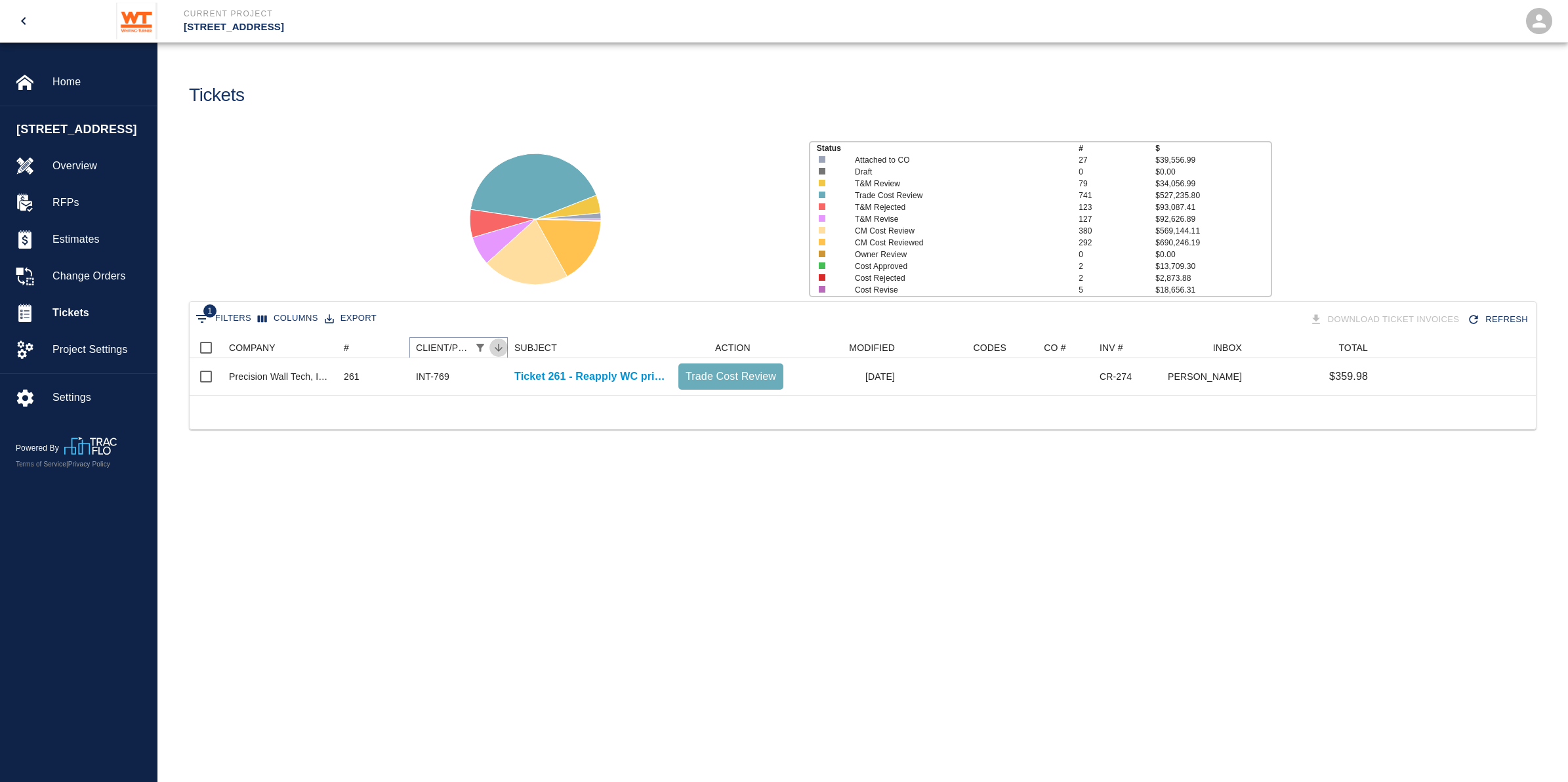
click at [493, 346] on icon "Sort" at bounding box center [499, 348] width 12 height 12
click at [476, 346] on icon "Show filters" at bounding box center [479, 347] width 8 height 8
select select "startsWith"
select select "pco_number"
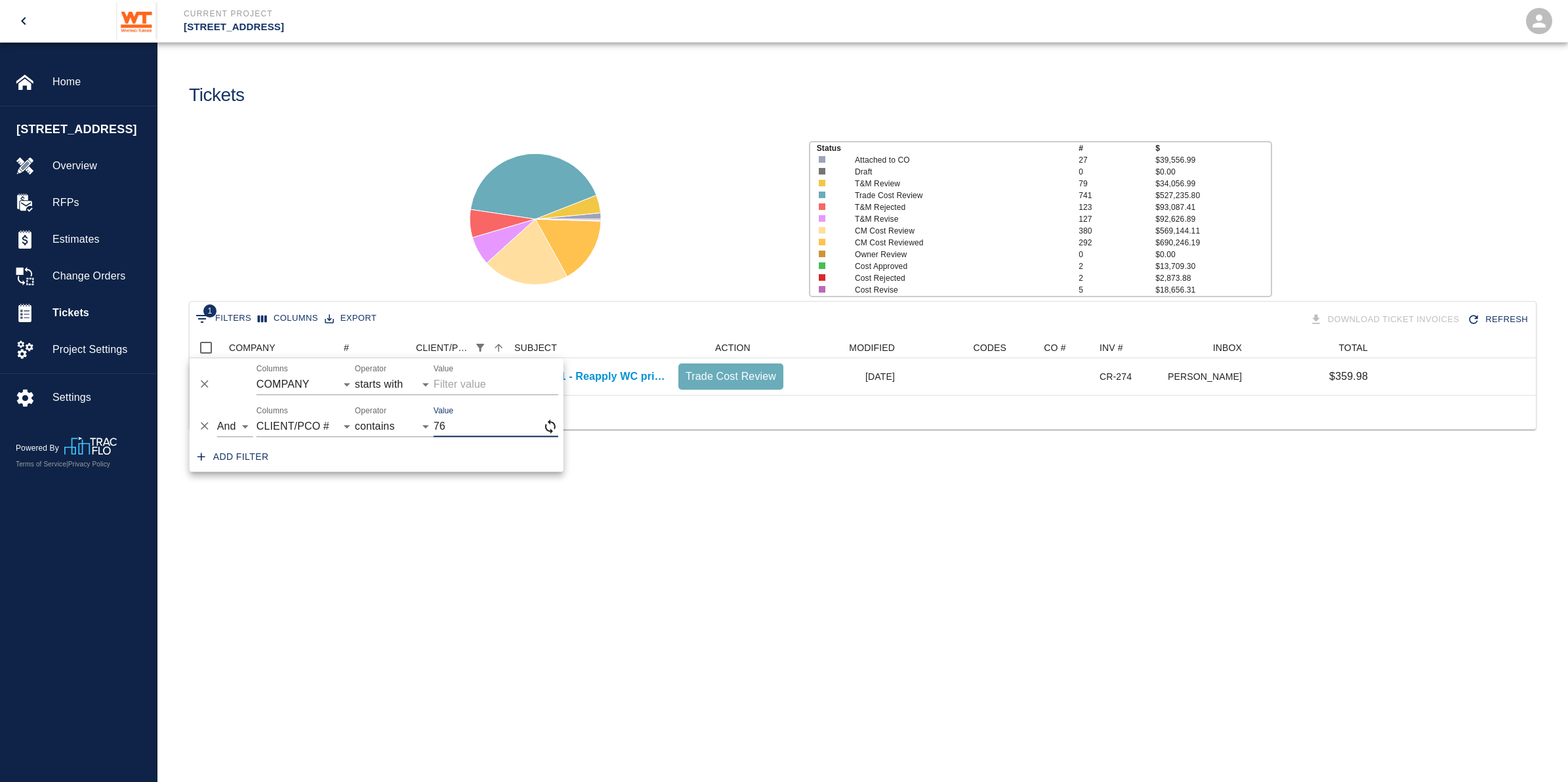
type input "7"
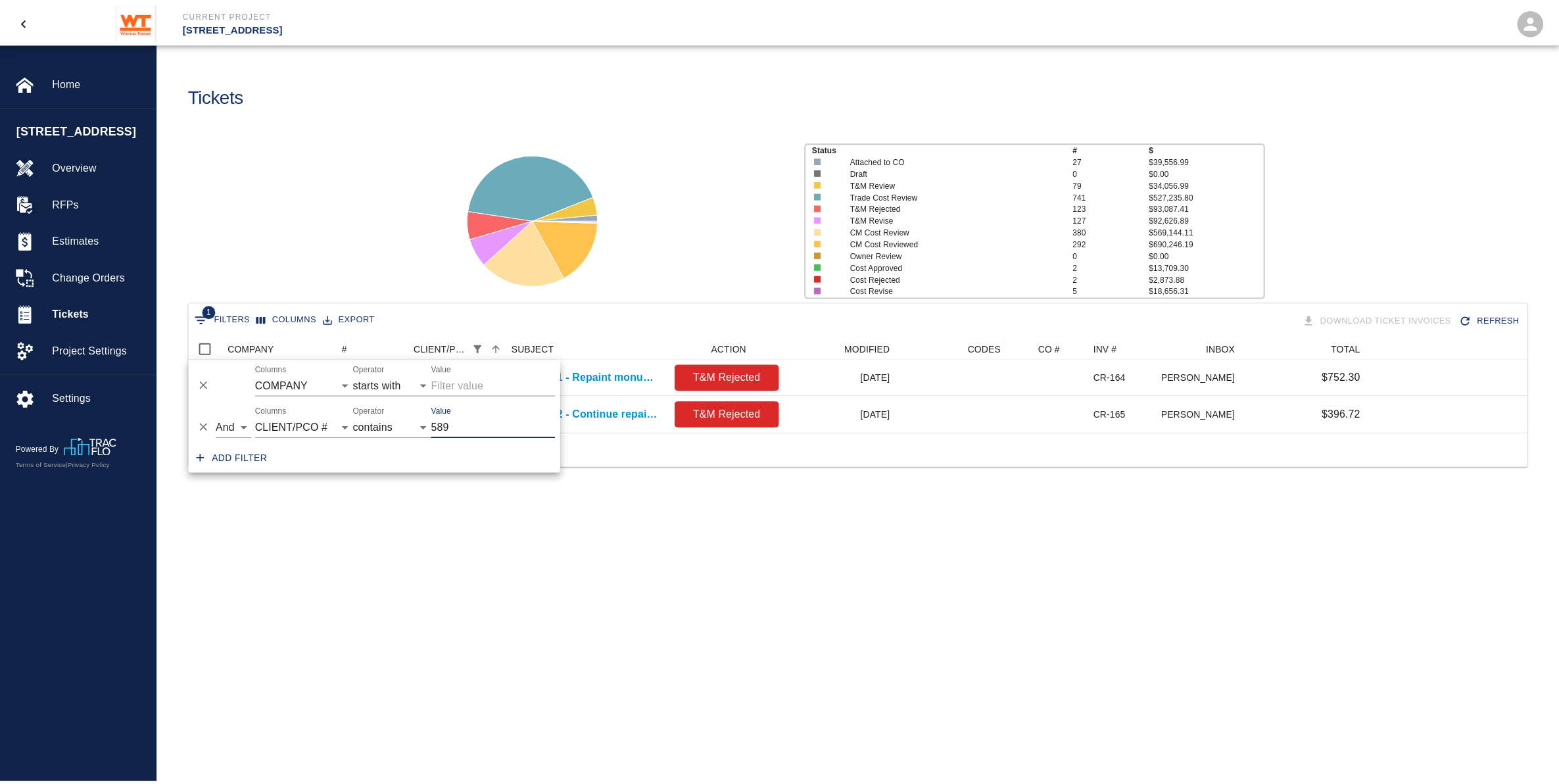
scroll to position [82, 1336]
type input "589"
click at [534, 584] on main "Tickets Status # $ Attached to CO 27 $39,556.99 Draft 0 $0.00 T&M Review 79 $34…" at bounding box center [865, 392] width 1414 height 784
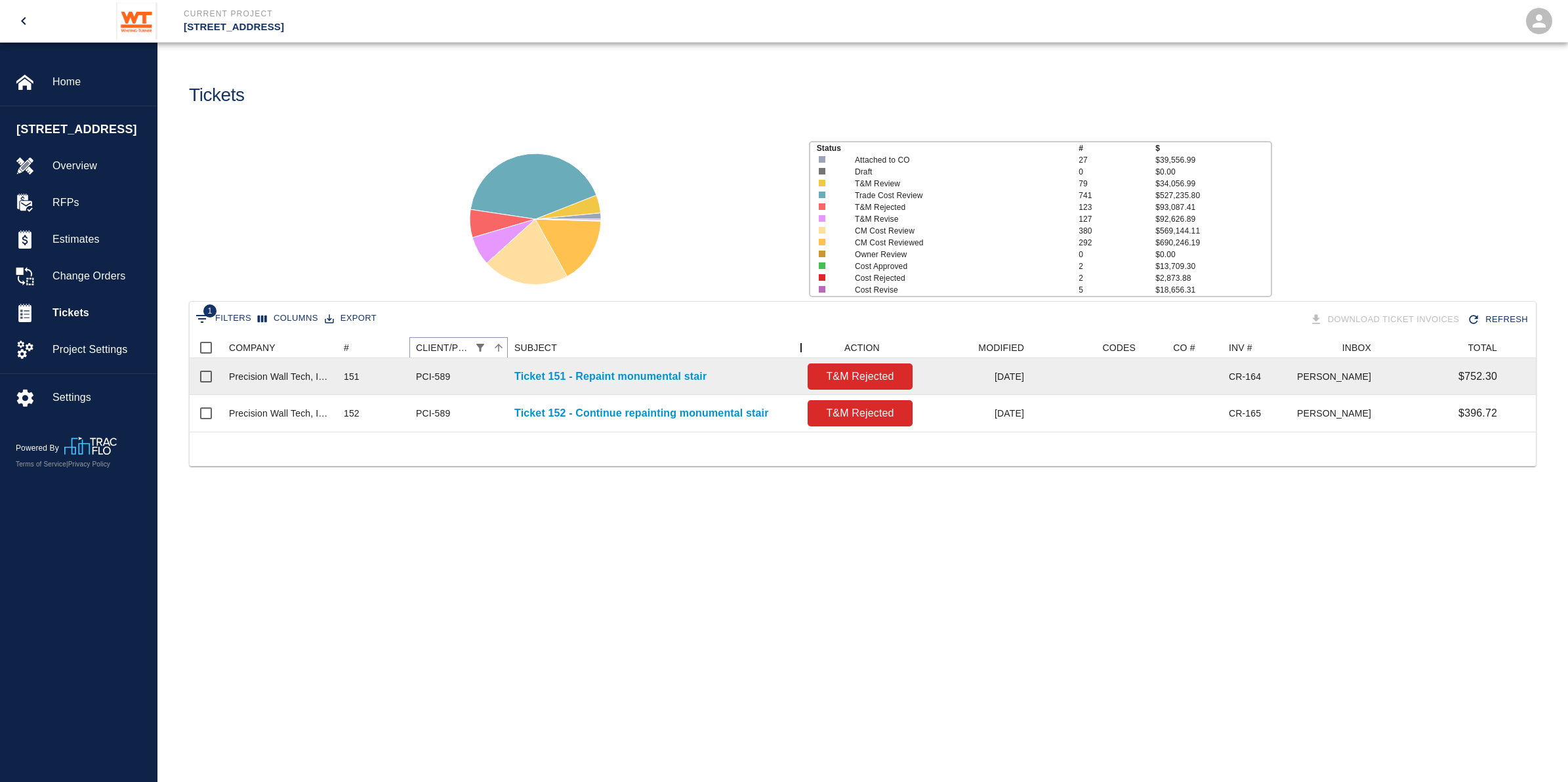
drag, startPoint x: 674, startPoint y: 342, endPoint x: 802, endPoint y: 359, distance: 129.1
click at [802, 359] on div "COMPANY # CLIENT/PCO # SUBJECT ACTION MODIFIED CODES CO # INV # INBOX TOTAL Pre…" at bounding box center [863, 384] width 1346 height 95
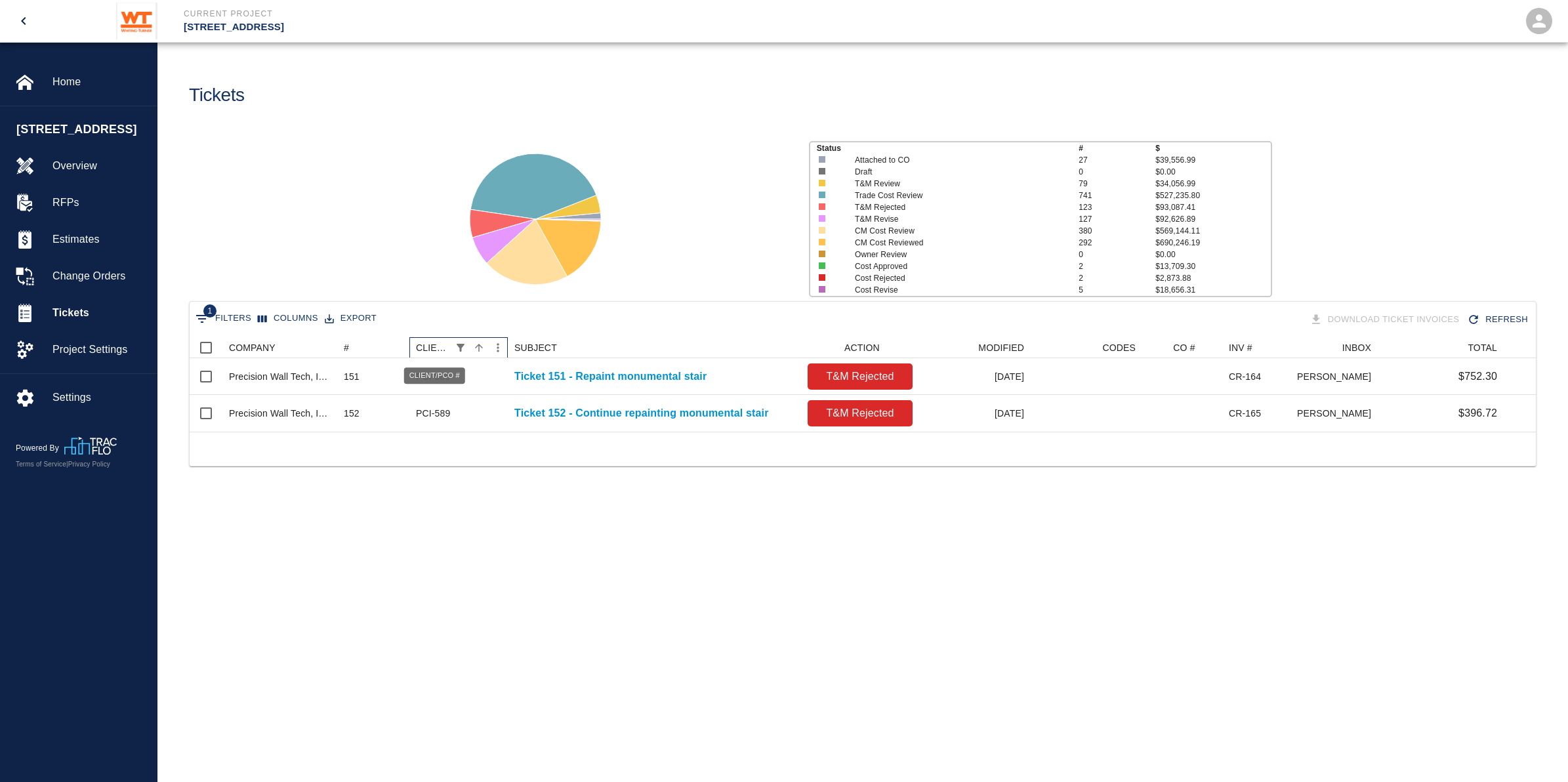
click at [432, 343] on div "CLIENT/PCO #" at bounding box center [433, 347] width 35 height 21
click at [459, 348] on icon "Show filters" at bounding box center [460, 348] width 12 height 12
select select "startsWith"
select select "pco_number"
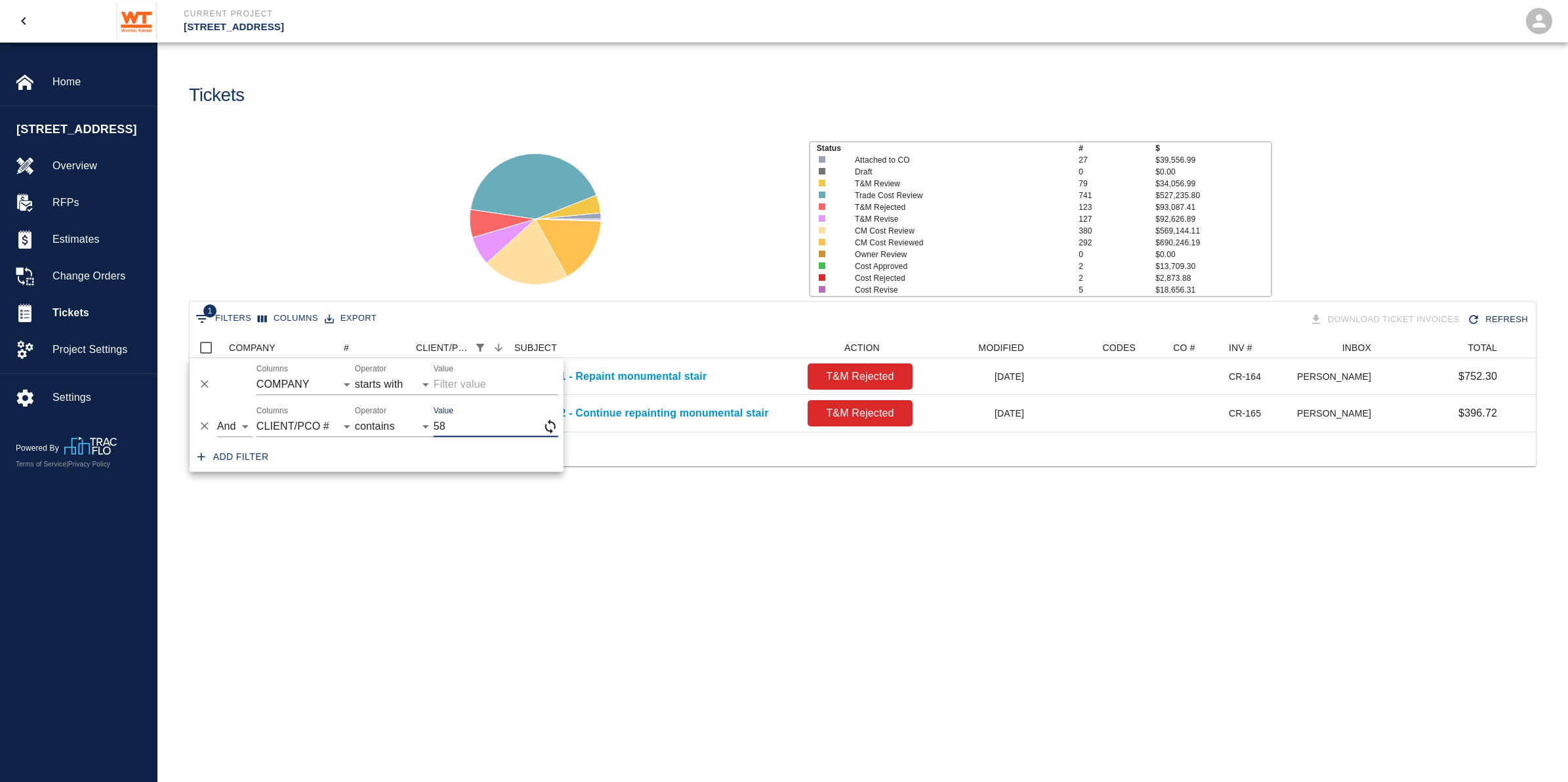
type input "5"
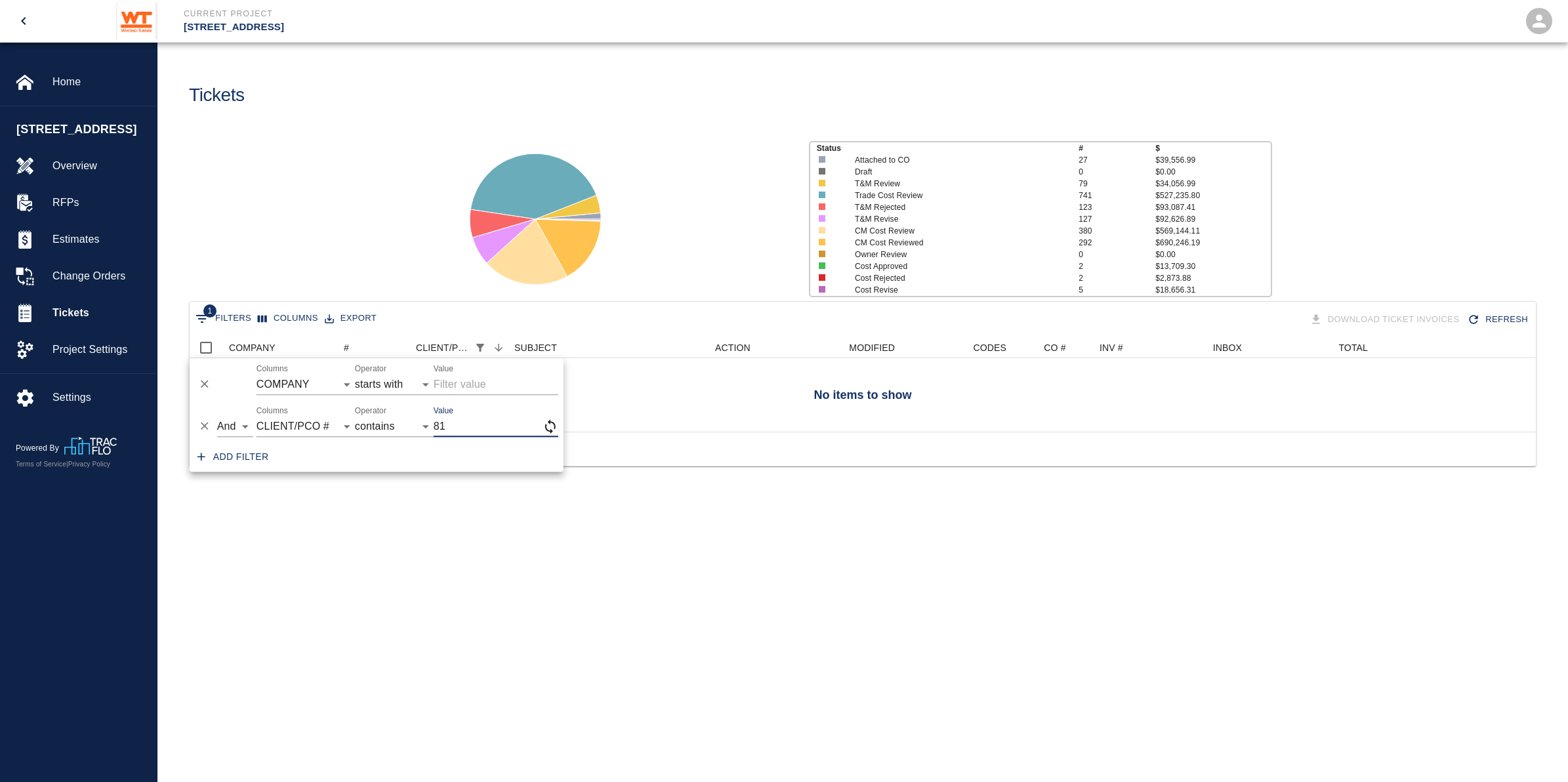
type input "8"
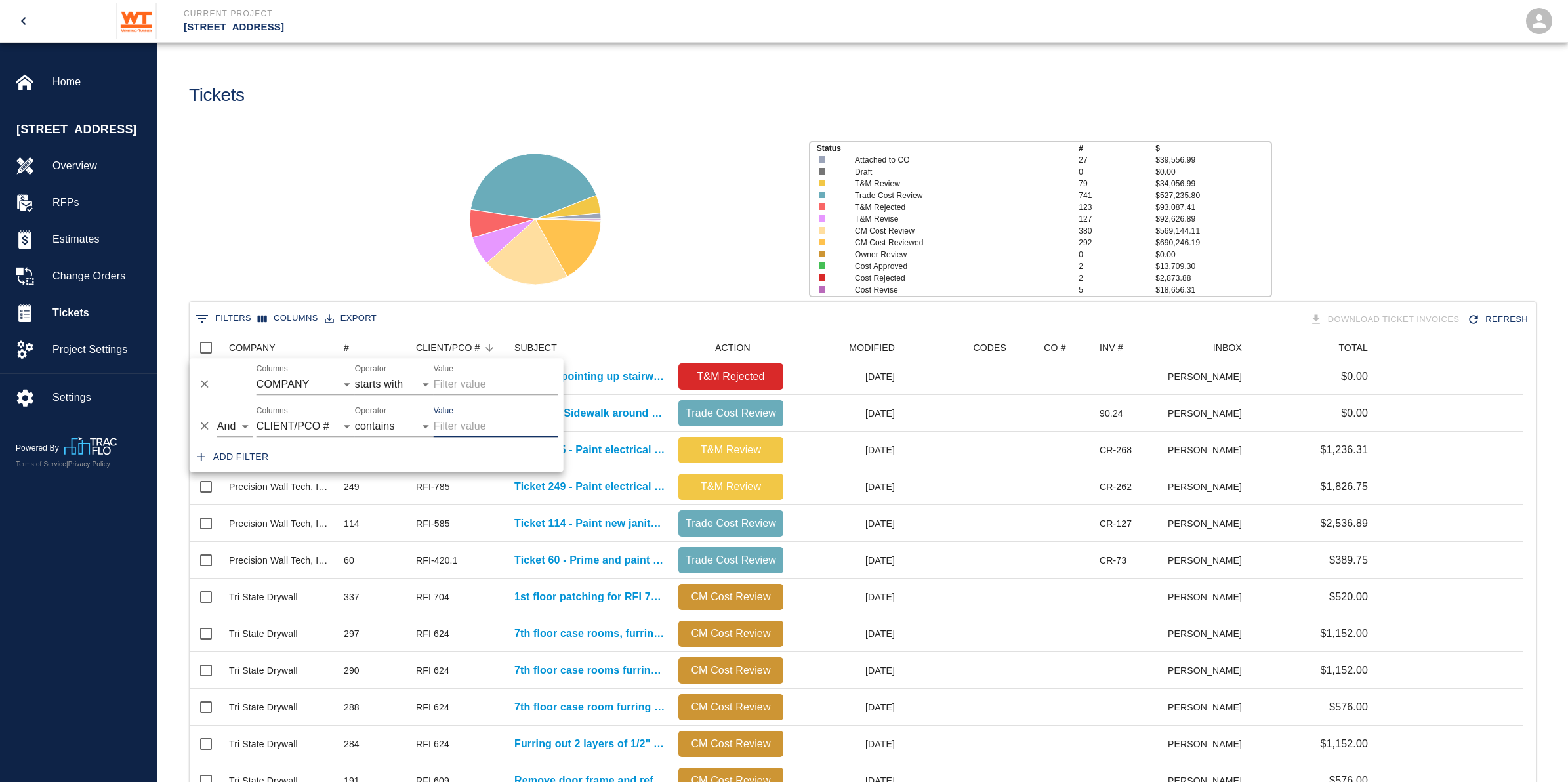
scroll to position [12, 13]
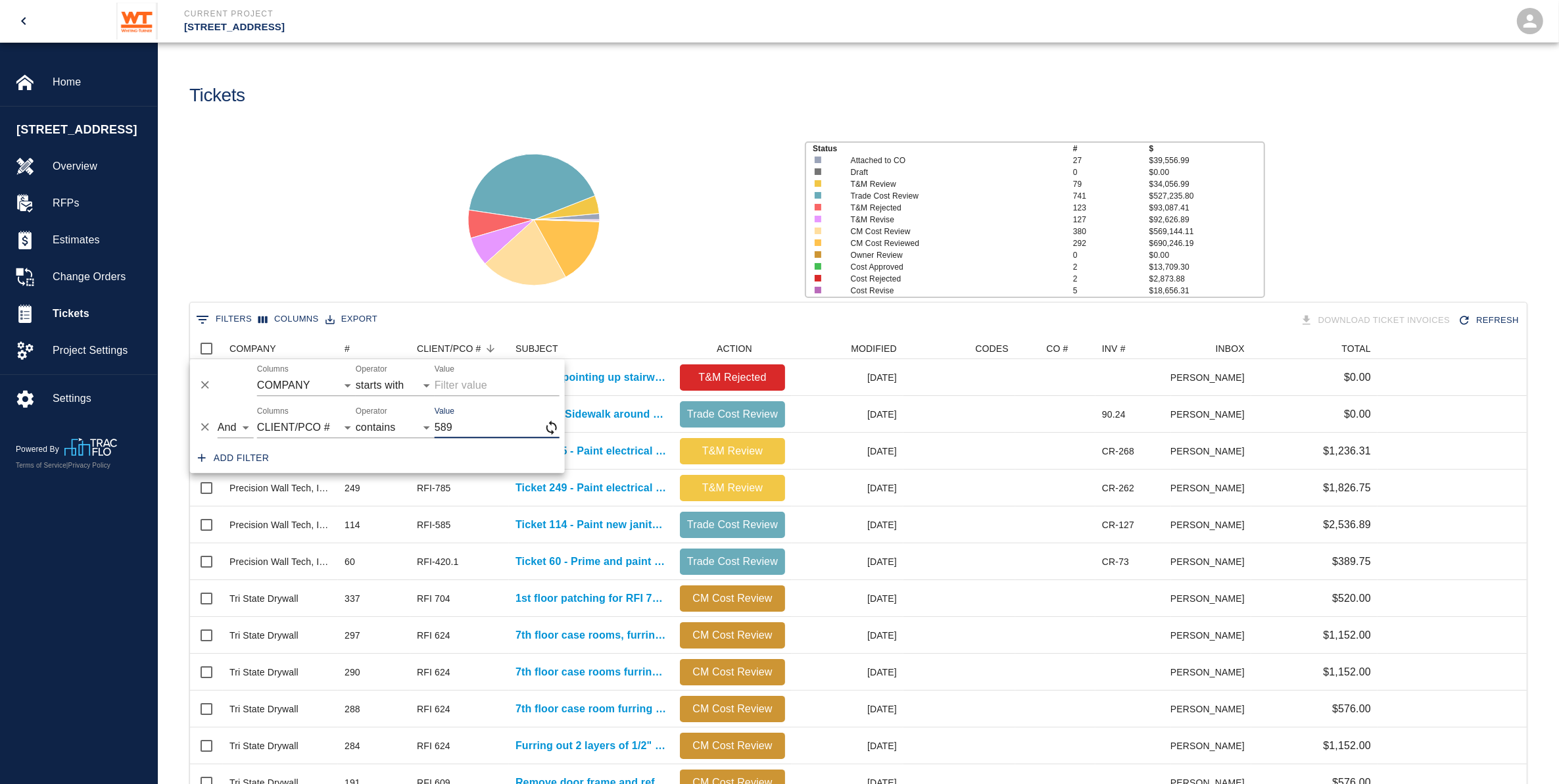
type input "589"
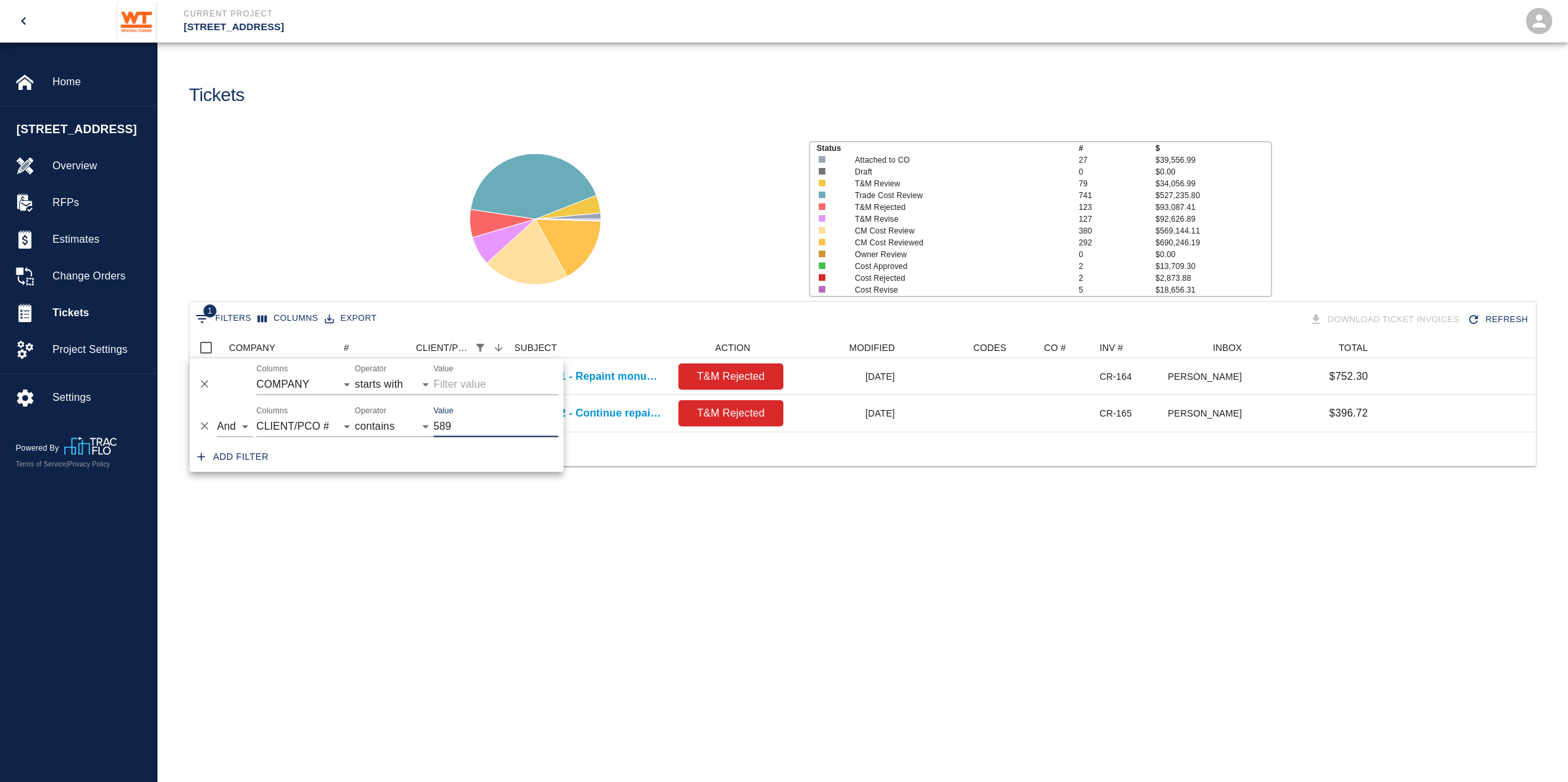
scroll to position [13, 13]
click at [558, 553] on main "Tickets Status # $ Attached to CO 27 $39,556.99 Draft 0 $0.00 T&M Review 79 $34…" at bounding box center [863, 391] width 1411 height 782
